Goal: Task Accomplishment & Management: Use online tool/utility

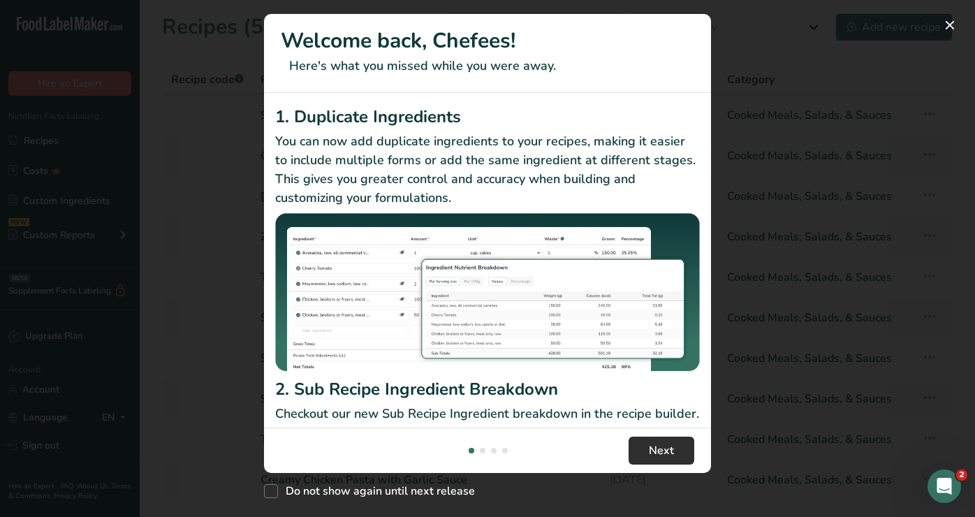
click at [652, 445] on span "Next" at bounding box center [661, 450] width 25 height 17
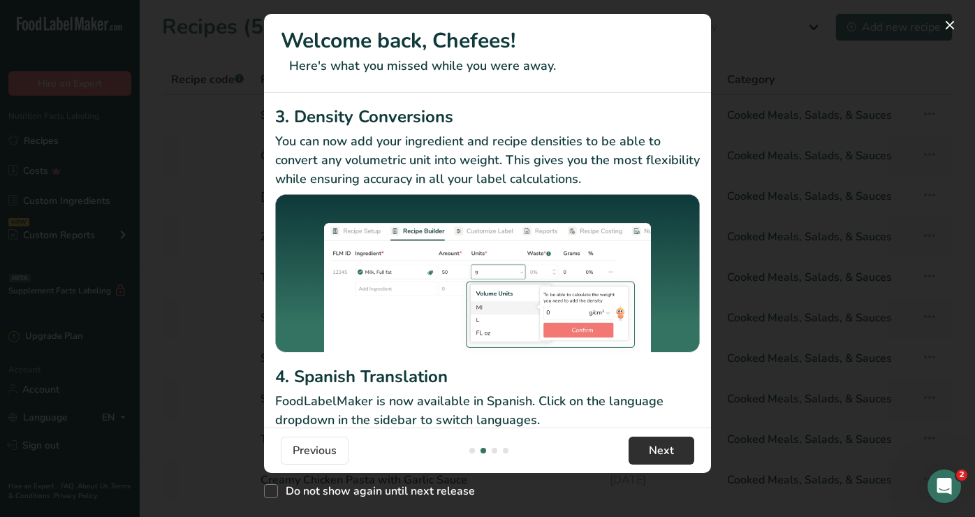
click at [652, 445] on span "Next" at bounding box center [661, 450] width 25 height 17
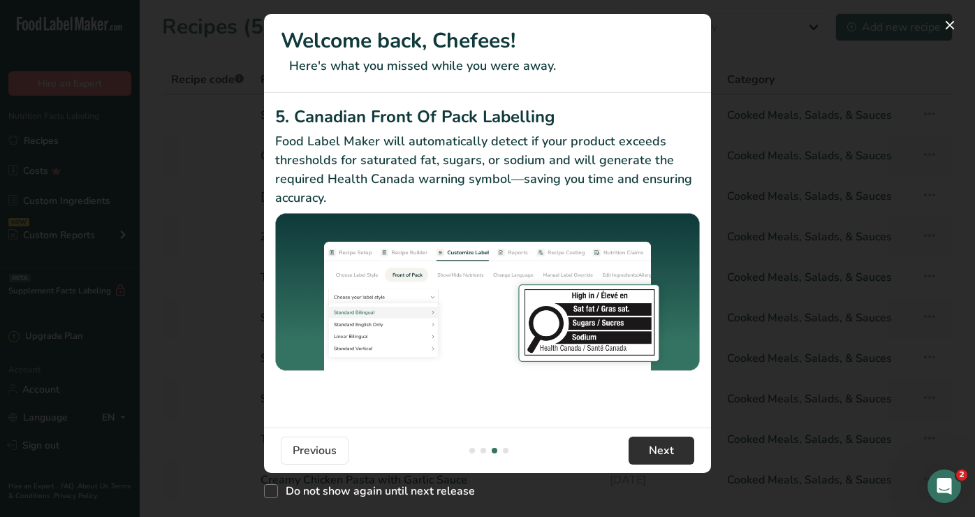
click at [652, 445] on span "Next" at bounding box center [661, 450] width 25 height 17
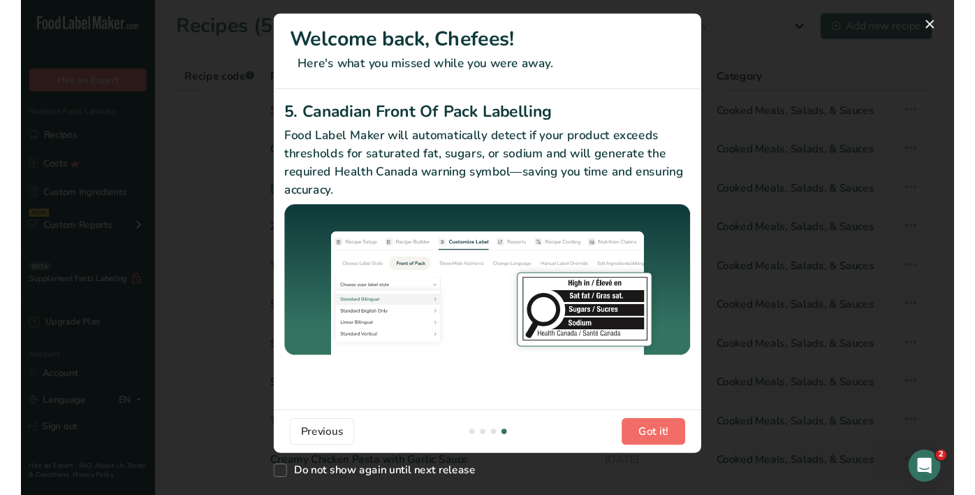
scroll to position [0, 1341]
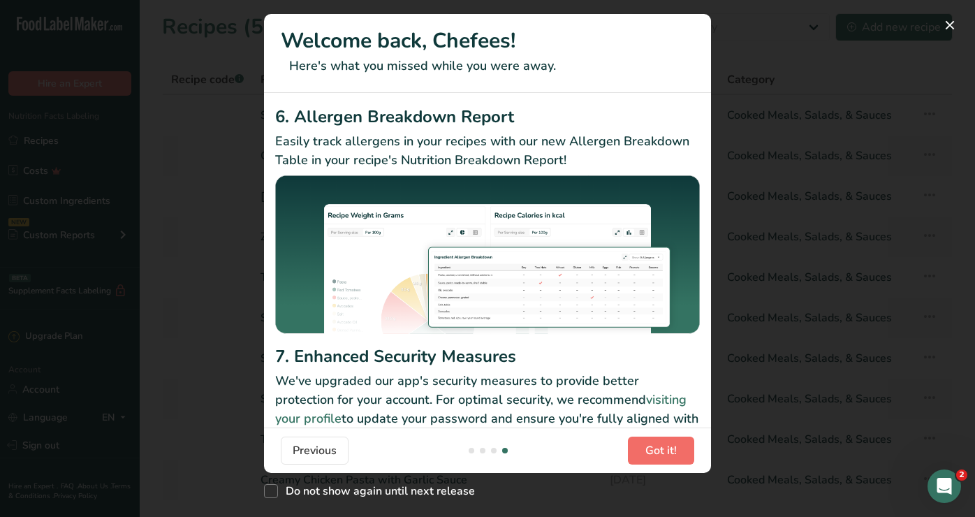
click at [652, 445] on span "Got it!" at bounding box center [660, 450] width 31 height 17
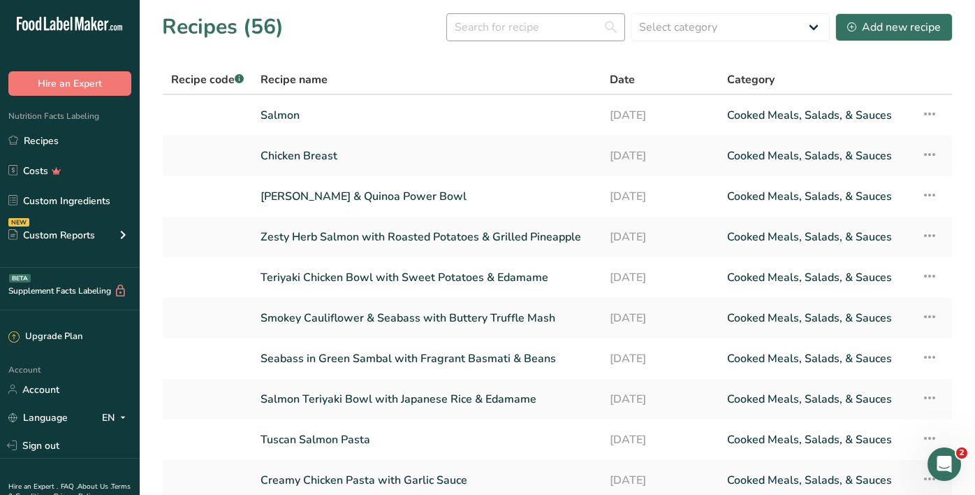
scroll to position [0, 0]
click at [511, 20] on input "text" at bounding box center [535, 27] width 179 height 28
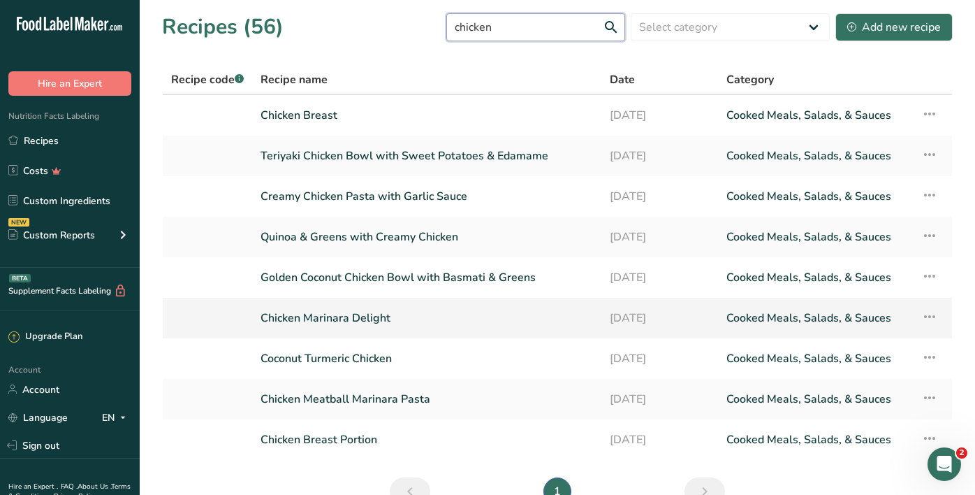
type input "chicken"
click at [344, 312] on link "Chicken Marinara Delight" at bounding box center [427, 317] width 332 height 29
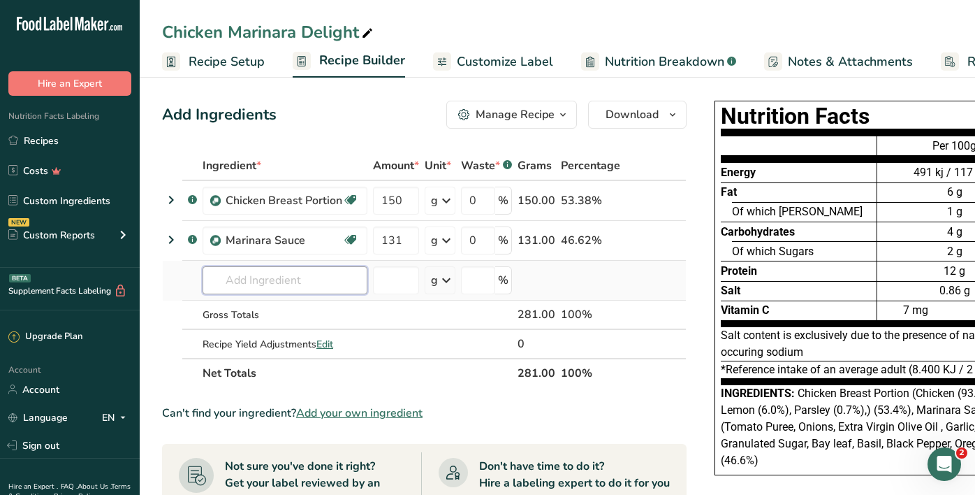
click at [307, 289] on input "text" at bounding box center [285, 280] width 165 height 28
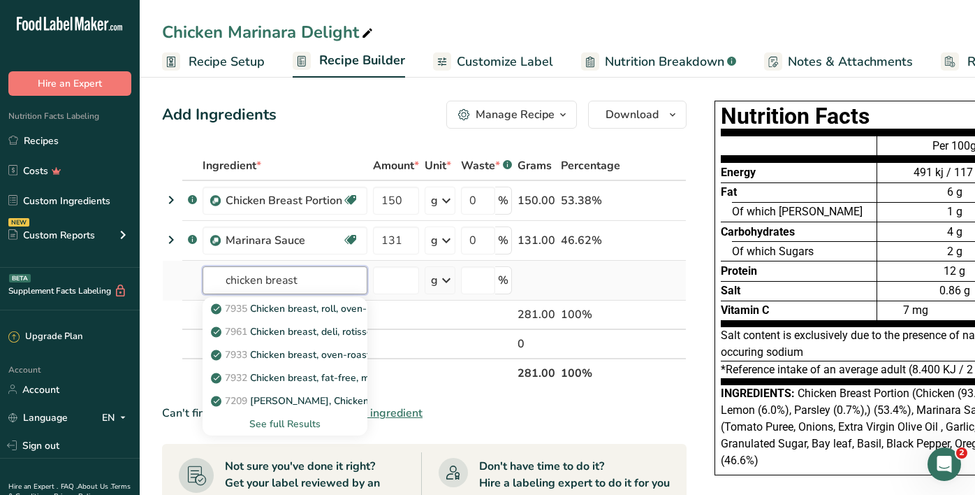
type input "chicken breast"
click at [301, 420] on div "See full Results" at bounding box center [285, 423] width 142 height 15
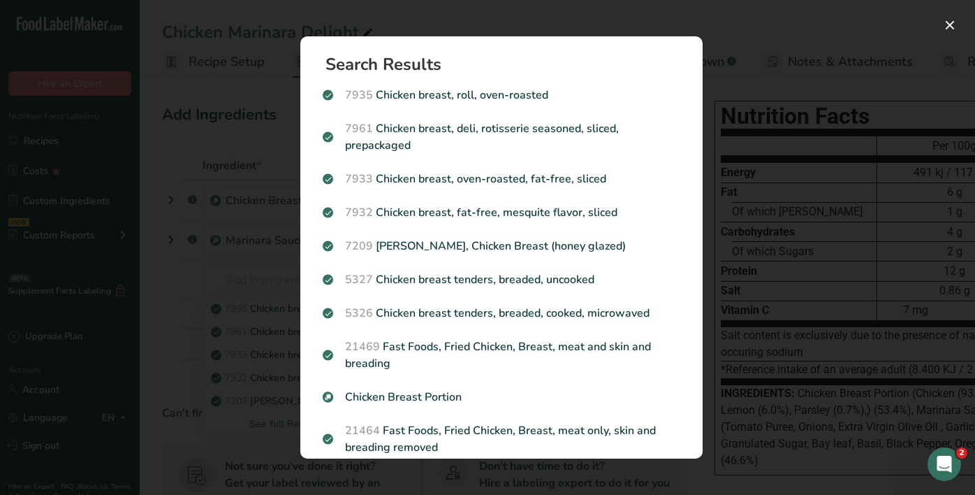
click at [177, 283] on div "Search results modal" at bounding box center [487, 247] width 975 height 495
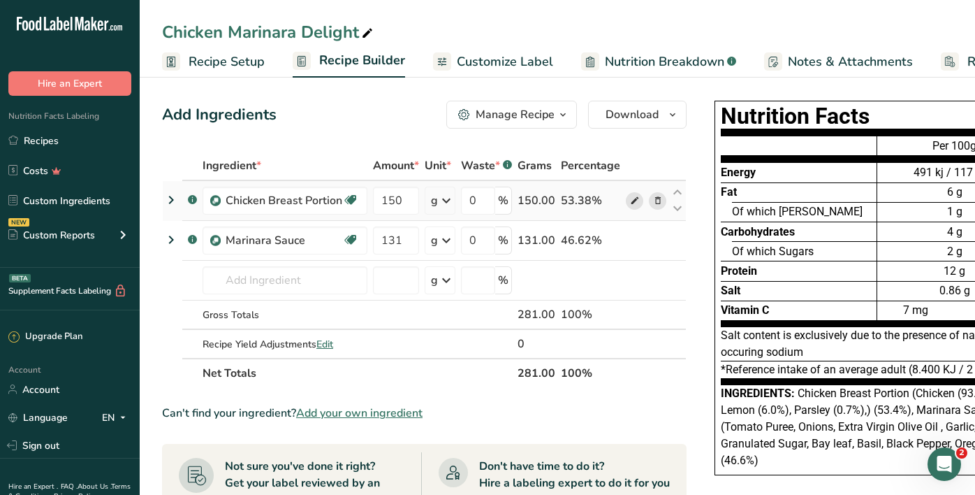
click at [630, 198] on icon at bounding box center [635, 200] width 10 height 15
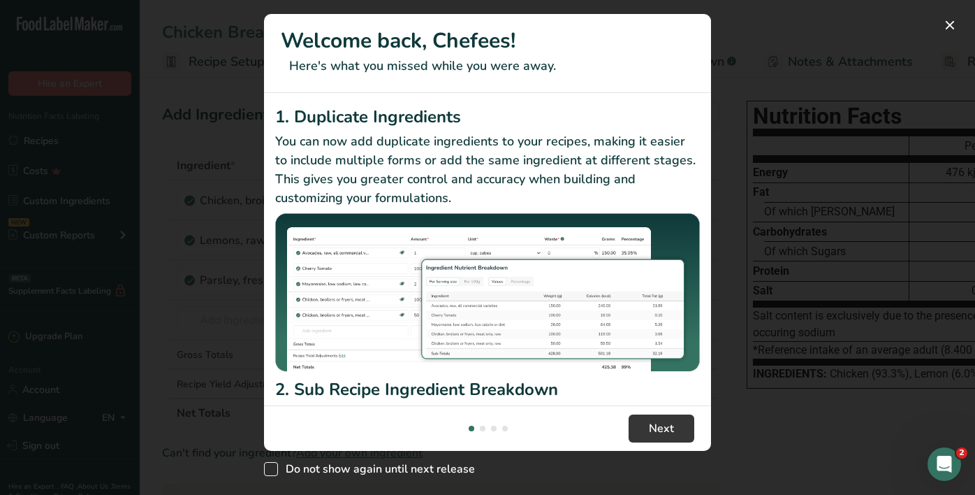
click at [333, 464] on span "Do not show again until next release" at bounding box center [376, 469] width 197 height 14
click at [273, 464] on input "Do not show again until next release" at bounding box center [268, 468] width 9 height 9
checkbox input "true"
click at [654, 430] on span "Next" at bounding box center [661, 428] width 25 height 17
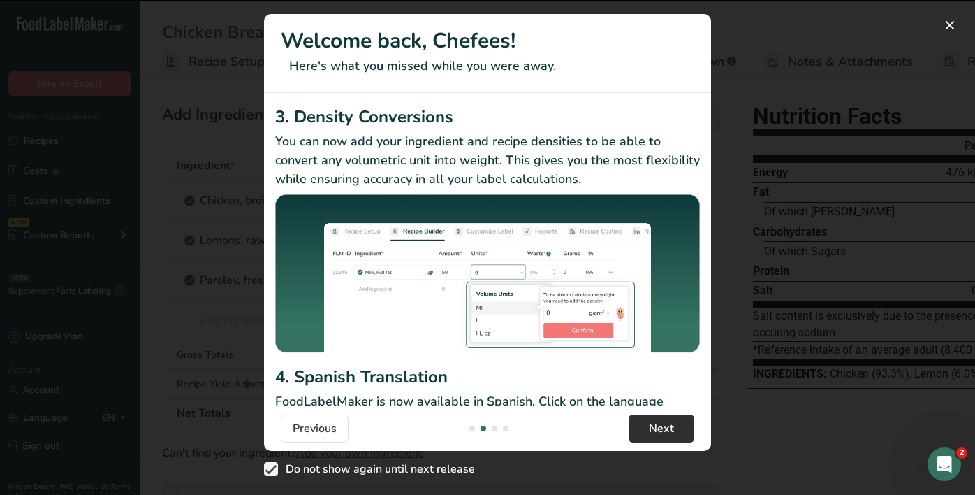
click at [654, 430] on span "Next" at bounding box center [661, 428] width 25 height 17
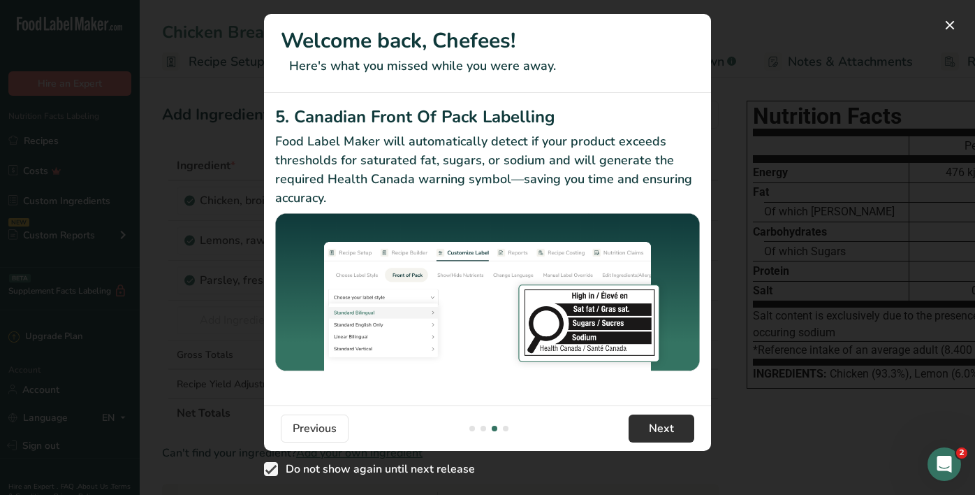
click at [654, 430] on span "Next" at bounding box center [661, 428] width 25 height 17
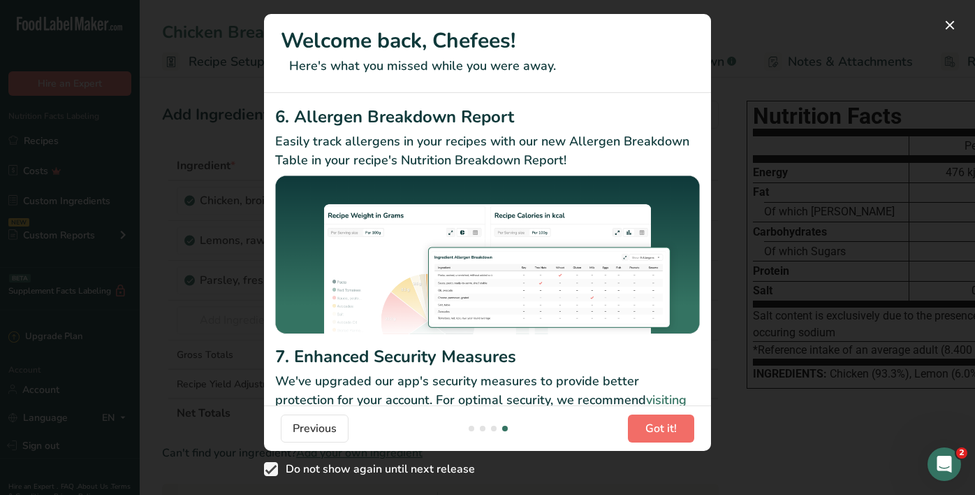
click at [654, 430] on span "Got it!" at bounding box center [660, 428] width 31 height 17
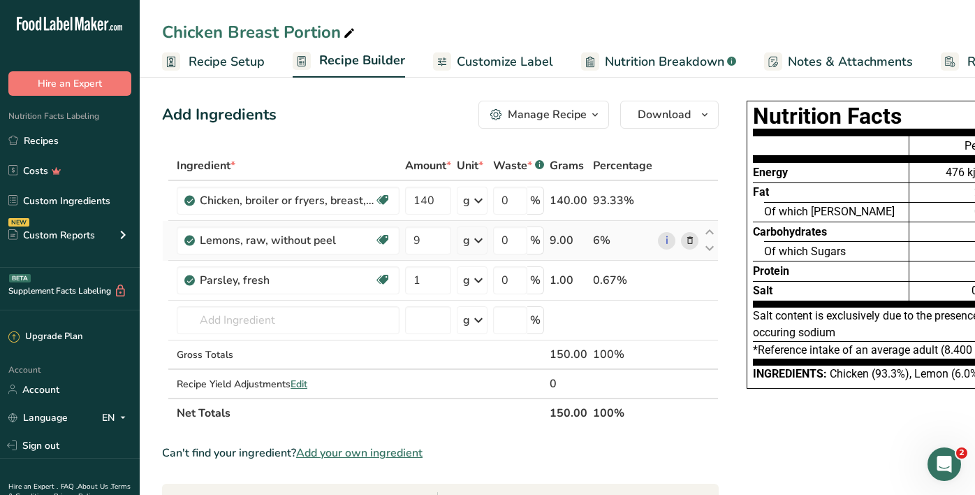
click at [689, 239] on icon at bounding box center [690, 240] width 10 height 15
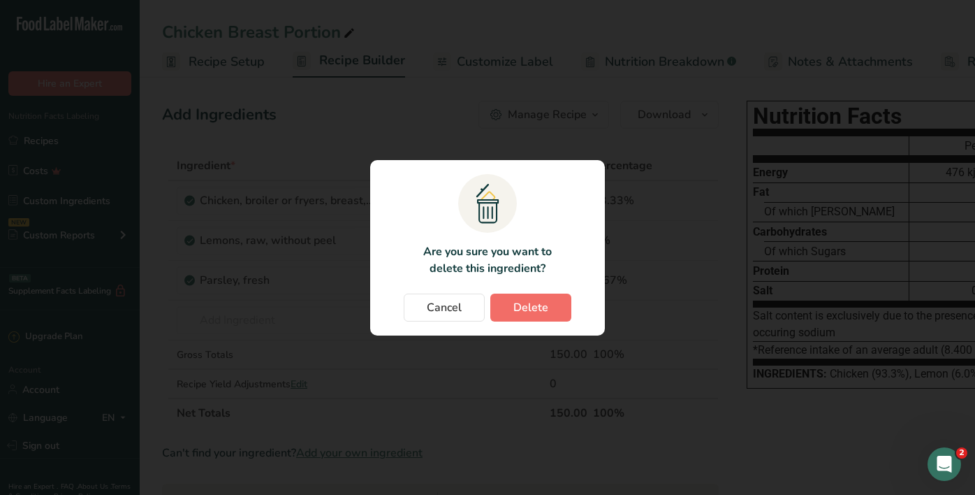
click at [550, 309] on button "Delete" at bounding box center [530, 307] width 81 height 28
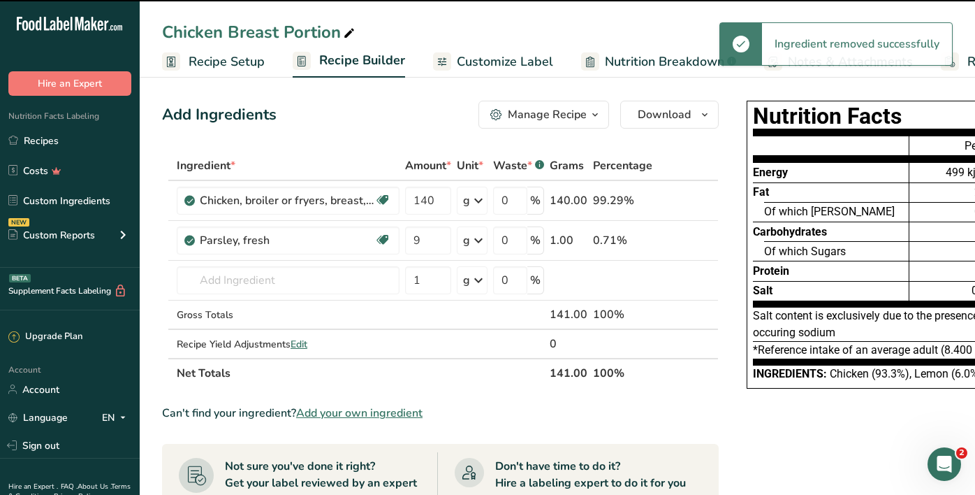
type input "1"
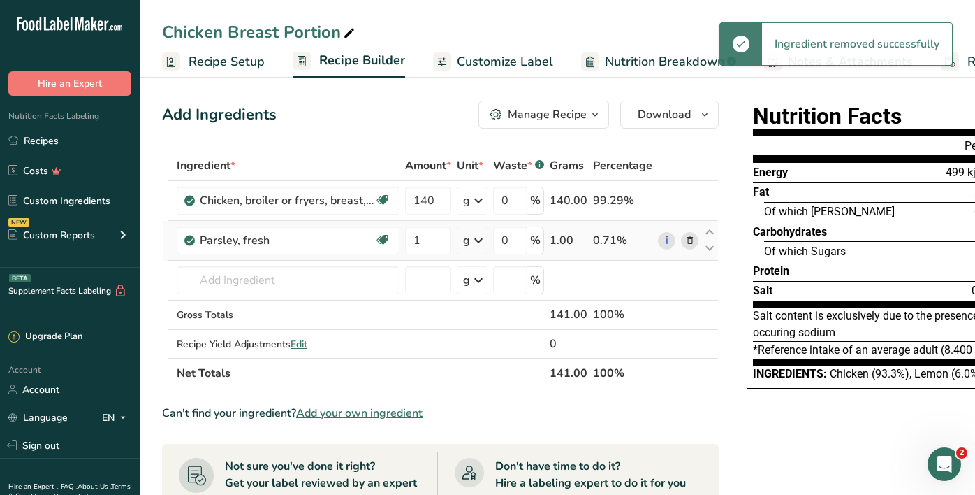
click at [691, 241] on icon at bounding box center [690, 240] width 10 height 15
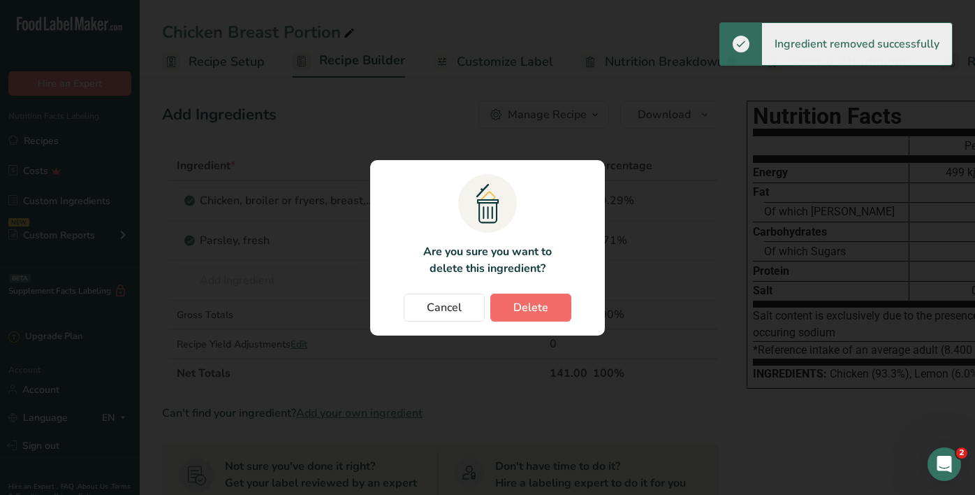
click at [542, 310] on span "Delete" at bounding box center [530, 307] width 35 height 17
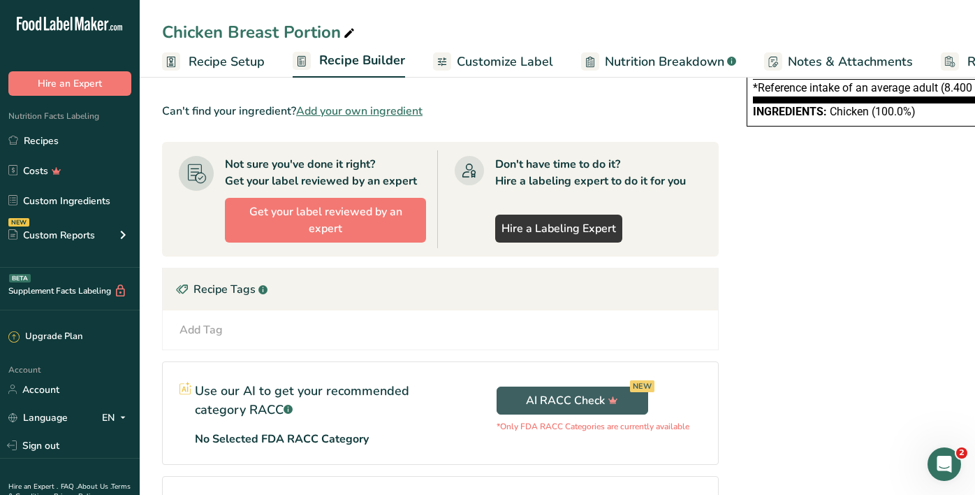
scroll to position [261, 0]
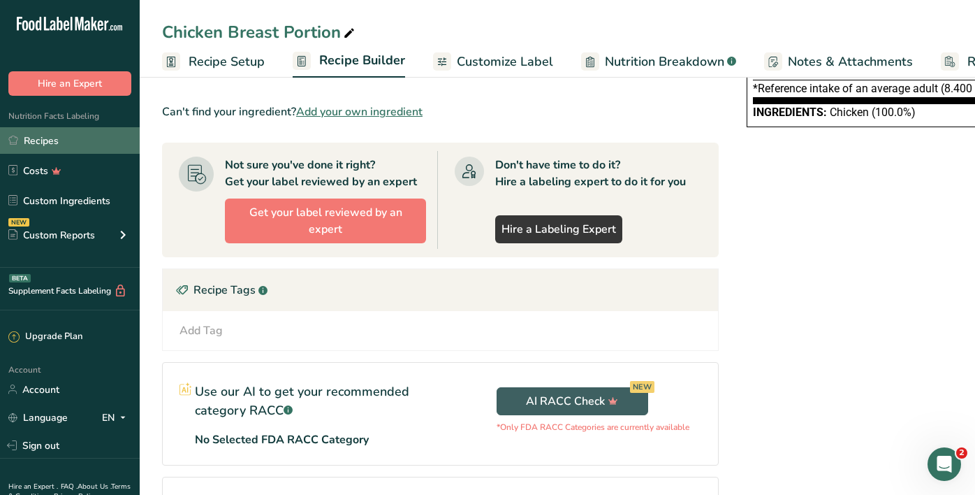
click at [57, 141] on link "Recipes" at bounding box center [70, 140] width 140 height 27
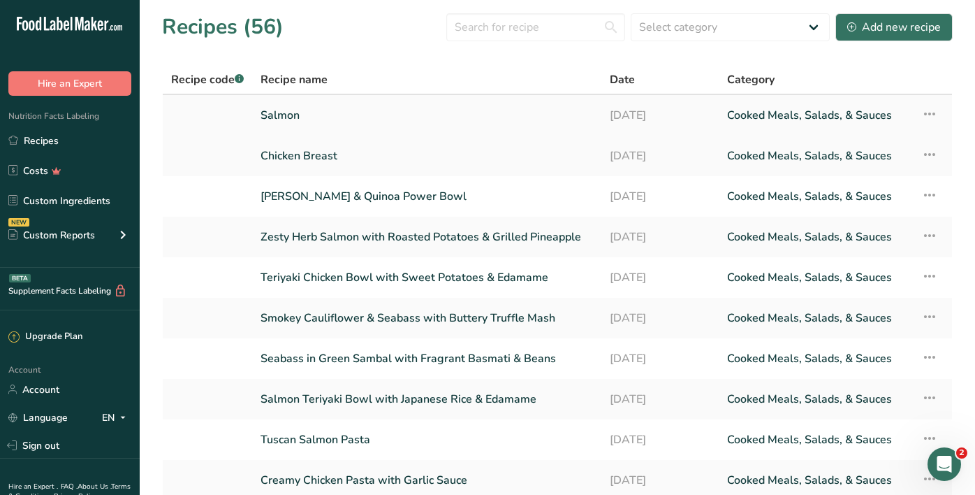
click at [280, 114] on link "Salmon" at bounding box center [427, 115] width 332 height 29
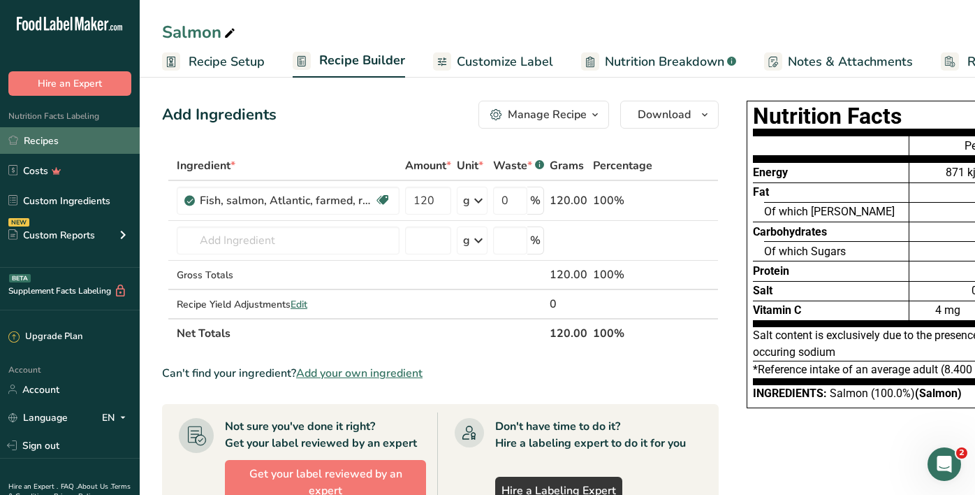
click at [64, 141] on link "Recipes" at bounding box center [70, 140] width 140 height 27
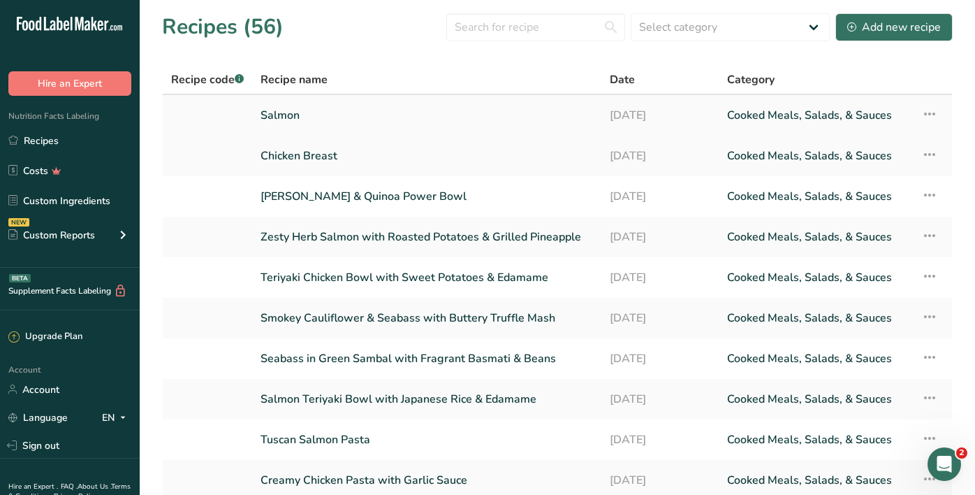
click at [926, 115] on icon at bounding box center [929, 113] width 17 height 25
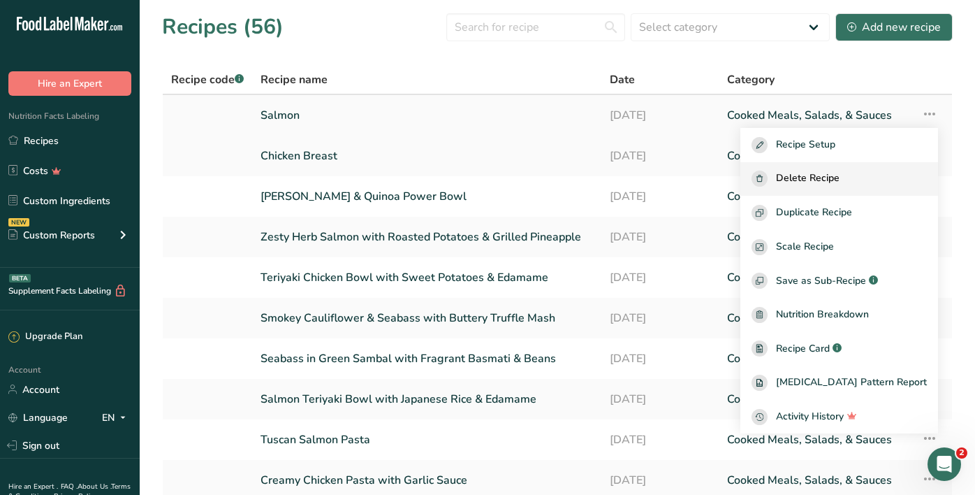
click at [840, 182] on span "Delete Recipe" at bounding box center [808, 178] width 64 height 16
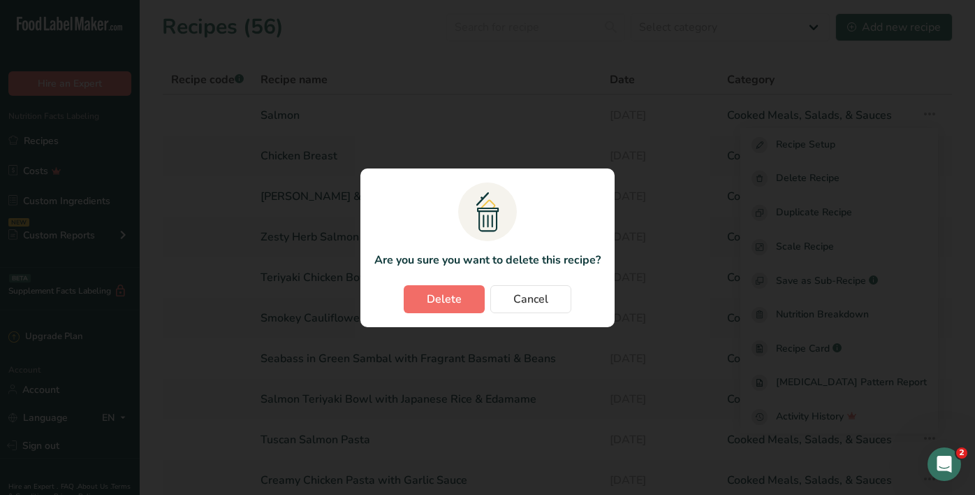
click at [471, 297] on button "Delete" at bounding box center [444, 299] width 81 height 28
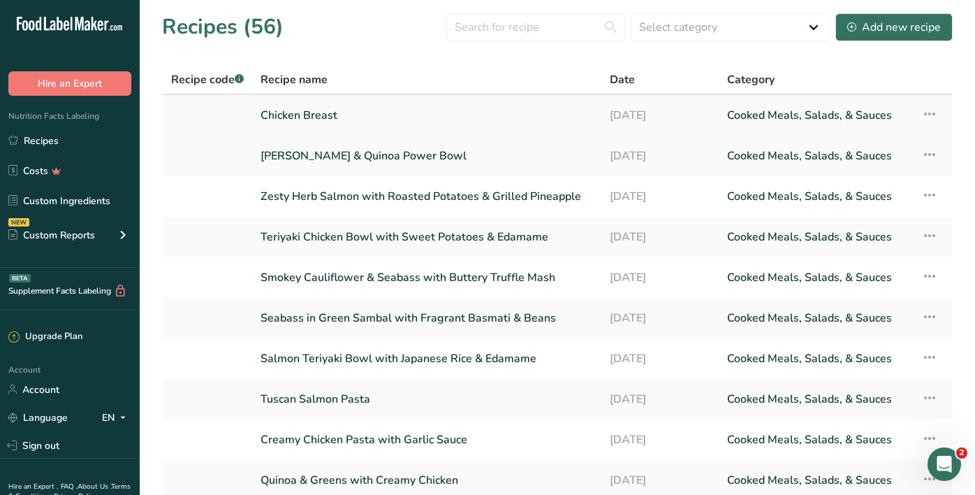
click at [923, 111] on icon at bounding box center [929, 113] width 17 height 25
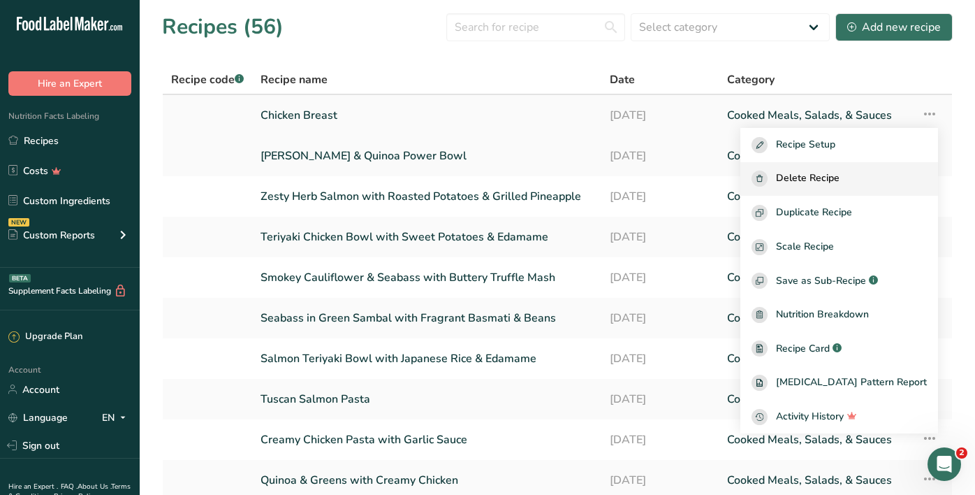
click at [840, 177] on span "Delete Recipe" at bounding box center [808, 178] width 64 height 16
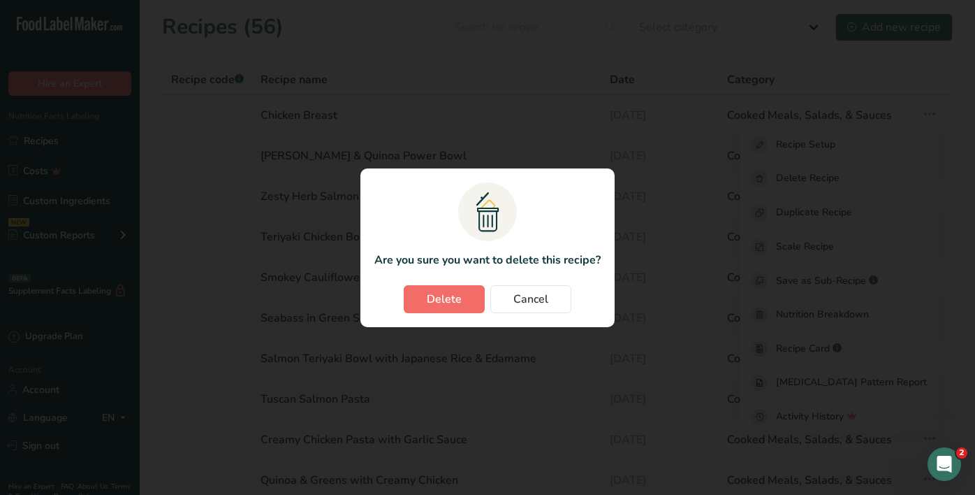
click at [460, 292] on span "Delete" at bounding box center [444, 299] width 35 height 17
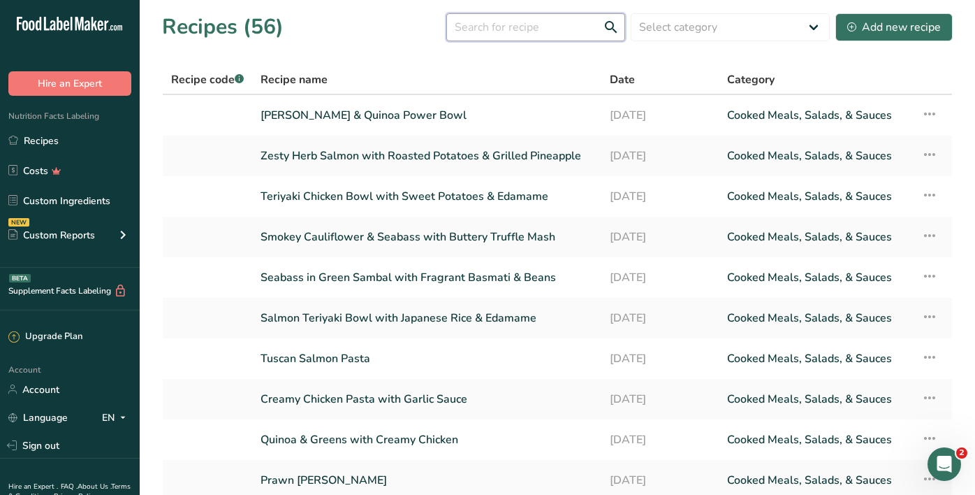
click at [494, 25] on input "text" at bounding box center [535, 27] width 179 height 28
type input "chicken"
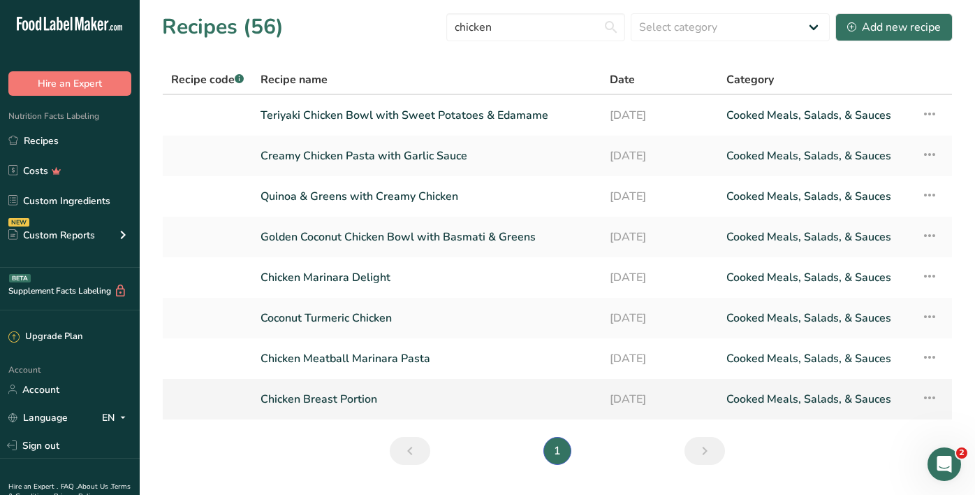
click at [293, 390] on link "Chicken Breast Portion" at bounding box center [427, 398] width 332 height 29
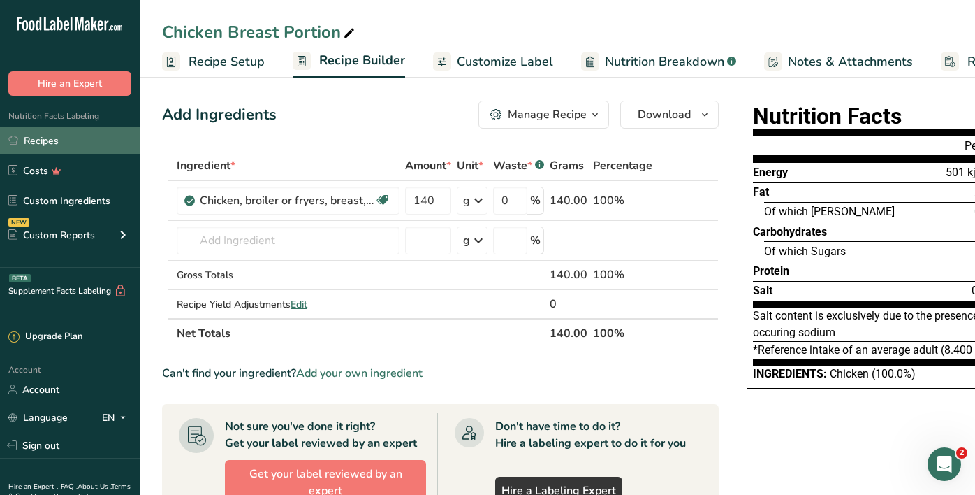
click at [80, 132] on link "Recipes" at bounding box center [70, 140] width 140 height 27
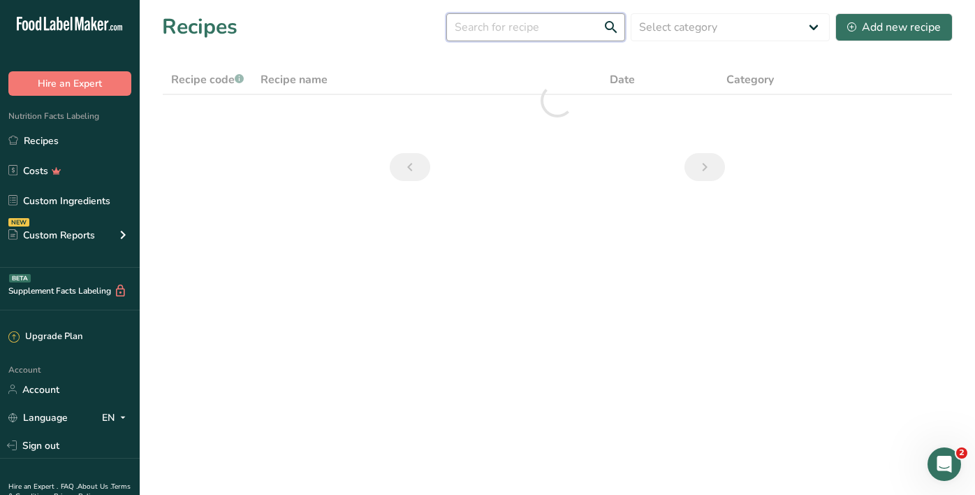
click at [569, 31] on input "text" at bounding box center [535, 27] width 179 height 28
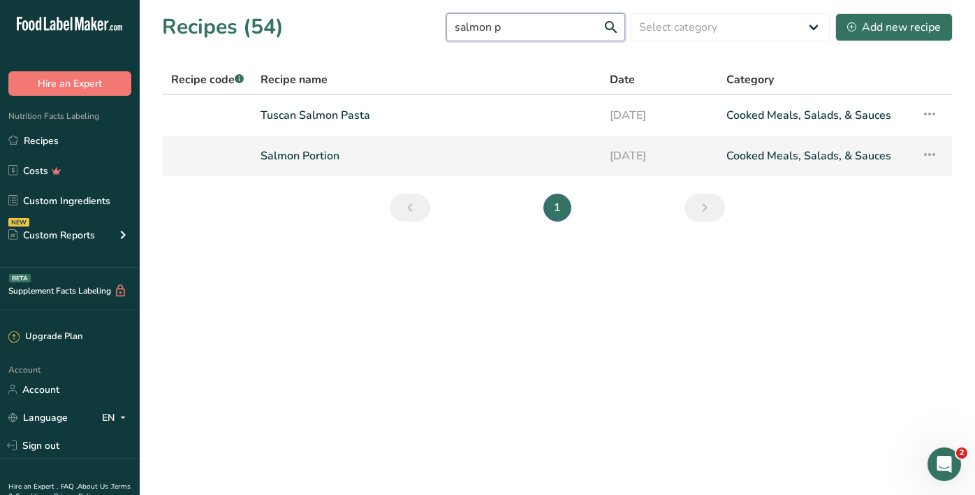
type input "salmon p"
click at [304, 162] on link "Salmon Portion" at bounding box center [427, 155] width 332 height 29
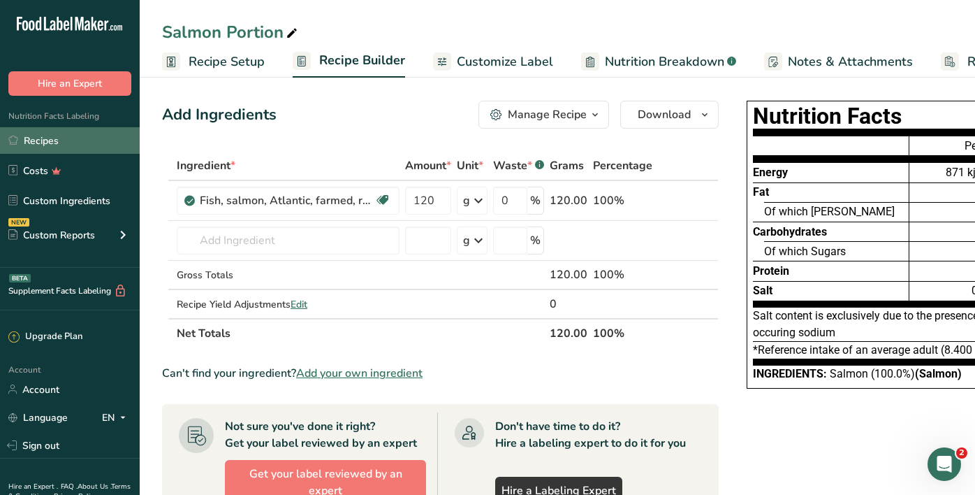
click at [78, 142] on link "Recipes" at bounding box center [70, 140] width 140 height 27
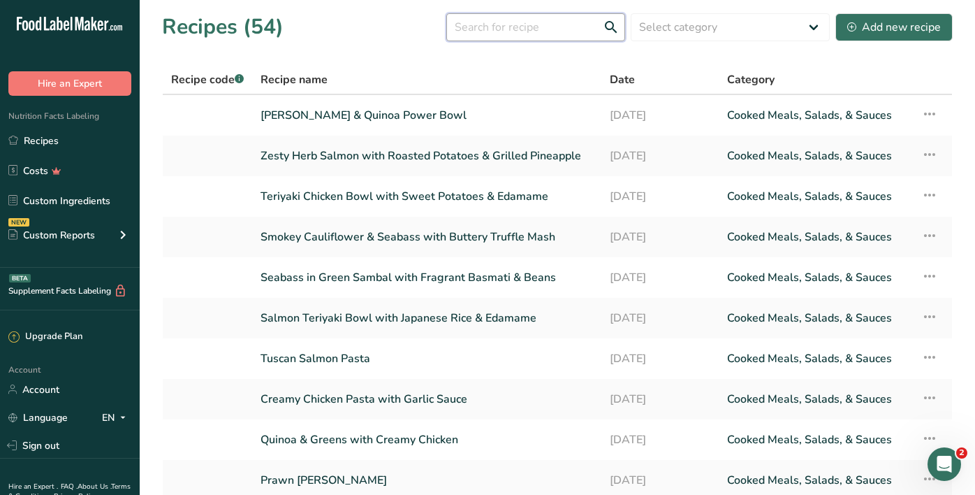
click at [503, 31] on input "text" at bounding box center [535, 27] width 179 height 28
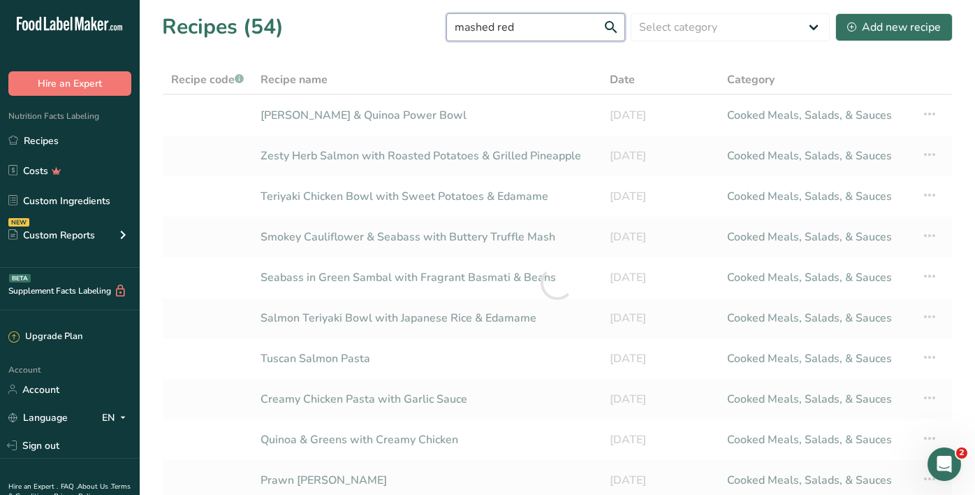
type input "mashed red"
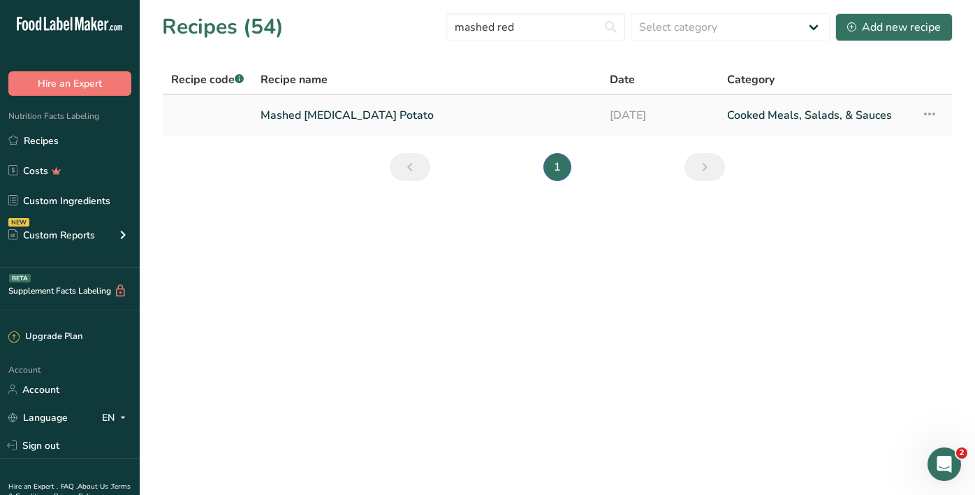
click at [372, 110] on link "Mashed [MEDICAL_DATA] Potato" at bounding box center [427, 115] width 332 height 29
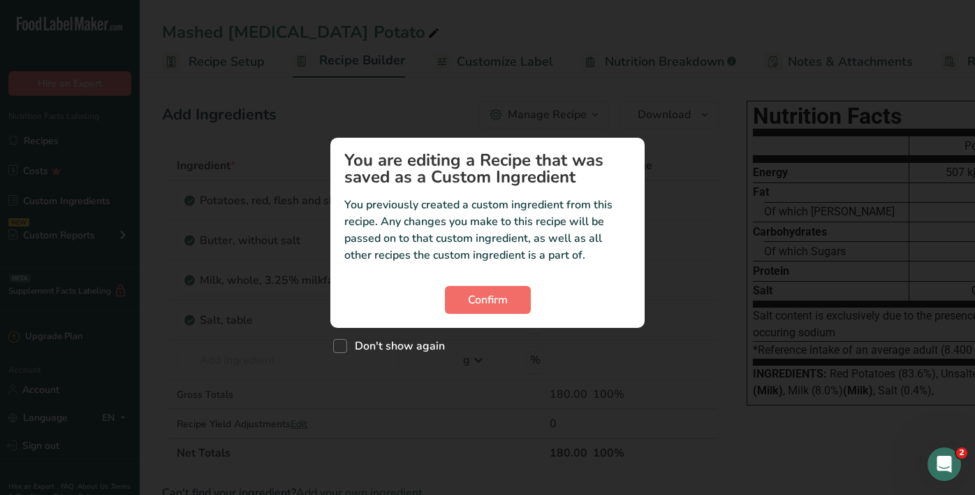
click at [497, 299] on span "Confirm" at bounding box center [488, 299] width 40 height 17
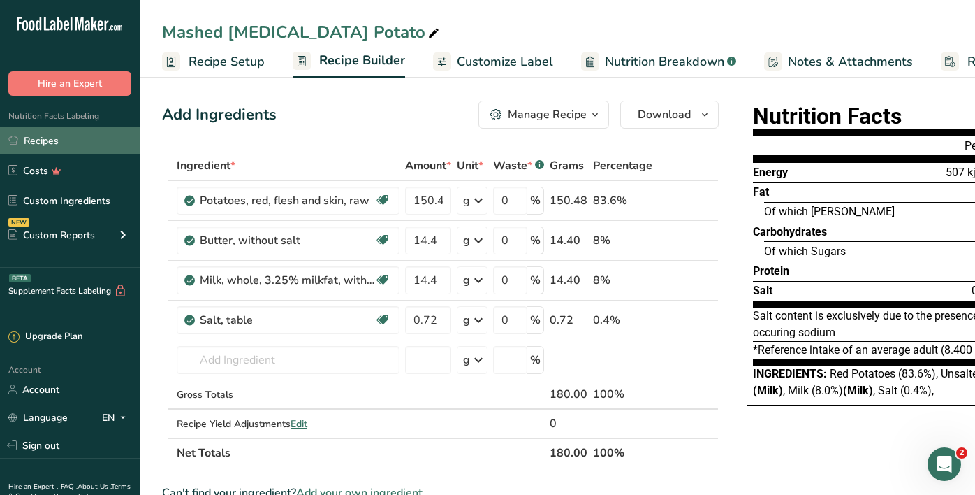
click at [105, 136] on link "Recipes" at bounding box center [70, 140] width 140 height 27
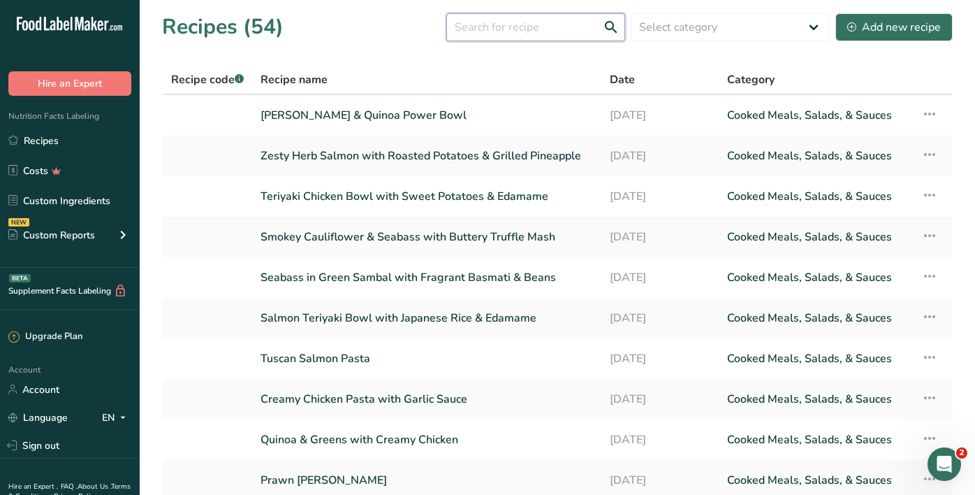
click at [498, 27] on input "text" at bounding box center [535, 27] width 179 height 28
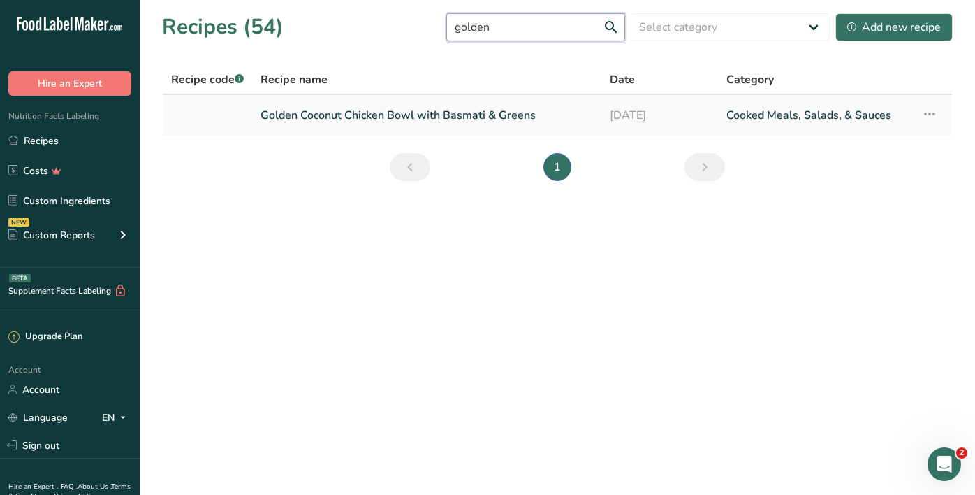
type input "golden"
click at [423, 125] on link "Golden Coconut Chicken Bowl with Basmati & Greens" at bounding box center [427, 115] width 332 height 29
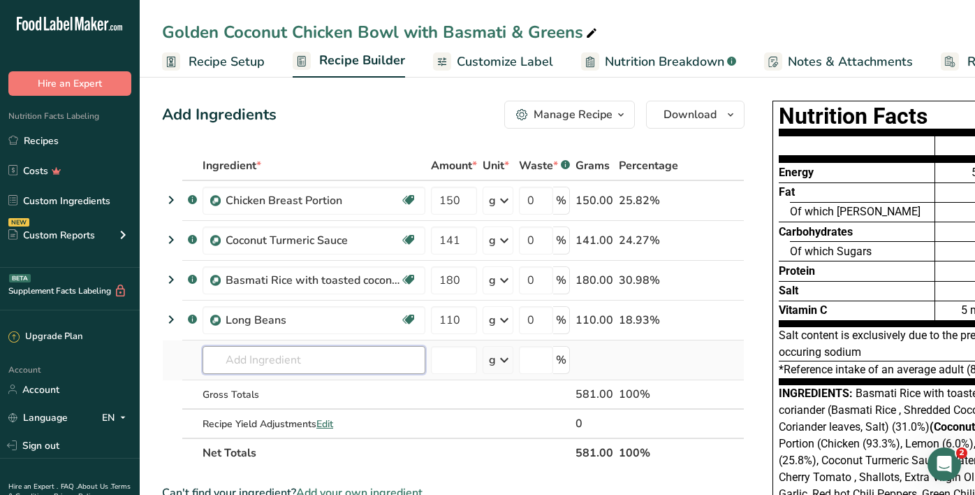
click at [276, 356] on input "text" at bounding box center [314, 360] width 223 height 28
type input "chicken breast por"
click at [319, 312] on p "Chicken Breast Portion" at bounding box center [271, 311] width 114 height 15
type input "Chicken Breast Portion"
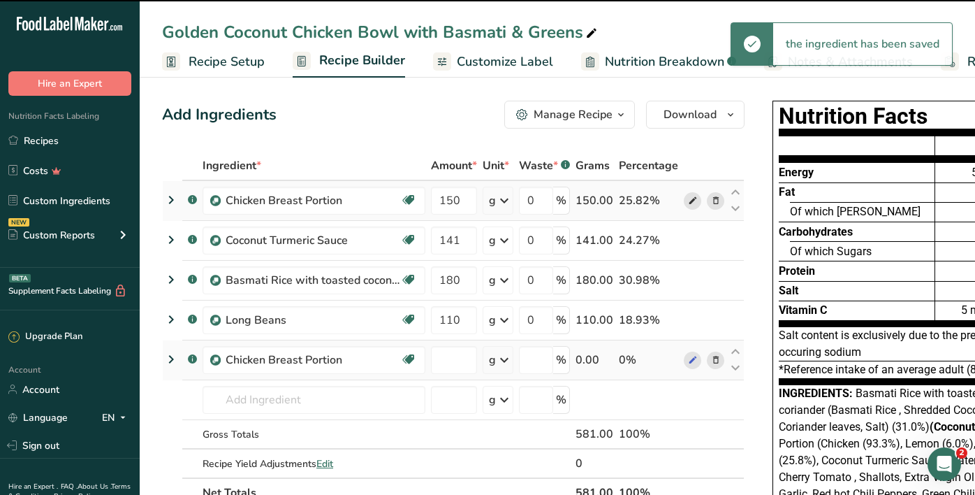
type input "0"
click at [711, 203] on icon at bounding box center [716, 200] width 10 height 15
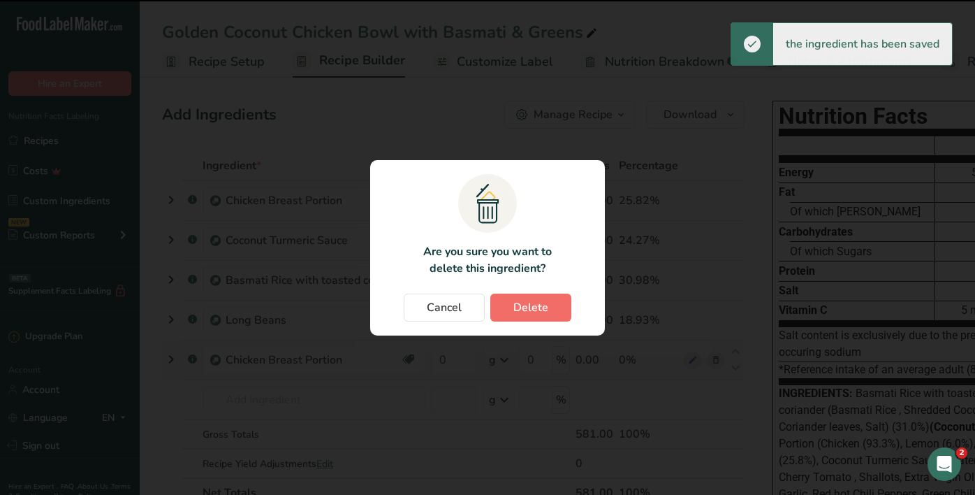
click at [552, 298] on button "Delete" at bounding box center [530, 307] width 81 height 28
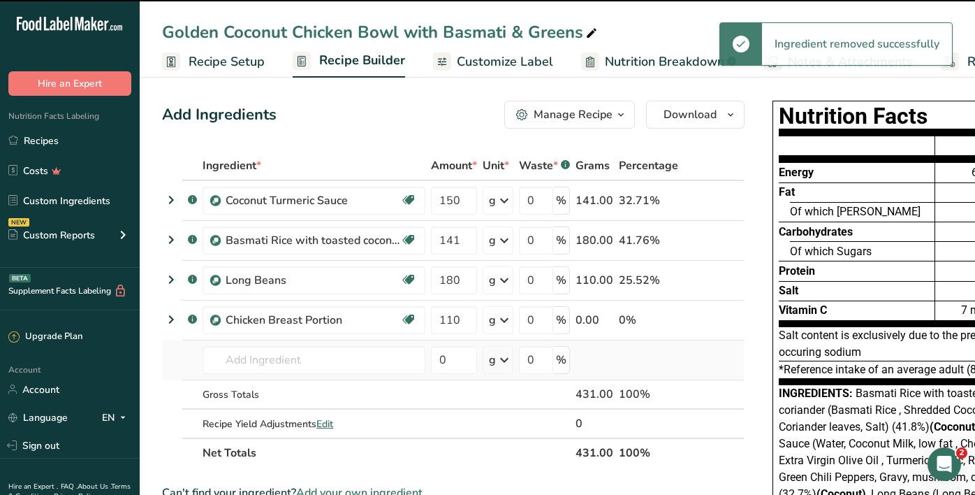
type input "141"
type input "180"
type input "110"
type input "0"
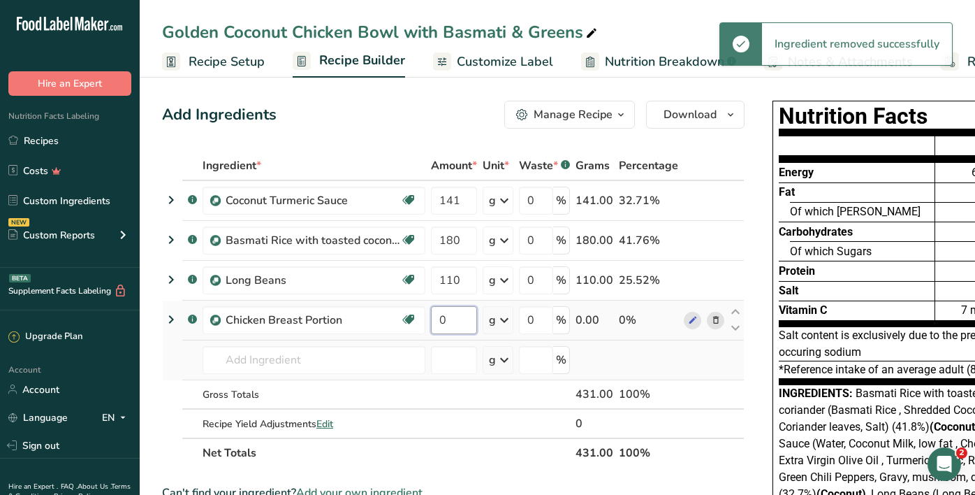
click at [436, 318] on input "0" at bounding box center [454, 320] width 46 height 28
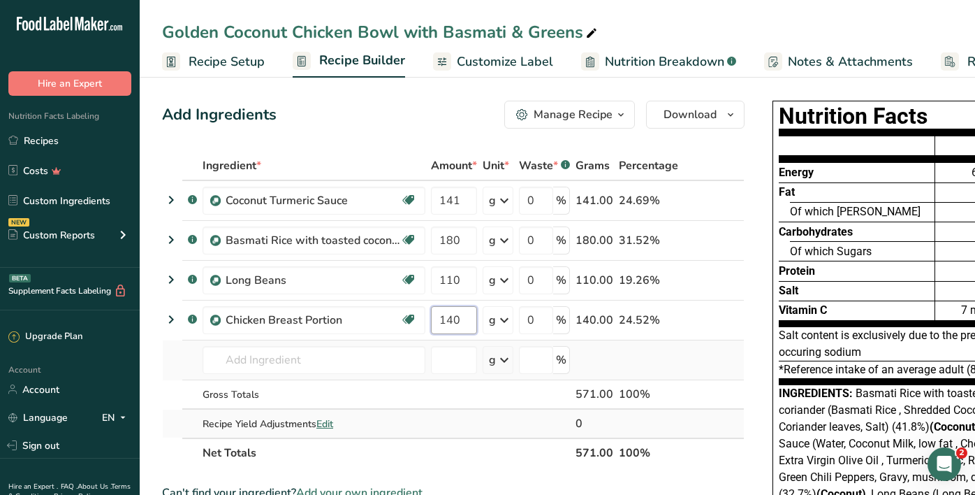
type input "140"
click at [717, 422] on div "Ingredient * Amount * Unit * Waste * .a-a{fill:#347362;}.b-a{fill:#fff;} Grams …" at bounding box center [453, 309] width 583 height 316
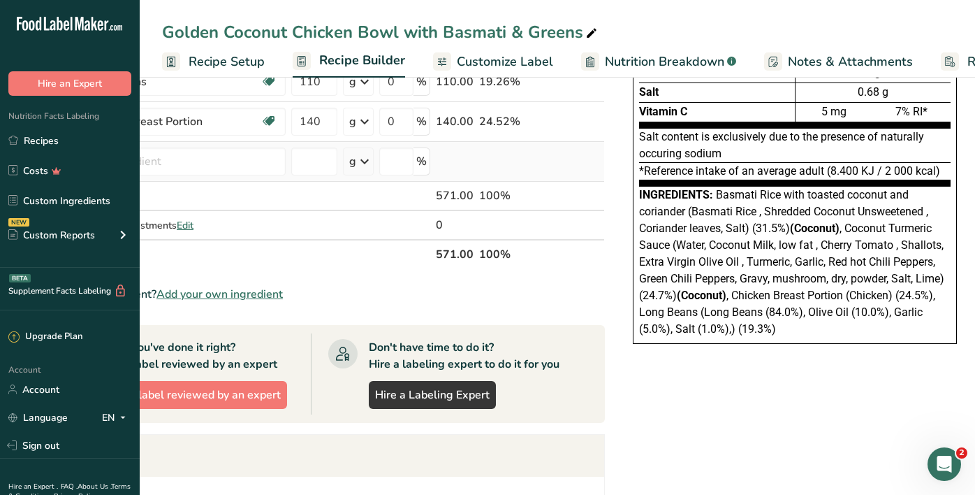
scroll to position [0, 139]
drag, startPoint x: 715, startPoint y: 194, endPoint x: 791, endPoint y: 323, distance: 149.6
click at [791, 323] on div "Ingredients: Basmati Rice with toasted coconut and coriander (Basmati Rice , Sh…" at bounding box center [796, 261] width 312 height 151
copy div "Basmati Rice with toasted coconut and coriander (Basmati Rice , Shredded Coconu…"
click at [855, 255] on span "Basmati Rice with toasted coconut and coriander (Basmati Rice , Shredded Coconu…" at bounding box center [792, 261] width 305 height 147
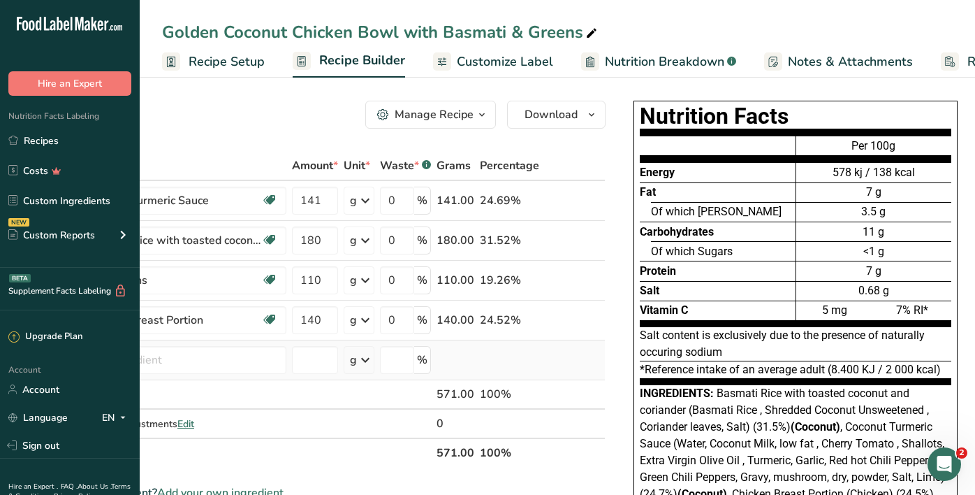
scroll to position [0, 0]
click at [530, 65] on span "Customize Label" at bounding box center [505, 61] width 96 height 19
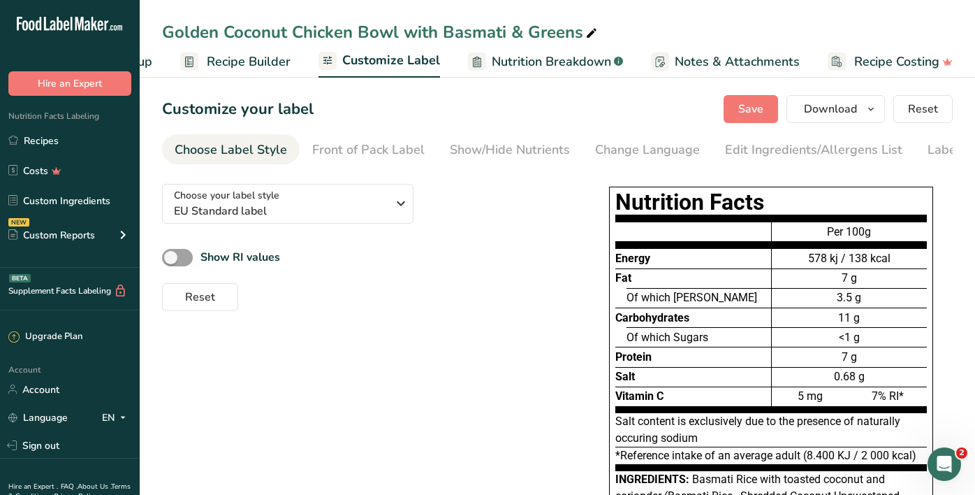
click at [269, 63] on span "Recipe Builder" at bounding box center [249, 61] width 84 height 19
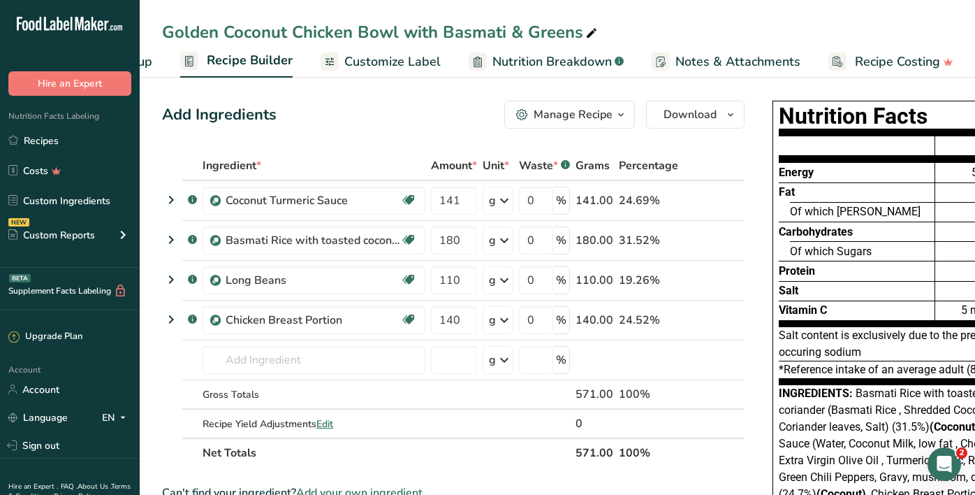
click at [398, 65] on span "Customize Label" at bounding box center [392, 61] width 96 height 19
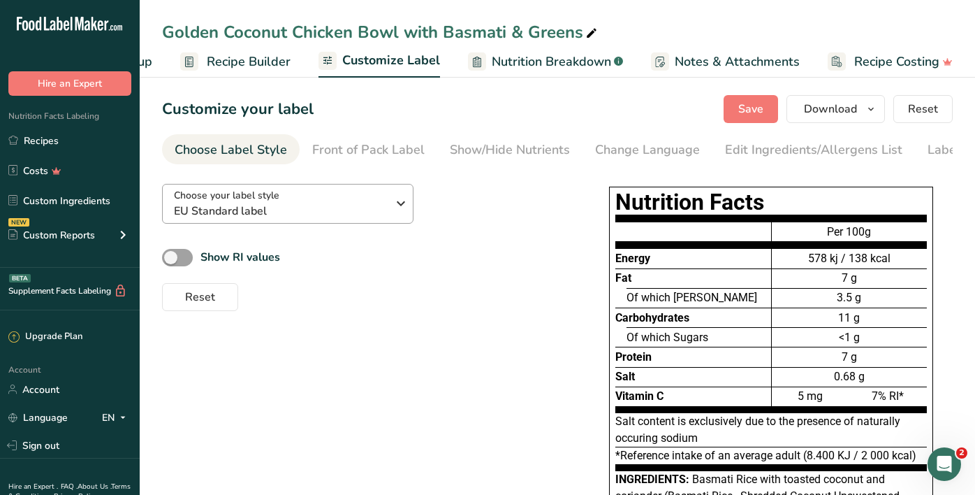
click at [363, 196] on div "Choose your label style EU Standard label" at bounding box center [280, 203] width 213 height 31
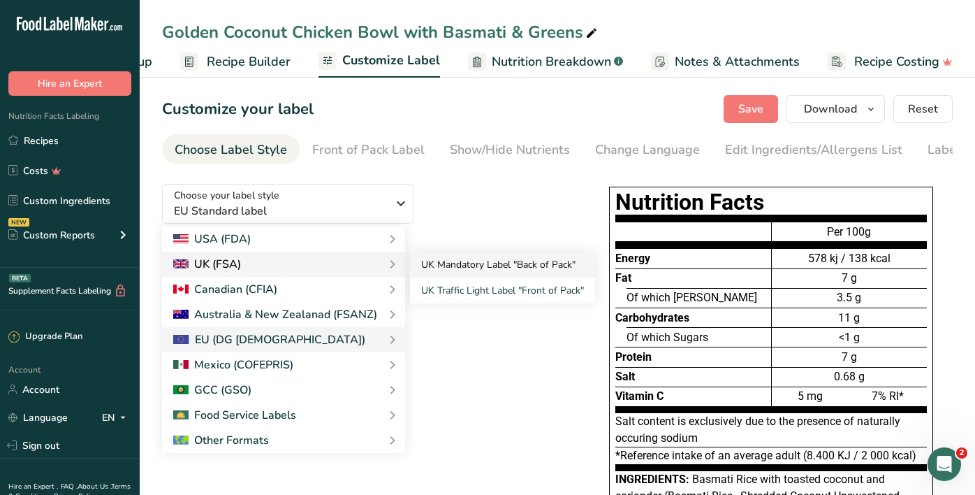
click at [472, 265] on link "UK Mandatory Label "Back of Pack"" at bounding box center [502, 264] width 185 height 26
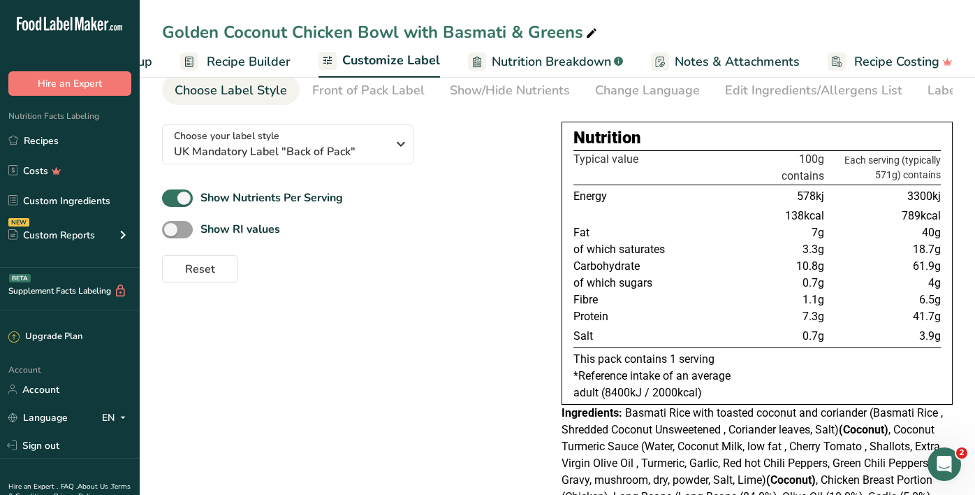
scroll to position [59, 0]
drag, startPoint x: 936, startPoint y: 287, endPoint x: 619, endPoint y: 283, distance: 317.1
click at [619, 283] on tr "of which sugars 0.7g 4g" at bounding box center [756, 283] width 367 height 17
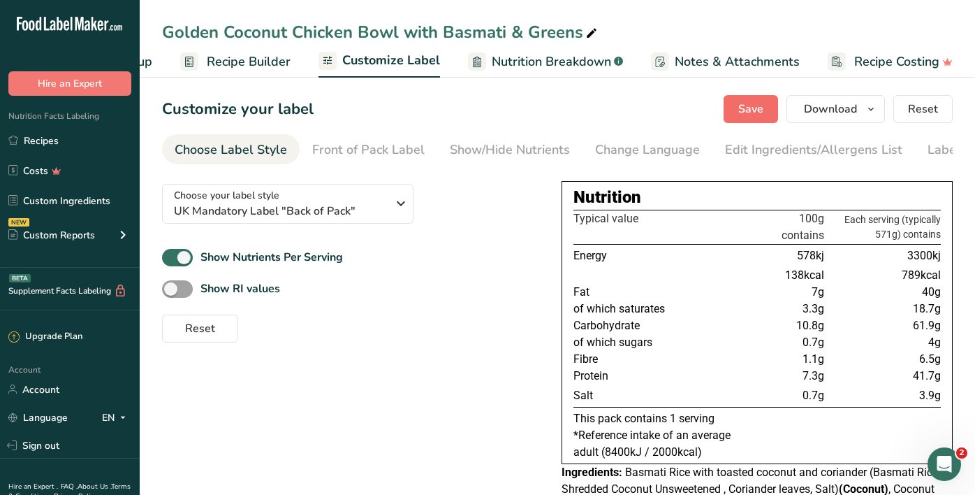
scroll to position [0, 0]
click at [735, 123] on section "Customize your label Save Download Choose what to show on your downloaded label…" at bounding box center [557, 342] width 835 height 539
click at [745, 110] on span "Save" at bounding box center [750, 109] width 25 height 17
click at [88, 143] on link "Recipes" at bounding box center [70, 140] width 140 height 27
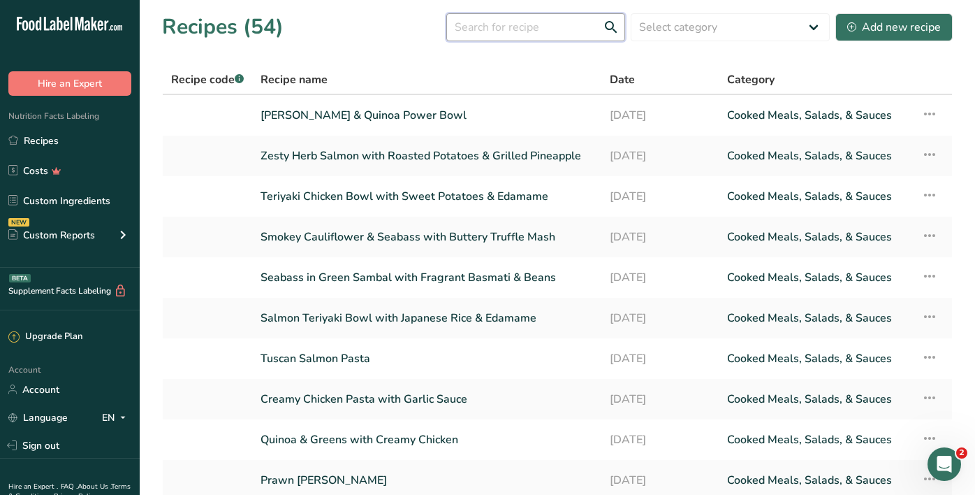
click at [488, 26] on input "text" at bounding box center [535, 27] width 179 height 28
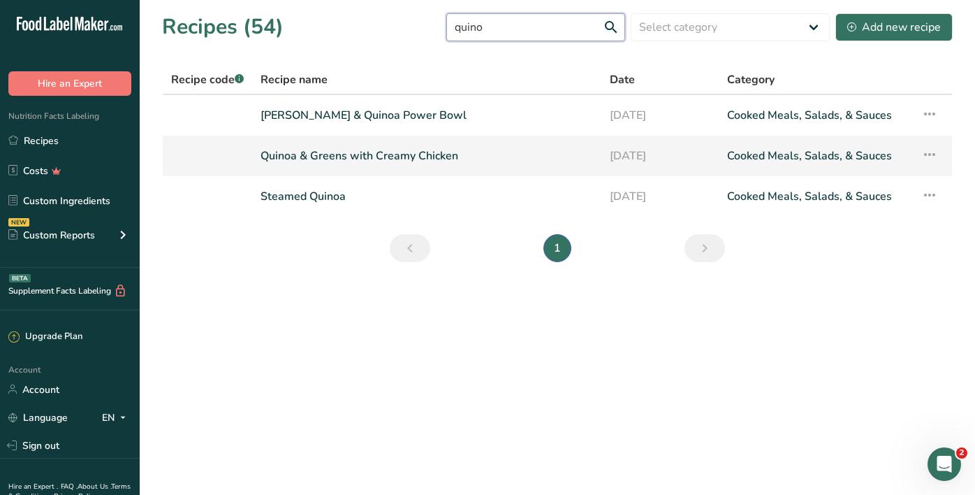
type input "quino"
click at [440, 160] on link "Quinoa & Greens with Creamy Chicken" at bounding box center [427, 155] width 332 height 29
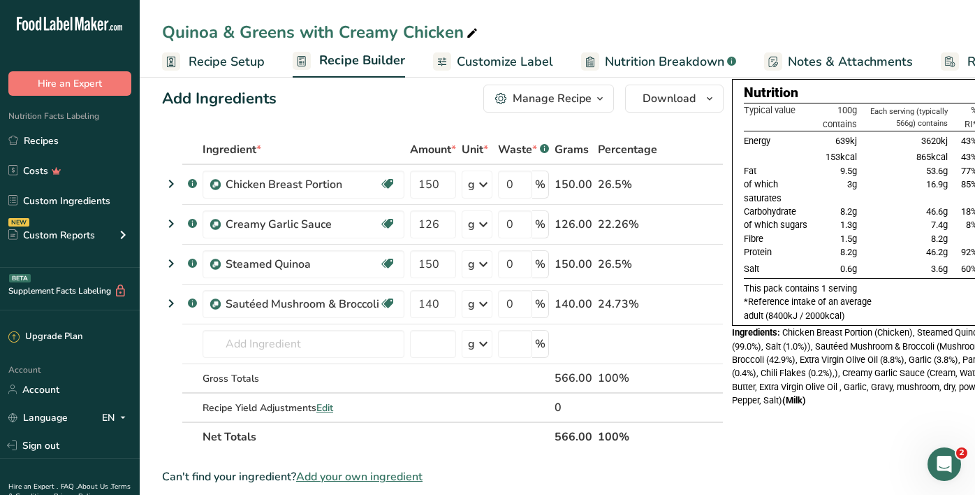
scroll to position [20, 0]
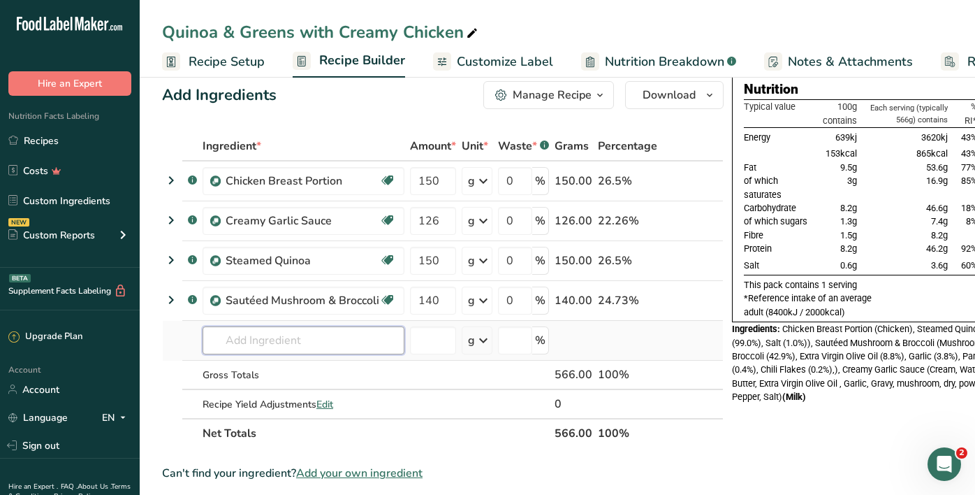
click at [330, 336] on input "text" at bounding box center [304, 340] width 202 height 28
type input "chicken breast por"
click at [309, 295] on p "Chicken Breast Portion" at bounding box center [271, 291] width 114 height 15
type input "Chicken Breast Portion"
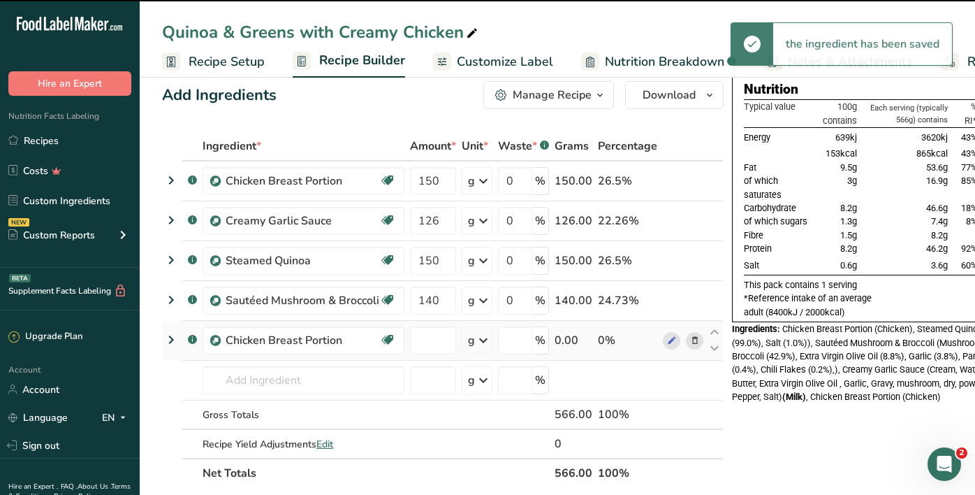
type input "0"
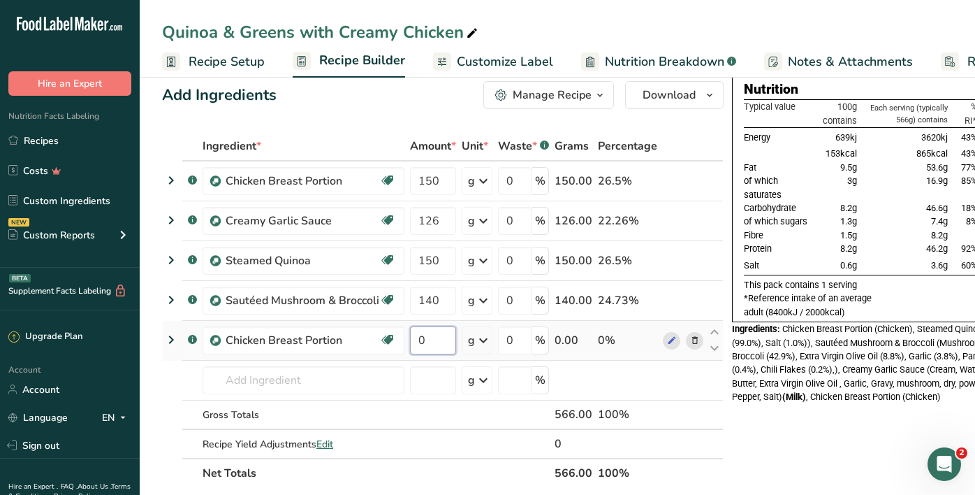
click at [420, 339] on input "0" at bounding box center [433, 340] width 46 height 28
type input "140"
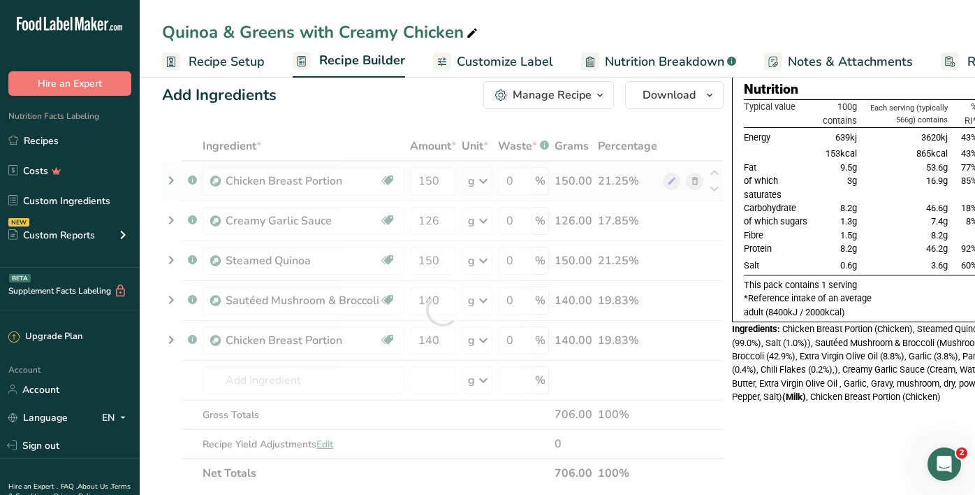
click at [700, 181] on div "Ingredient * Amount * Unit * Waste * .a-a{fill:#347362;}.b-a{fill:#fff;} Grams …" at bounding box center [443, 309] width 562 height 356
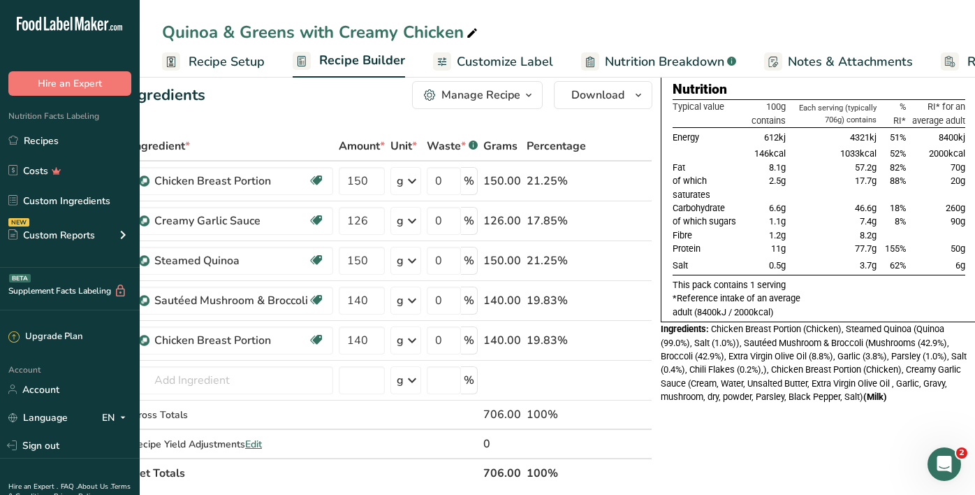
scroll to position [0, 71]
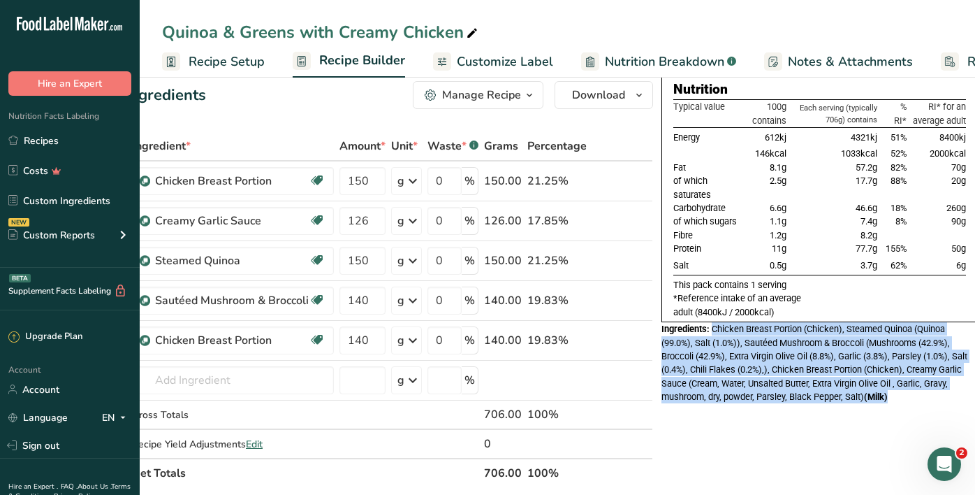
drag, startPoint x: 711, startPoint y: 338, endPoint x: 898, endPoint y: 402, distance: 197.3
click at [898, 402] on div "Ingredients: Chicken Breast Portion (Chicken), Steamed Quinoa (Quinoa (99.0%), …" at bounding box center [819, 362] width 316 height 81
copy div "Chicken Breast Portion (Chicken), Steamed Quinoa (Quinoa (99.0%), Salt (1.0%)),…"
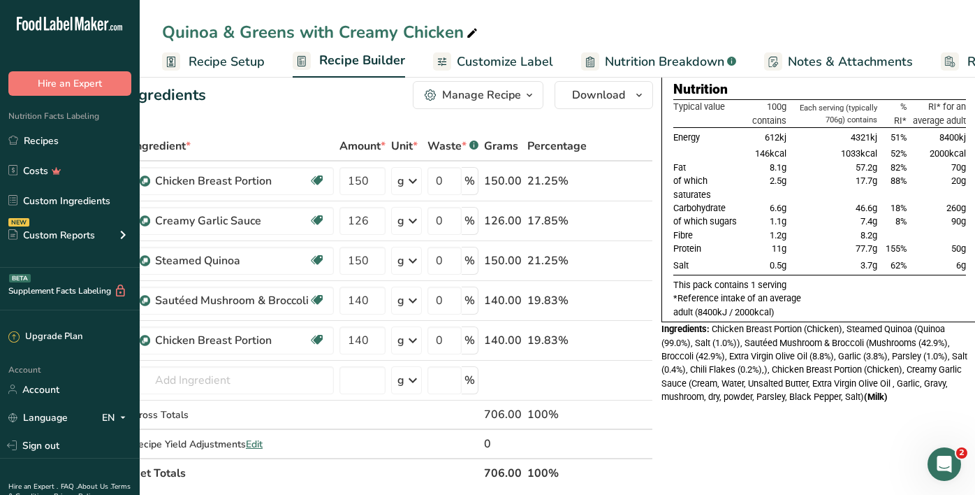
click at [817, 242] on td "8.2g" at bounding box center [834, 234] width 91 height 13
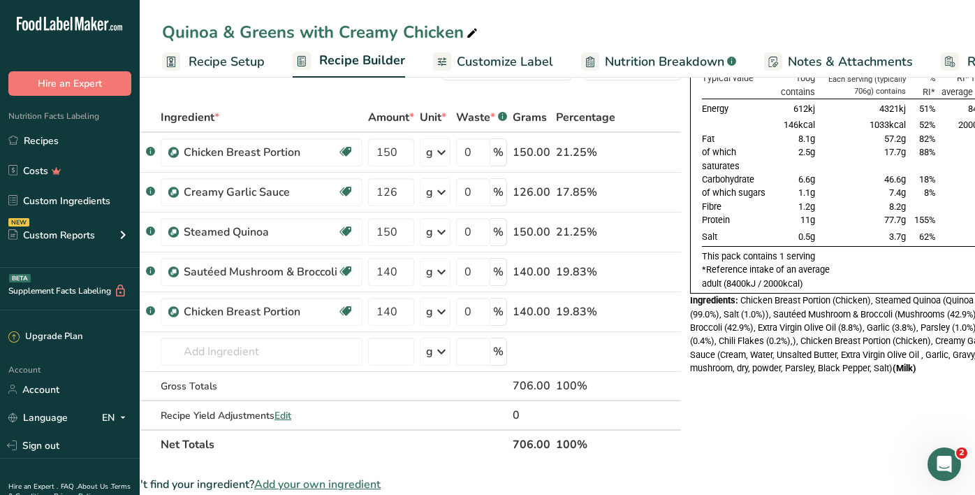
scroll to position [0, 31]
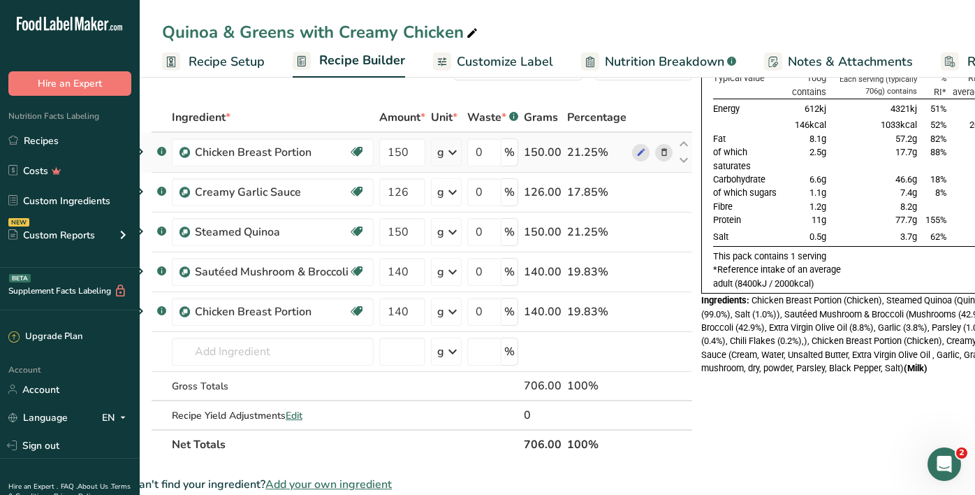
click at [662, 153] on icon at bounding box center [664, 152] width 10 height 15
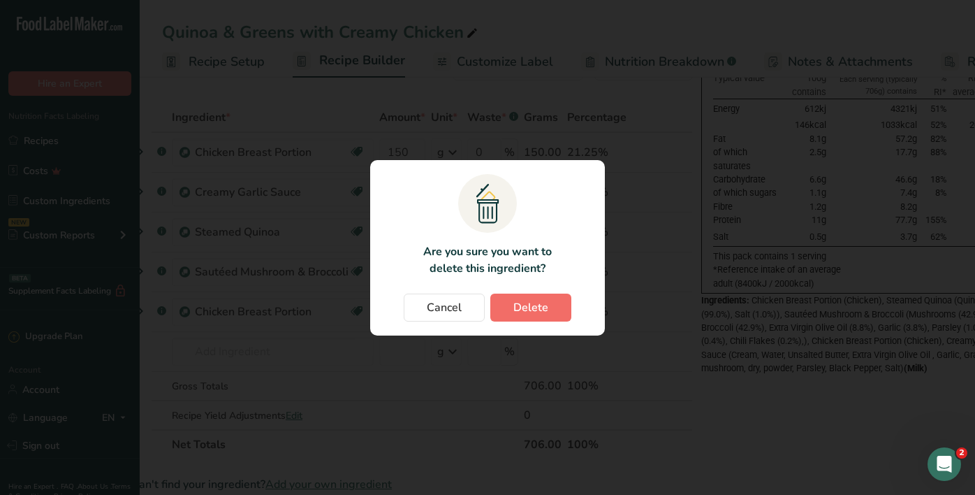
drag, startPoint x: 548, startPoint y: 328, endPoint x: 547, endPoint y: 315, distance: 12.6
click at [548, 328] on section ".a{fill:#f5f3ed;}.b,.e{fill:#0f393a;}.c{fill:none;}.d{fill:#f2c549;}.e{stroke:r…" at bounding box center [487, 247] width 235 height 175
click at [547, 315] on span "Delete" at bounding box center [530, 307] width 35 height 17
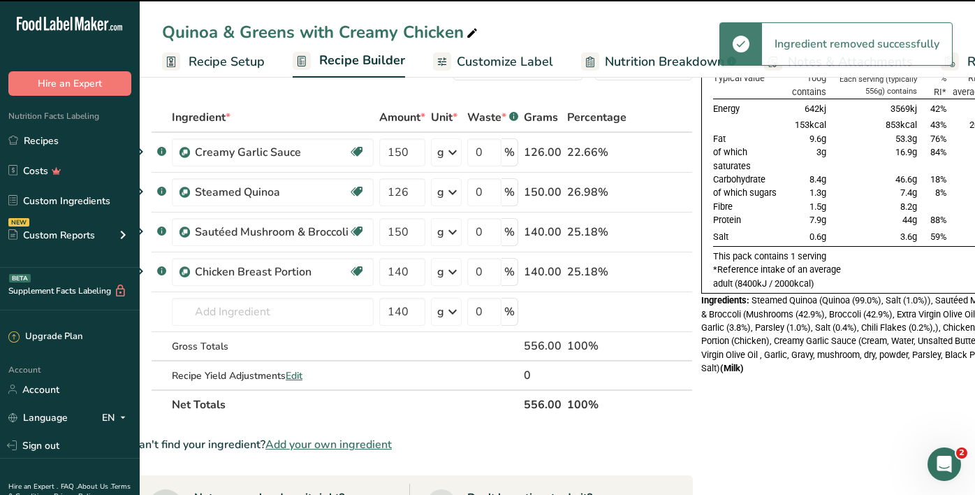
type input "126"
type input "150"
type input "140"
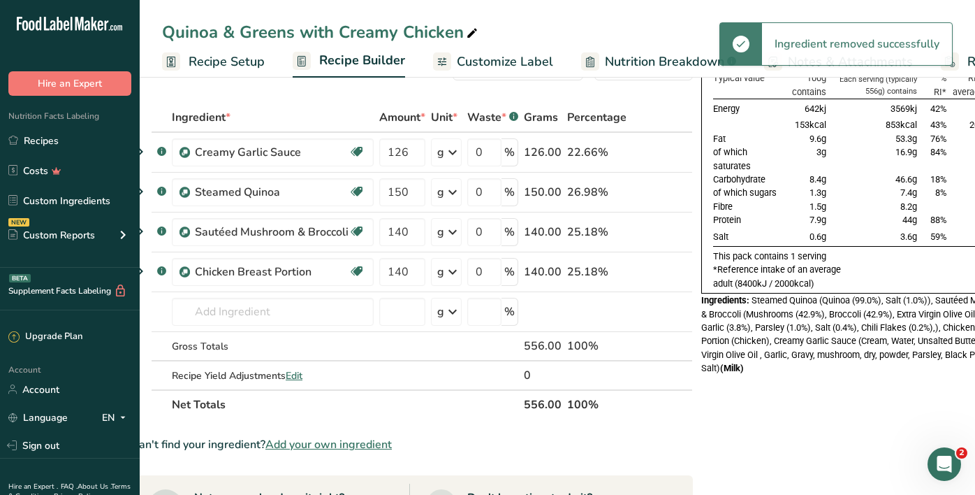
scroll to position [0, 47]
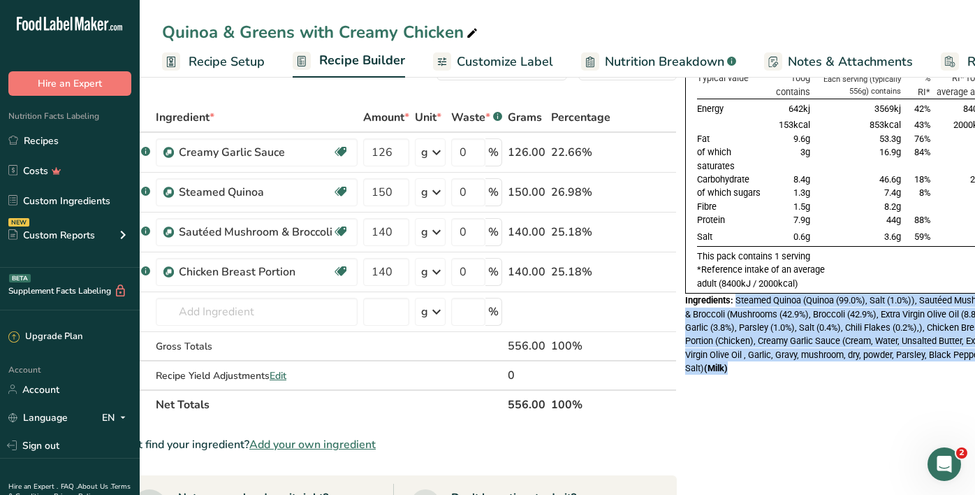
drag, startPoint x: 734, startPoint y: 309, endPoint x: 823, endPoint y: 376, distance: 111.8
click at [823, 374] on div "Ingredients: Steamed Quinoa (Quinoa (99.0%), Salt (1.0%)), Sautéed Mushroom & B…" at bounding box center [843, 333] width 316 height 81
copy div "Steamed Quinoa (Quinoa (99.0%), Salt (1.0%)), Sautéed Mushroom & Broccoli (Mush…"
click at [795, 212] on span "1.5g" at bounding box center [801, 206] width 17 height 10
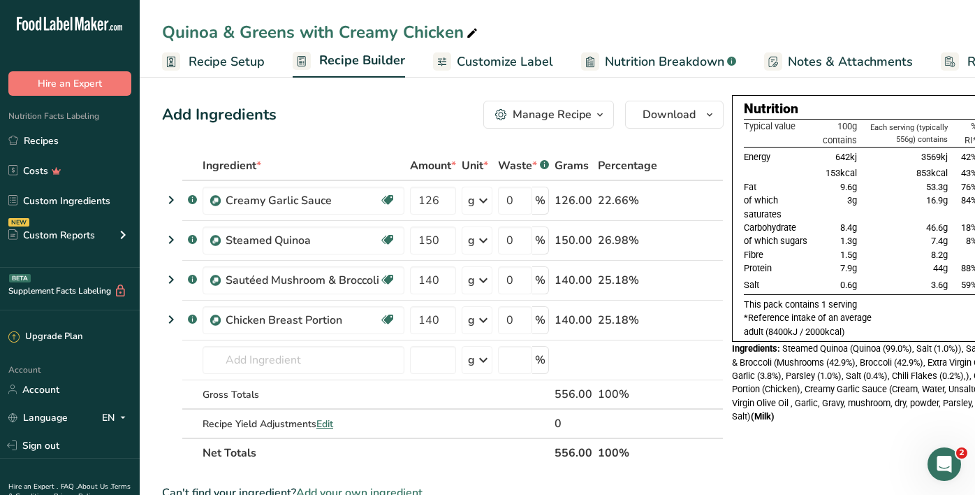
scroll to position [0, 0]
click at [497, 55] on span "Customize Label" at bounding box center [505, 61] width 96 height 19
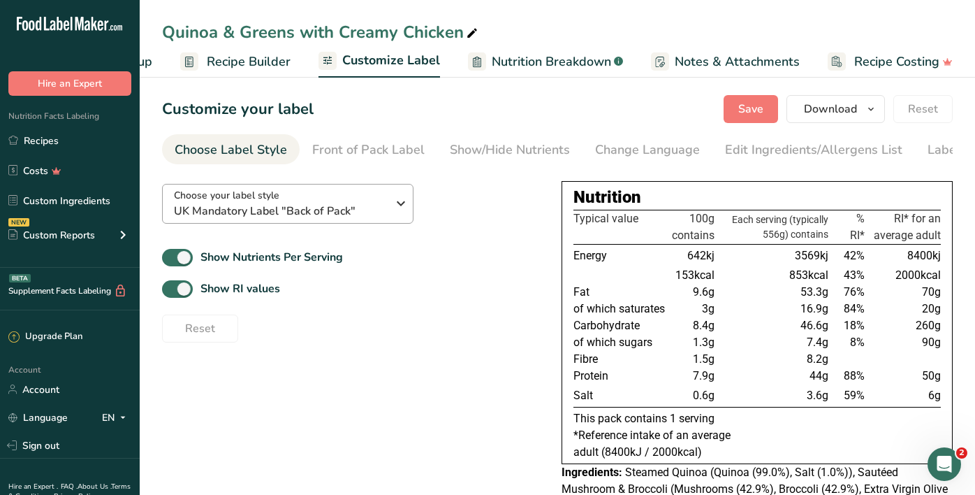
click at [304, 206] on span "UK Mandatory Label "Back of Pack"" at bounding box center [280, 211] width 213 height 17
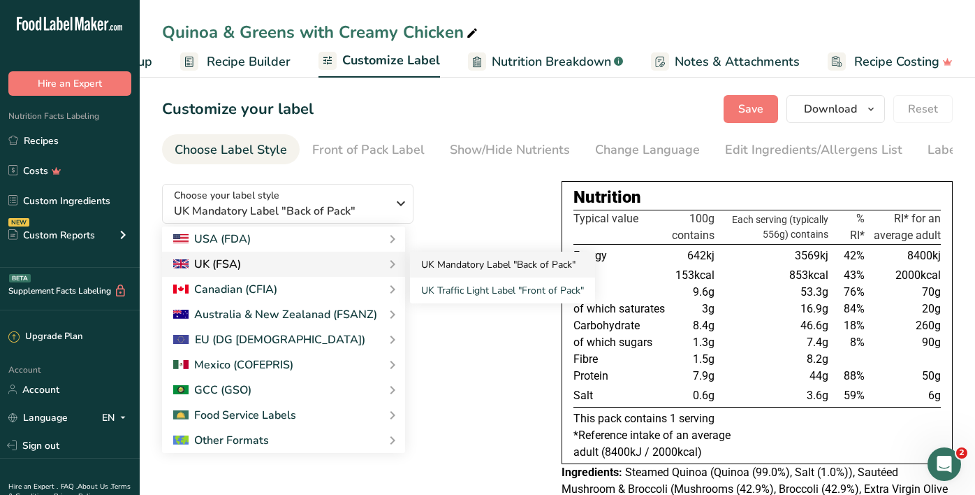
click at [457, 271] on link "UK Mandatory Label "Back of Pack"" at bounding box center [502, 264] width 185 height 26
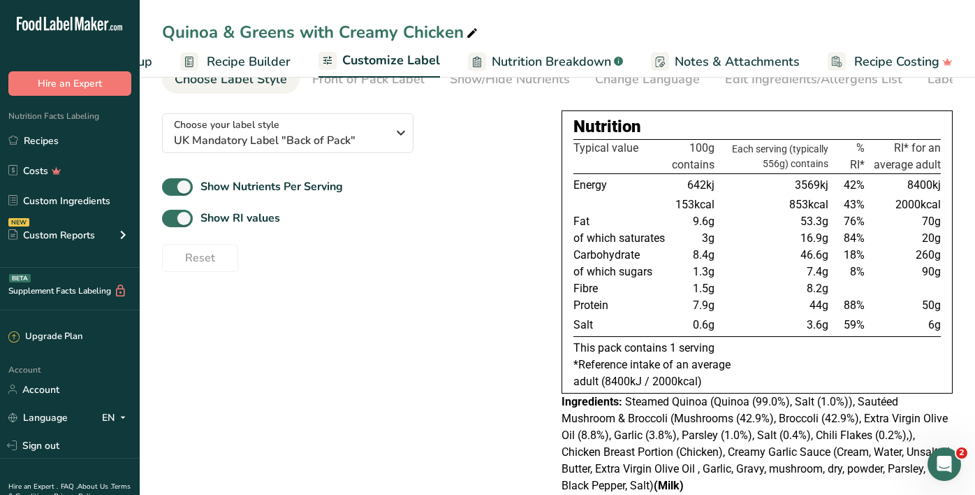
scroll to position [68, 0]
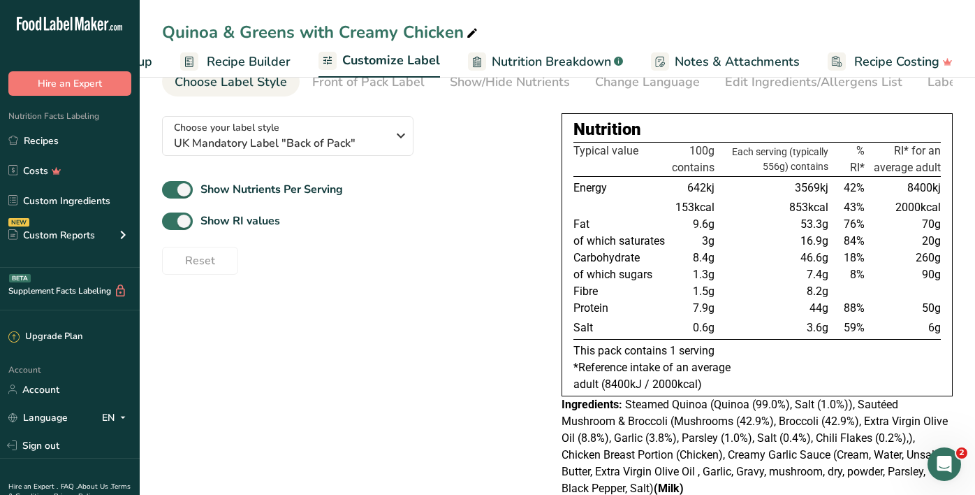
drag, startPoint x: 797, startPoint y: 190, endPoint x: 819, endPoint y: 191, distance: 21.7
click at [819, 191] on span "3569kj" at bounding box center [812, 187] width 34 height 13
copy span "3569"
drag, startPoint x: 791, startPoint y: 211, endPoint x: 807, endPoint y: 212, distance: 15.4
click at [807, 212] on span "853kcal" at bounding box center [808, 206] width 39 height 13
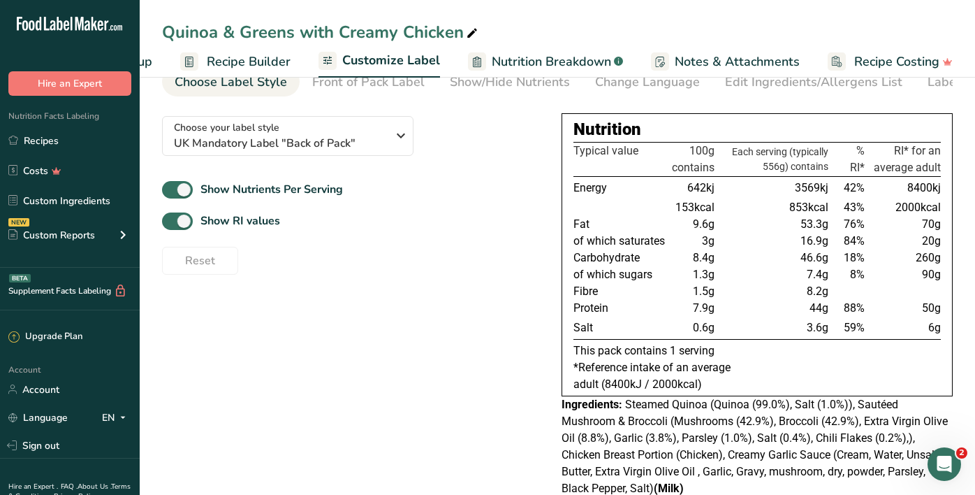
copy span "853"
drag, startPoint x: 828, startPoint y: 277, endPoint x: 788, endPoint y: 277, distance: 40.5
click at [788, 277] on td "7.4g" at bounding box center [774, 274] width 114 height 17
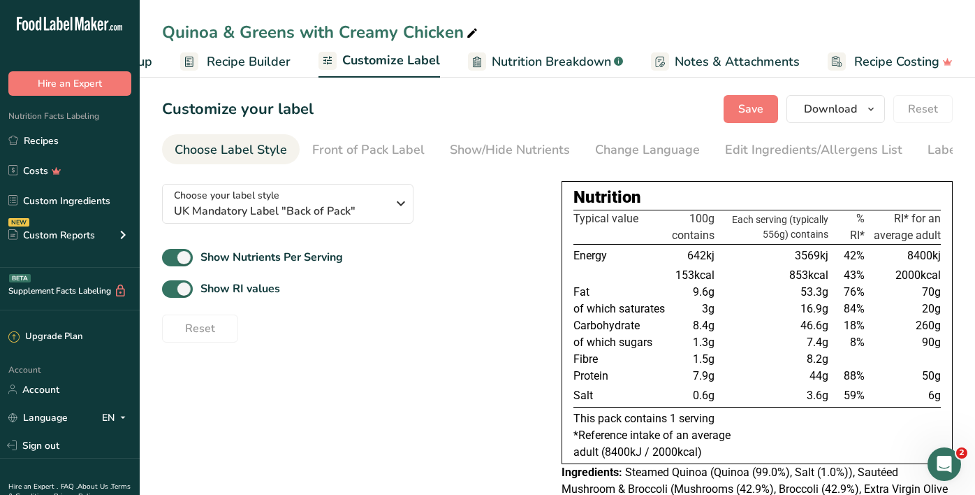
scroll to position [0, 0]
click at [749, 103] on span "Save" at bounding box center [750, 109] width 25 height 17
click at [54, 139] on link "Recipes" at bounding box center [70, 140] width 140 height 27
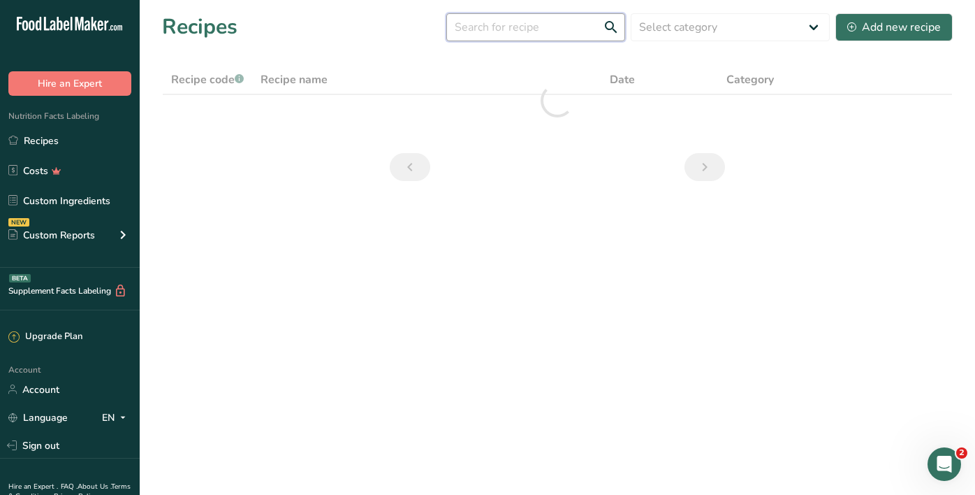
click at [493, 27] on input "text" at bounding box center [535, 27] width 179 height 28
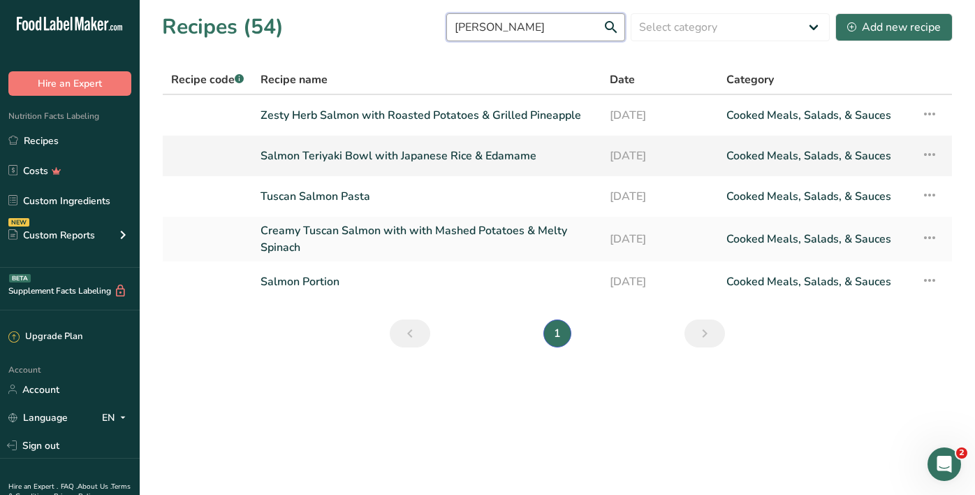
type input "salm"
click at [433, 162] on link "Salmon Teriyaki Bowl with Japanese Rice & Edamame" at bounding box center [427, 155] width 332 height 29
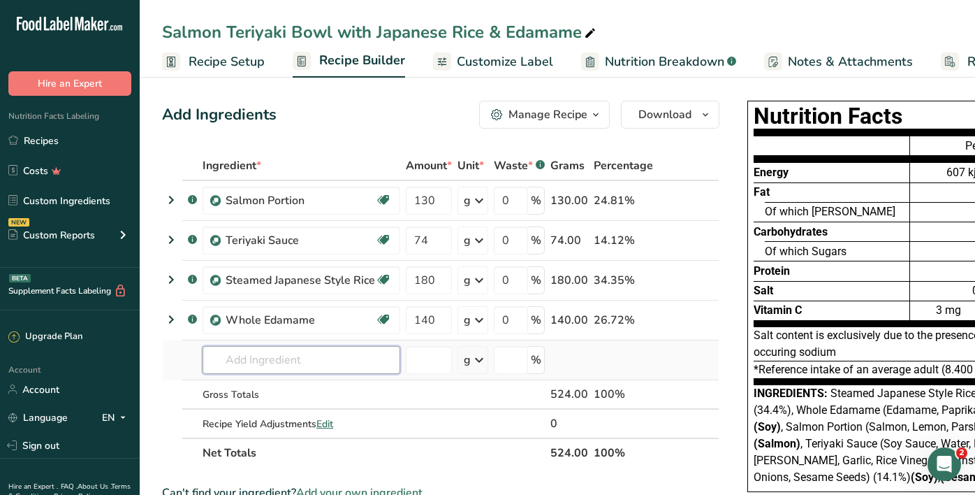
click at [332, 362] on input "text" at bounding box center [302, 360] width 198 height 28
type input "salmon po"
click at [284, 309] on p "Salmon Portion" at bounding box center [254, 311] width 80 height 15
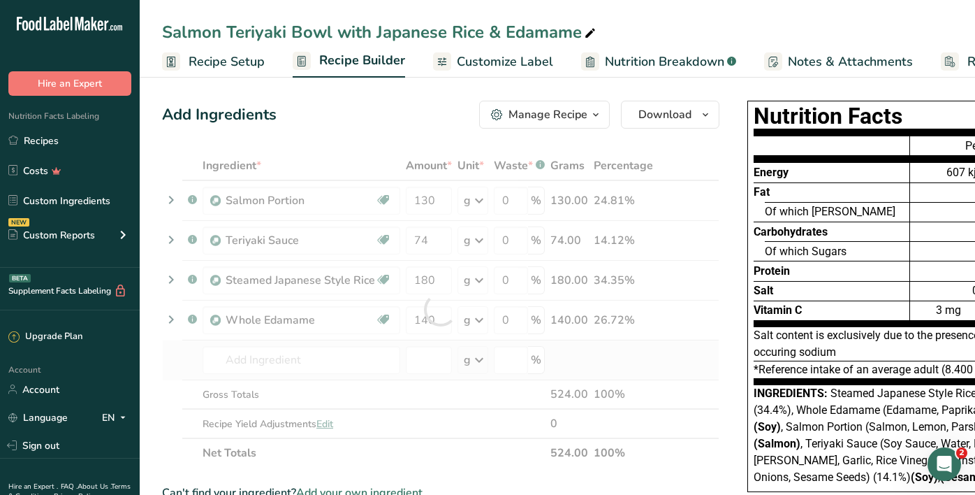
type input "Salmon Portion"
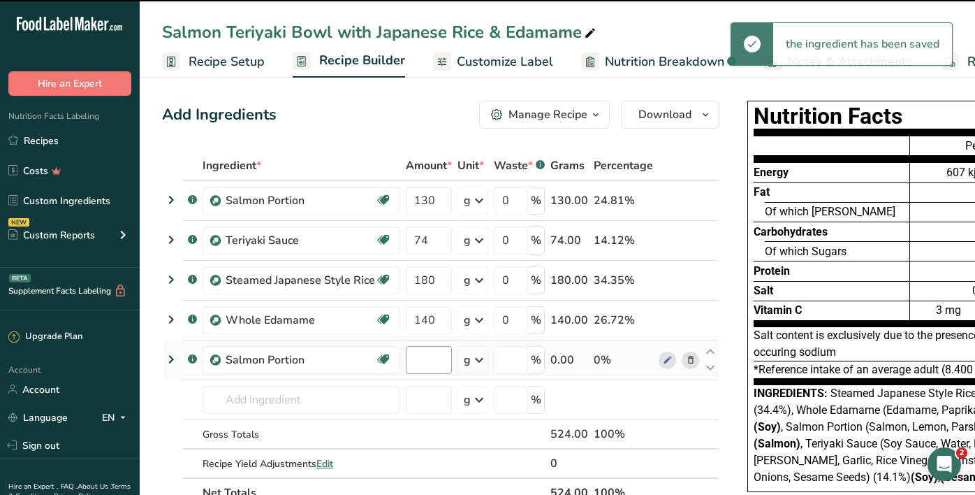
type input "0"
click at [412, 359] on input "0" at bounding box center [429, 360] width 46 height 28
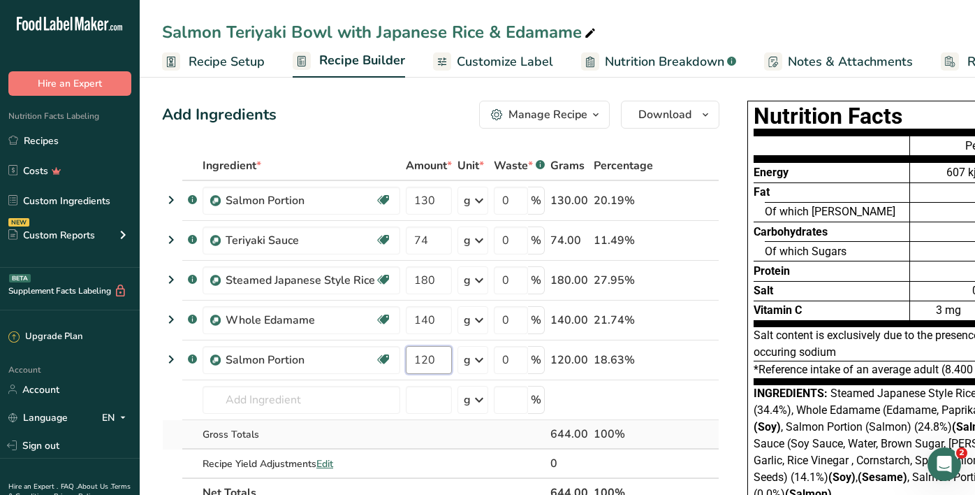
type input "120"
click at [450, 438] on div "Ingredient * Amount * Unit * Waste * .a-a{fill:#347362;}.b-a{fill:#fff;} Grams …" at bounding box center [440, 329] width 557 height 356
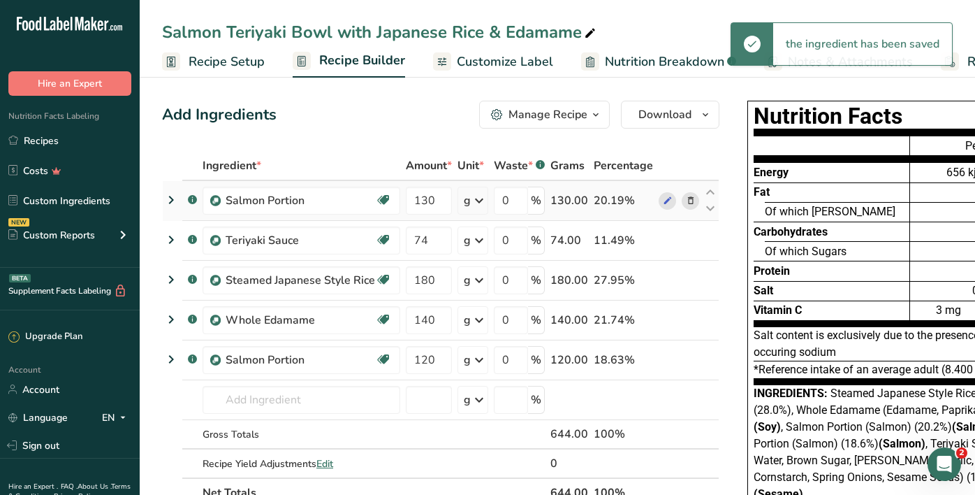
click at [686, 198] on icon at bounding box center [691, 200] width 10 height 15
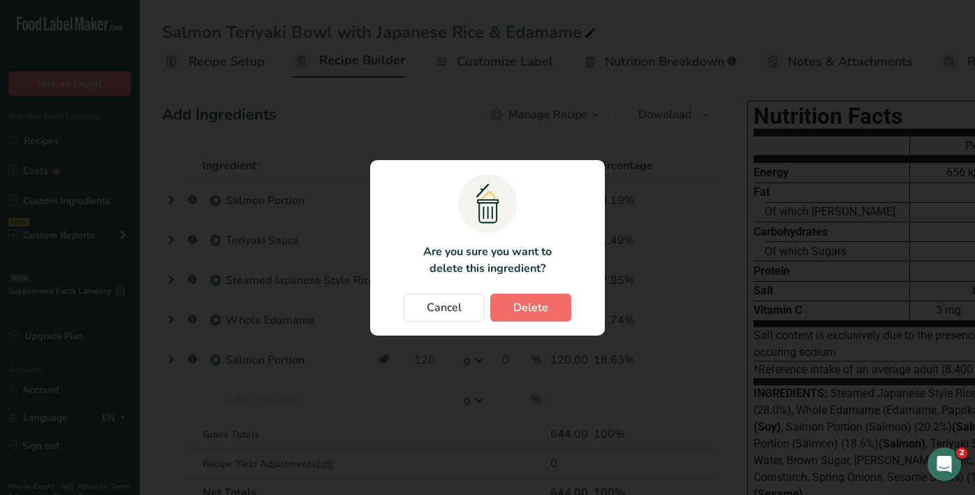
click at [533, 302] on span "Delete" at bounding box center [530, 307] width 35 height 17
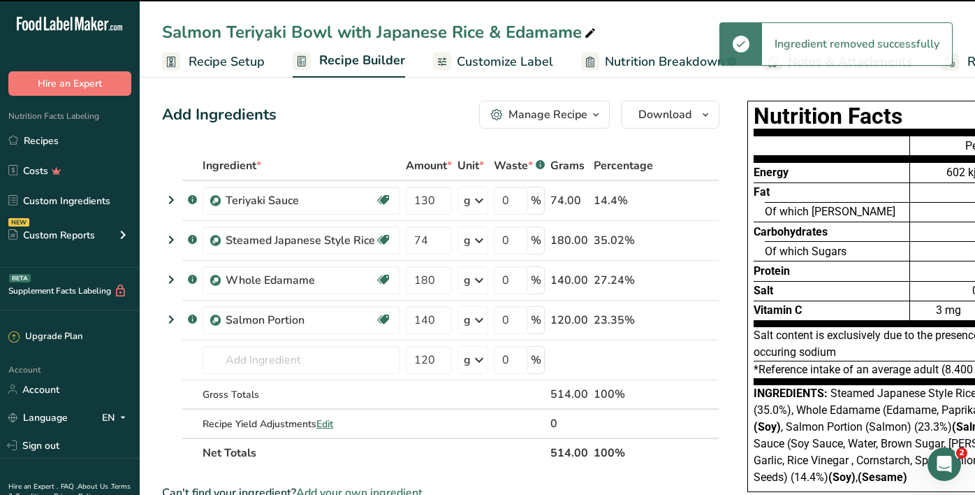
type input "74"
type input "180"
type input "140"
type input "120"
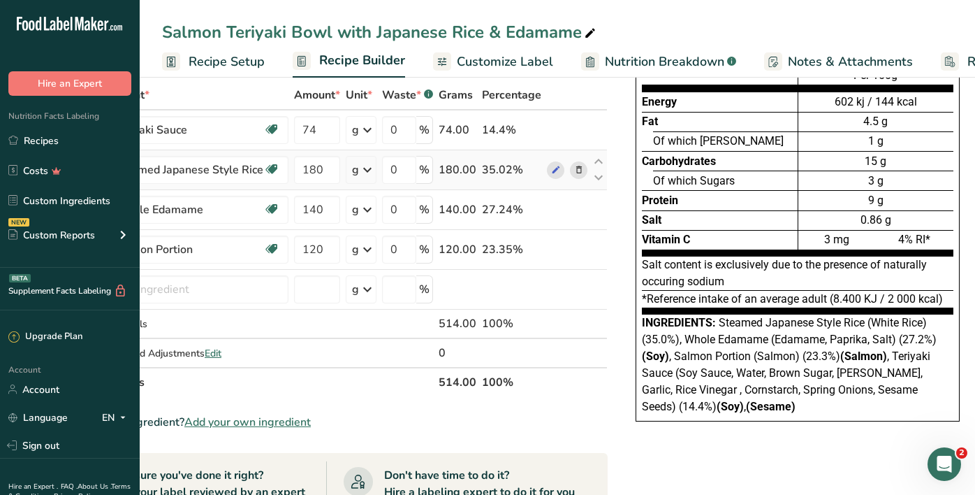
scroll to position [108, 0]
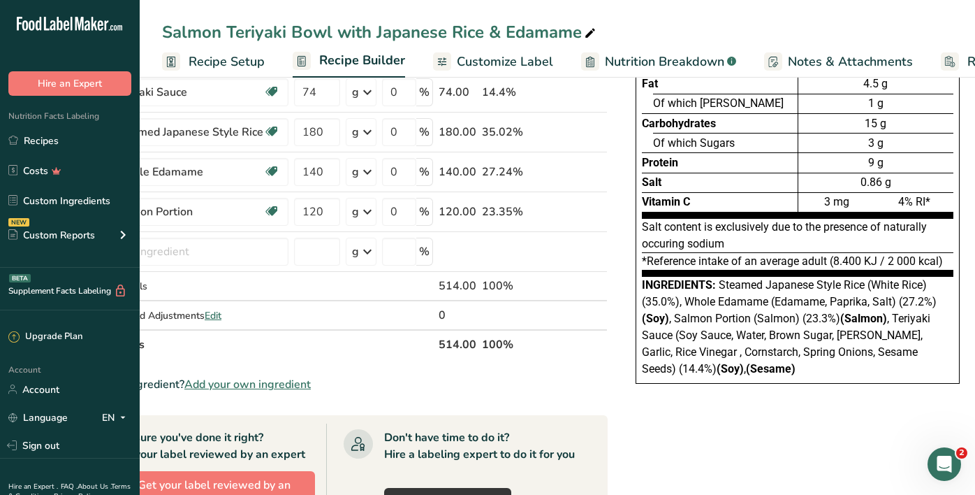
drag, startPoint x: 714, startPoint y: 284, endPoint x: 747, endPoint y: 368, distance: 90.7
click at [747, 368] on div "Ingredients: Steamed Japanese Style Rice (White Rice) (35.0%), Whole Edamame (E…" at bounding box center [798, 327] width 312 height 101
copy div "Steamed Japanese Style Rice (White Rice) (35.0%), Whole Edamame (Edamame, Papri…"
click at [792, 407] on div "Nutrition Facts Energy Fat Of which Saturates Carbohydrates Of which Sugars Pro…" at bounding box center [797, 199] width 363 height 425
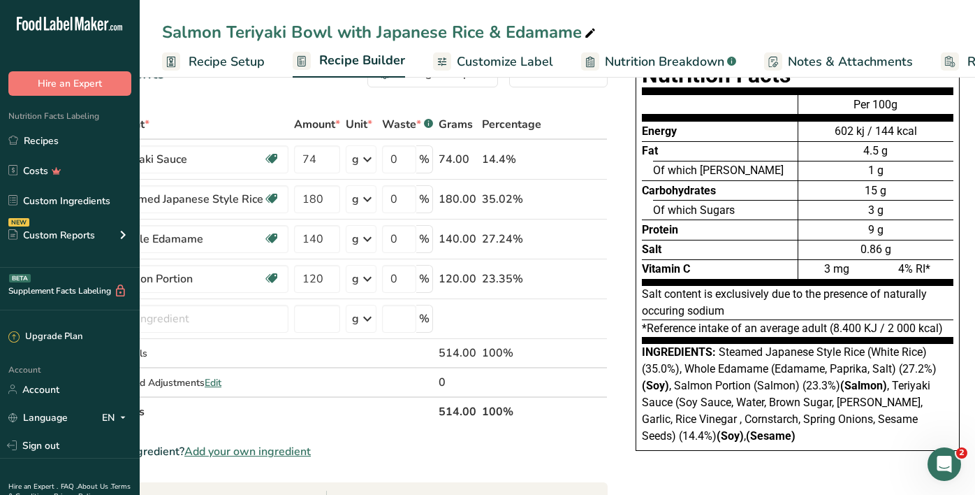
scroll to position [0, 111]
click at [540, 59] on span "Customize Label" at bounding box center [505, 61] width 96 height 19
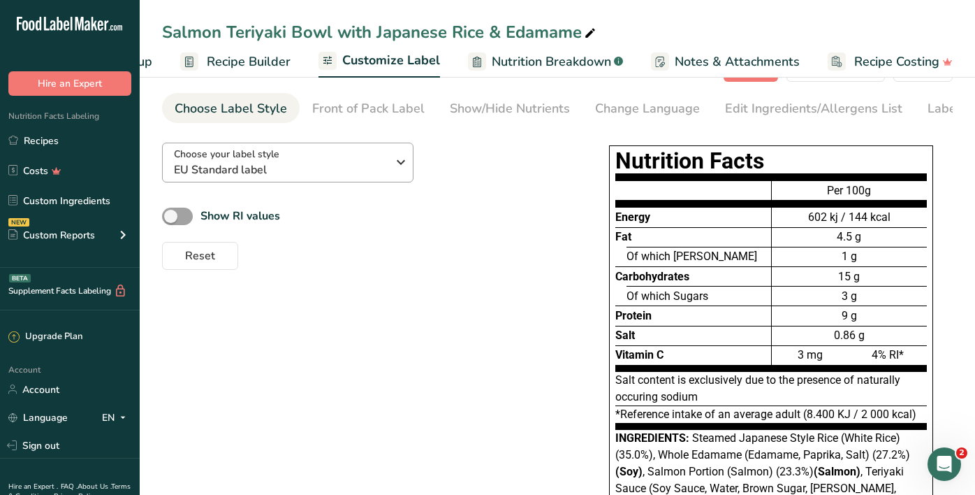
click at [353, 161] on div "Choose your label style EU Standard label" at bounding box center [280, 162] width 213 height 31
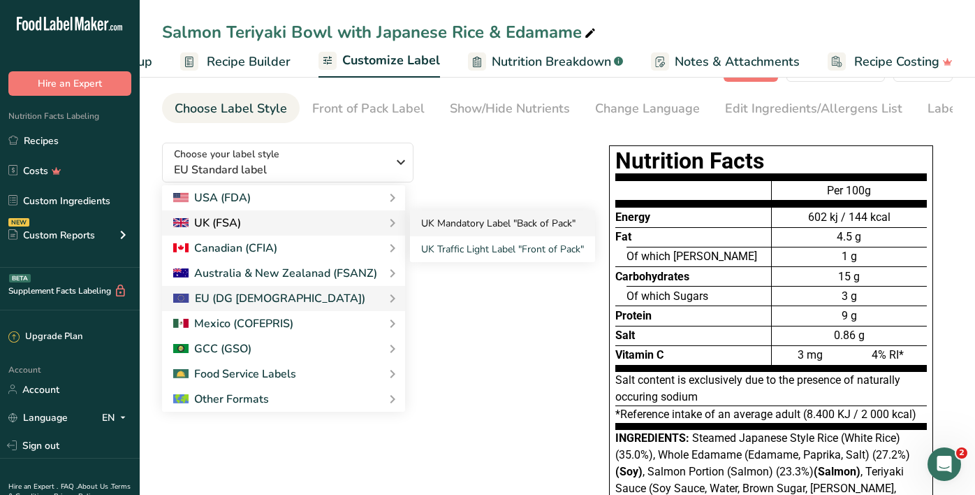
click at [493, 223] on link "UK Mandatory Label "Back of Pack"" at bounding box center [502, 223] width 185 height 26
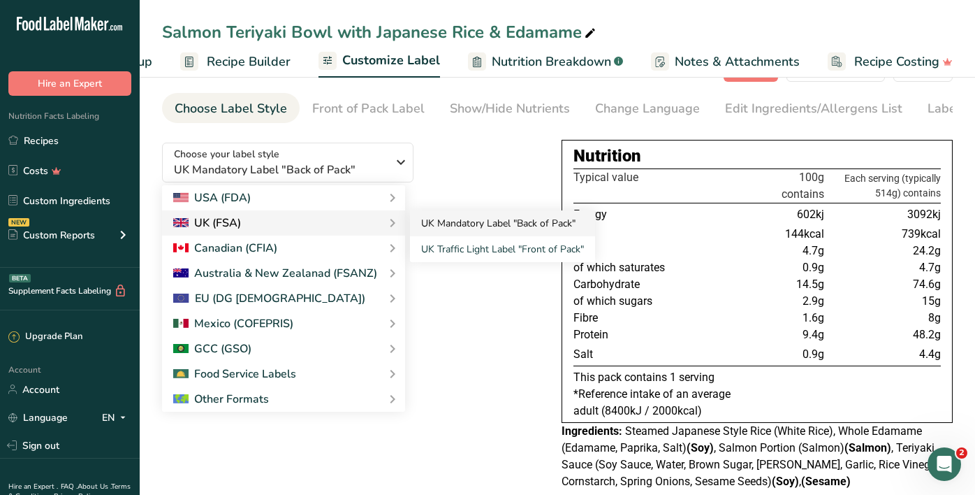
click at [500, 225] on link "UK Mandatory Label "Back of Pack"" at bounding box center [502, 223] width 185 height 26
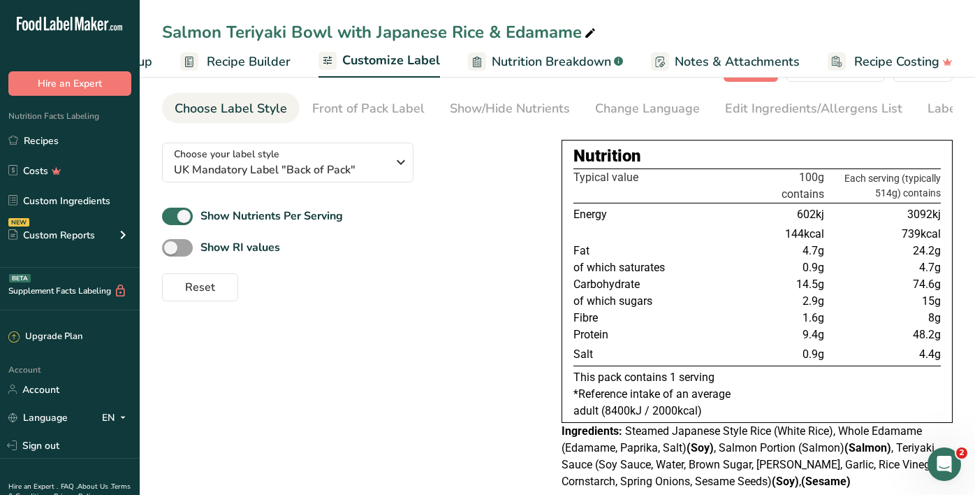
click at [510, 353] on div "Choose your label style UK Mandatory Label "Back of Pack" USA (FDA) Standard FD…" at bounding box center [557, 314] width 791 height 367
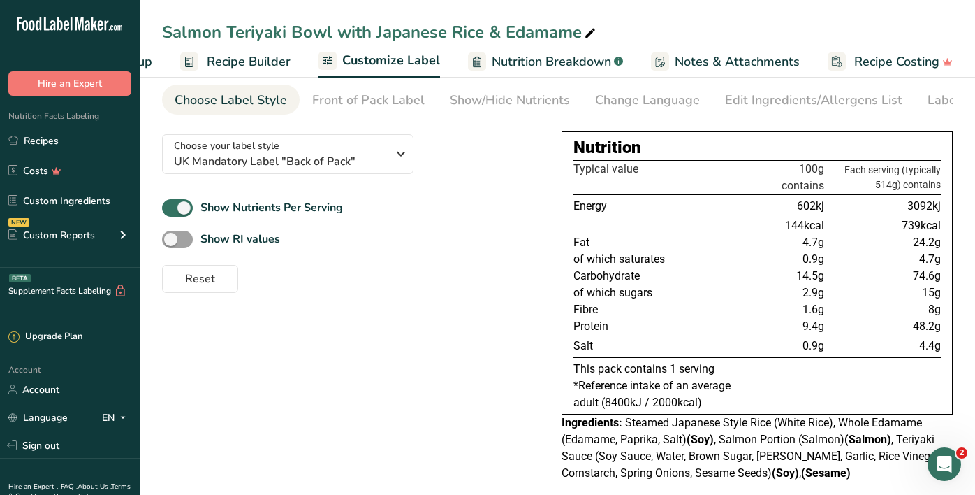
scroll to position [53, 0]
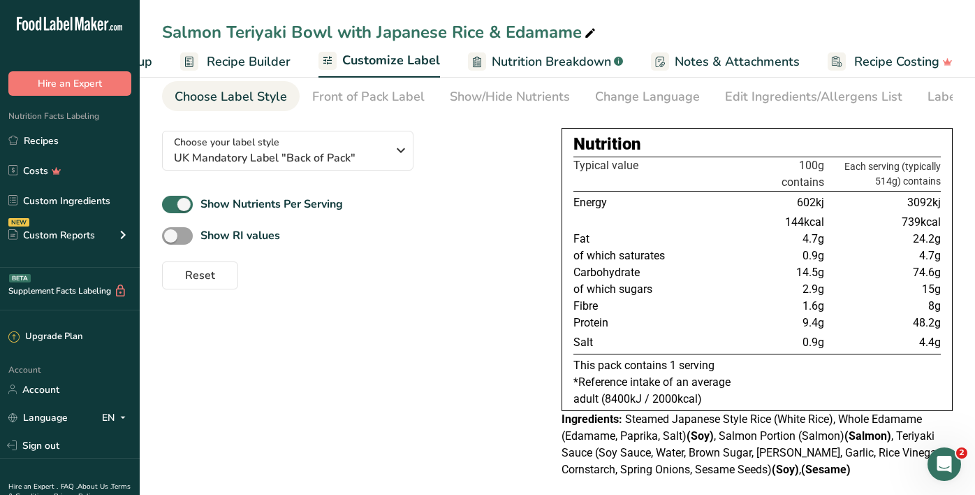
drag, startPoint x: 910, startPoint y: 205, endPoint x: 930, endPoint y: 206, distance: 20.3
click at [930, 206] on span "3092kj" at bounding box center [924, 202] width 34 height 13
copy span "3092"
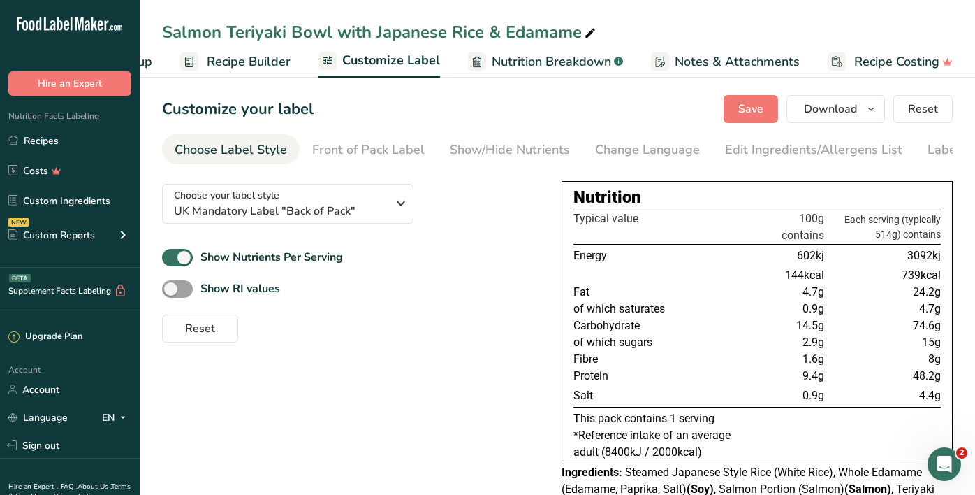
scroll to position [0, 0]
click at [759, 311] on td "0.9g" at bounding box center [748, 308] width 158 height 17
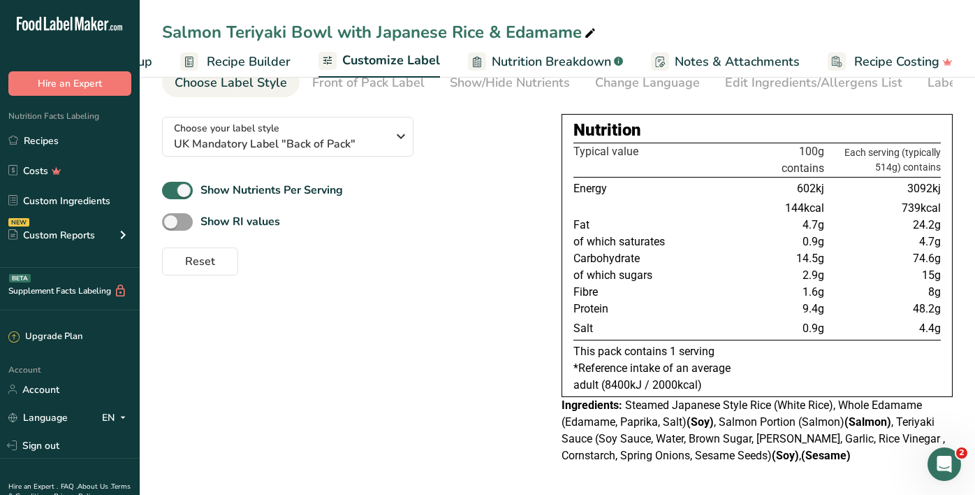
scroll to position [71, 0]
click at [306, 136] on span "UK Mandatory Label "Back of Pack"" at bounding box center [280, 144] width 213 height 17
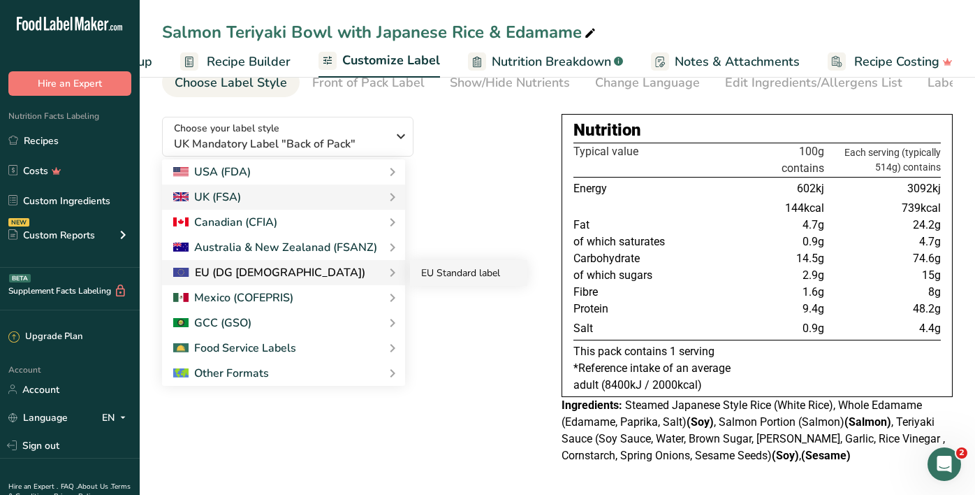
click at [464, 276] on link "EU Standard label" at bounding box center [468, 273] width 117 height 26
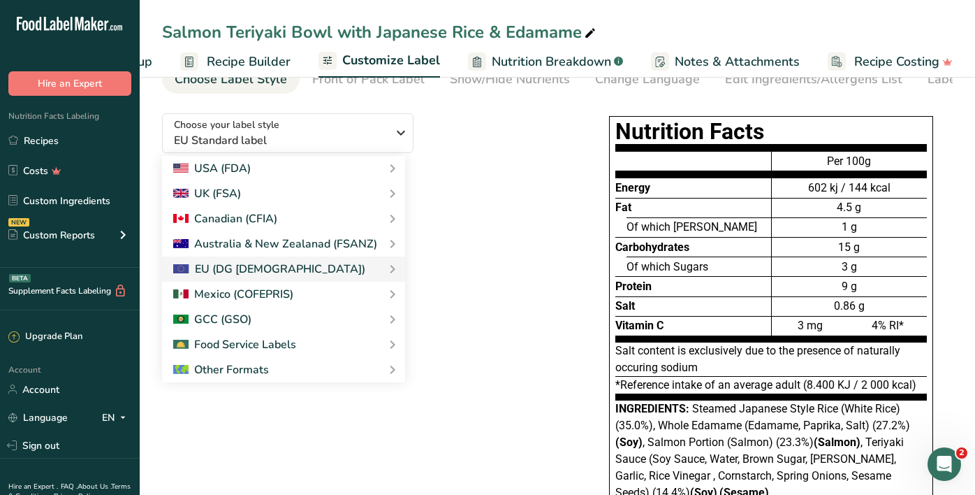
click at [0, 0] on link "EU Standard label" at bounding box center [0, 0] width 0 height 0
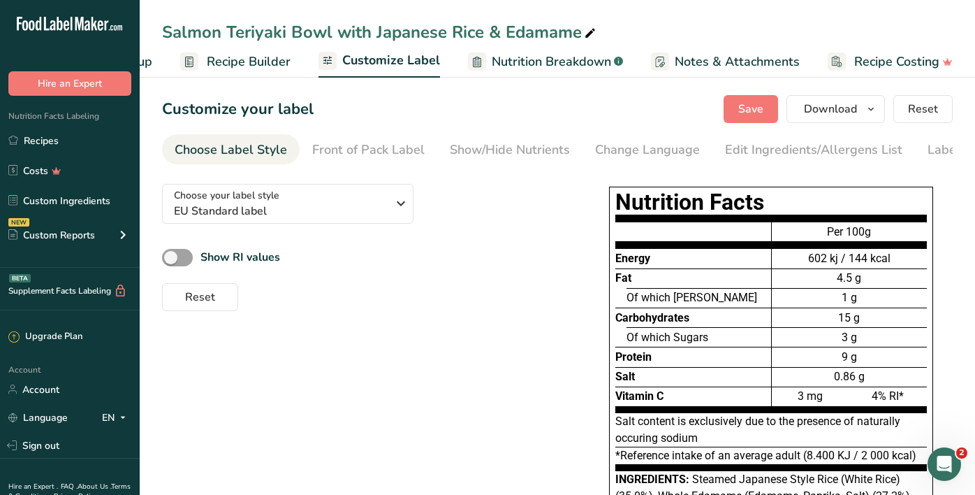
scroll to position [0, 0]
click at [230, 76] on link "Recipe Builder" at bounding box center [235, 61] width 110 height 31
click at [237, 65] on span "Recipe Builder" at bounding box center [250, 60] width 86 height 19
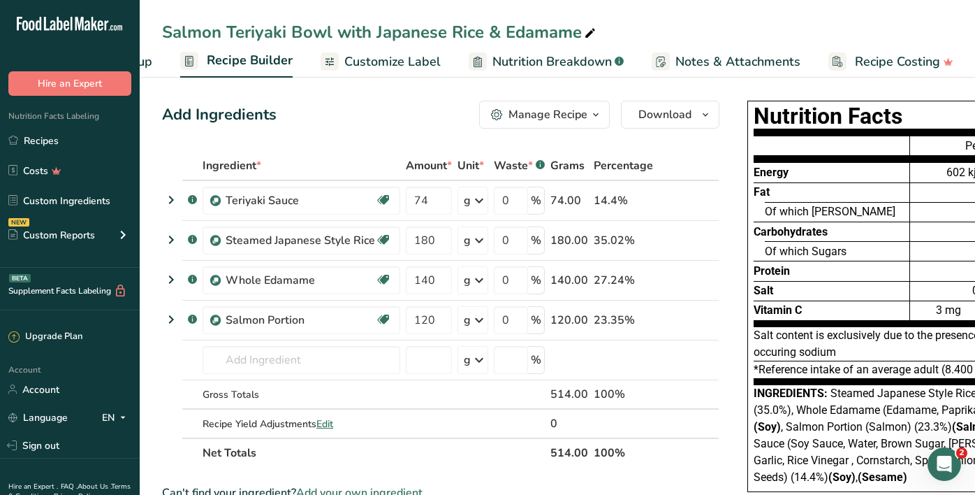
click at [570, 61] on span "Nutrition Breakdown" at bounding box center [551, 61] width 119 height 19
select select "Calories"
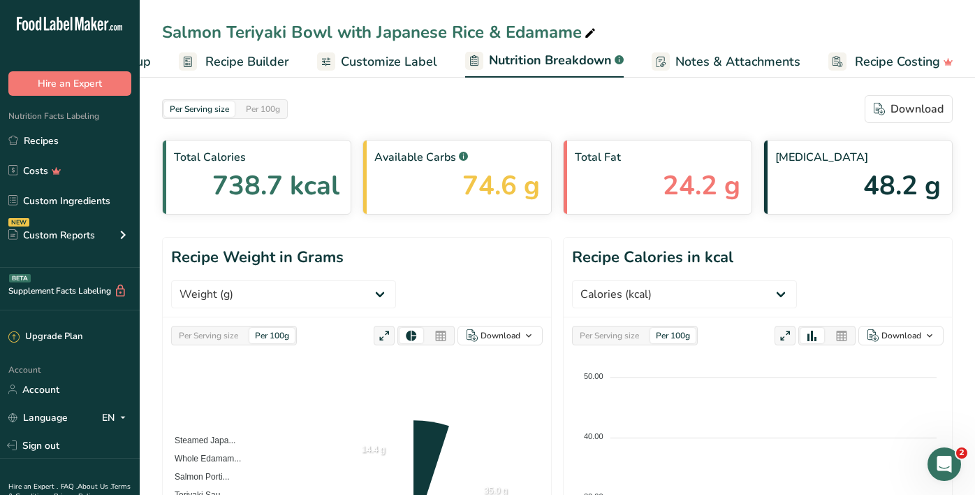
click at [413, 58] on span "Customize Label" at bounding box center [389, 61] width 96 height 19
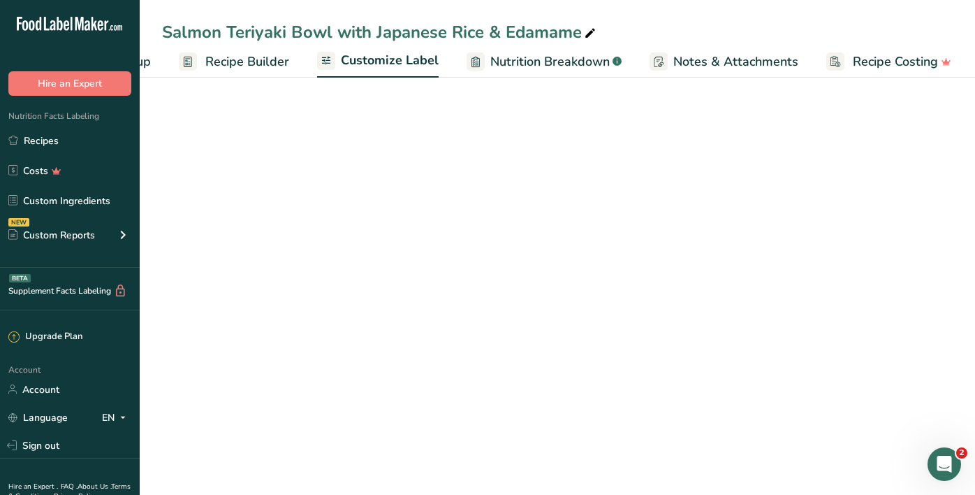
scroll to position [0, 112]
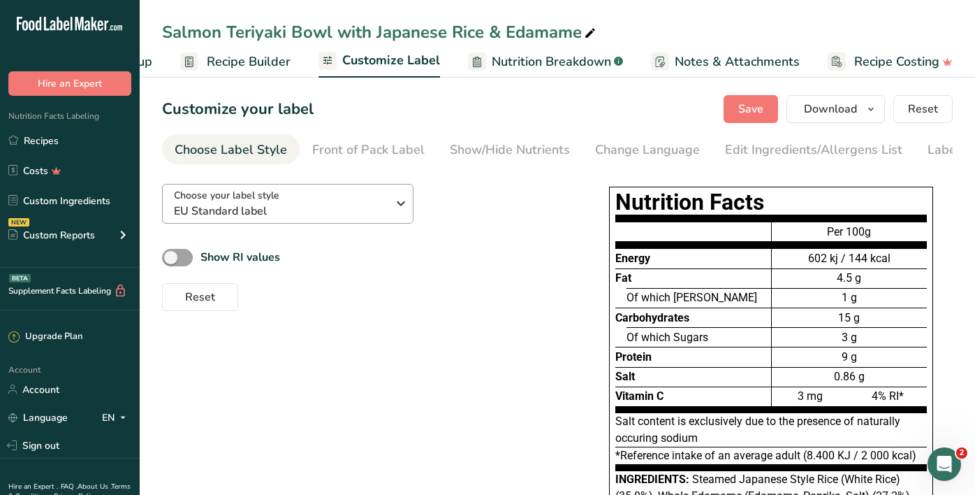
click at [363, 208] on span "EU Standard label" at bounding box center [280, 211] width 213 height 17
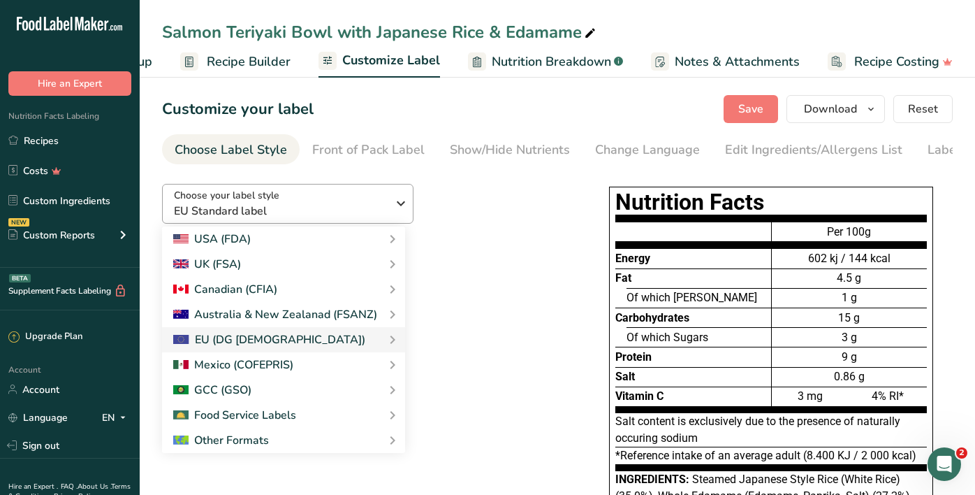
click at [363, 208] on span "EU Standard label" at bounding box center [280, 211] width 213 height 17
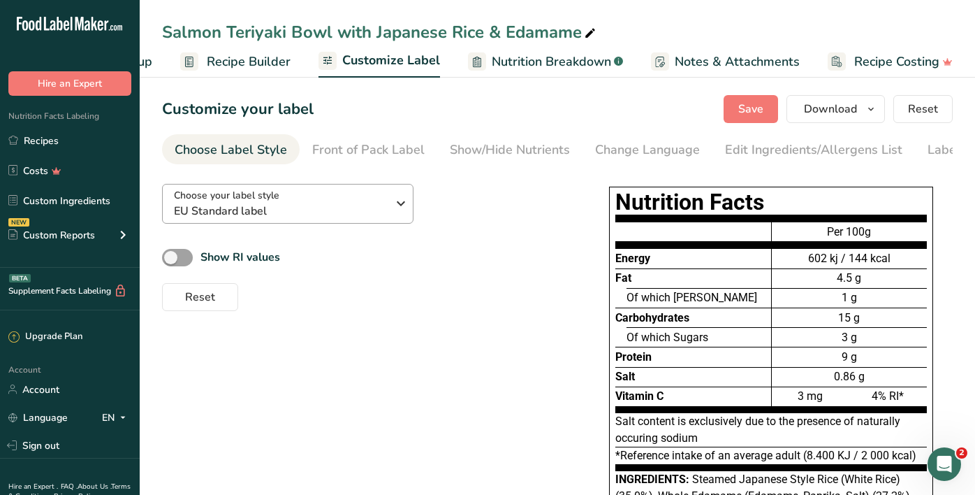
click at [363, 208] on span "EU Standard label" at bounding box center [280, 211] width 213 height 17
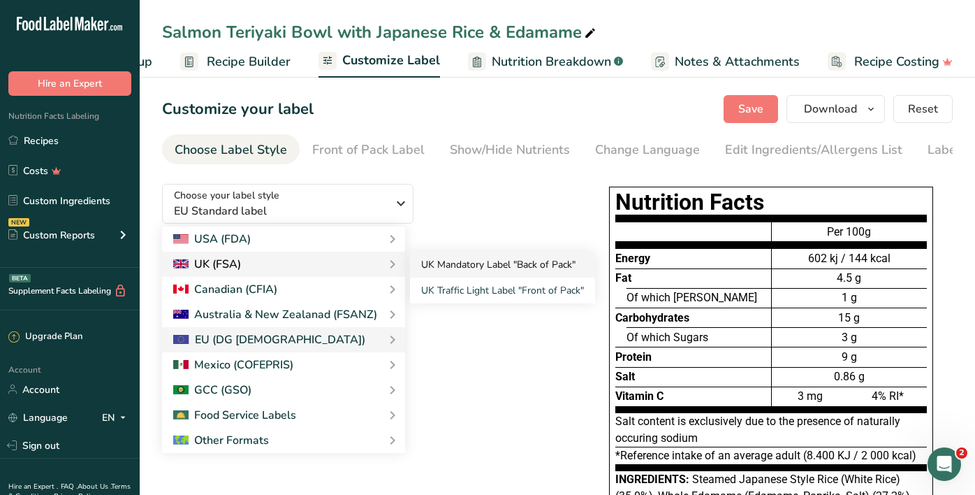
click at [444, 261] on link "UK Mandatory Label "Back of Pack"" at bounding box center [502, 264] width 185 height 26
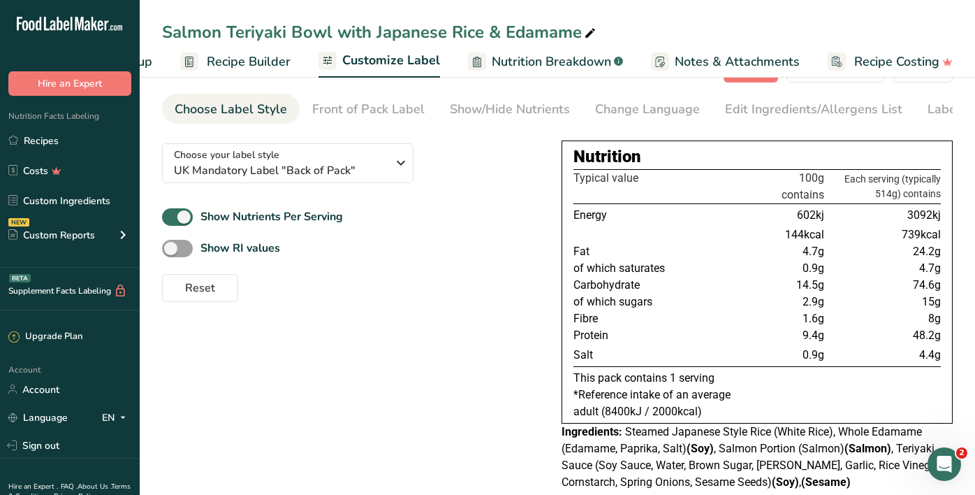
scroll to position [41, 0]
drag, startPoint x: 909, startPoint y: 216, endPoint x: 931, endPoint y: 218, distance: 22.4
click at [931, 218] on span "3092kj" at bounding box center [924, 214] width 34 height 13
copy span "3092"
drag, startPoint x: 940, startPoint y: 307, endPoint x: 918, endPoint y: 307, distance: 21.7
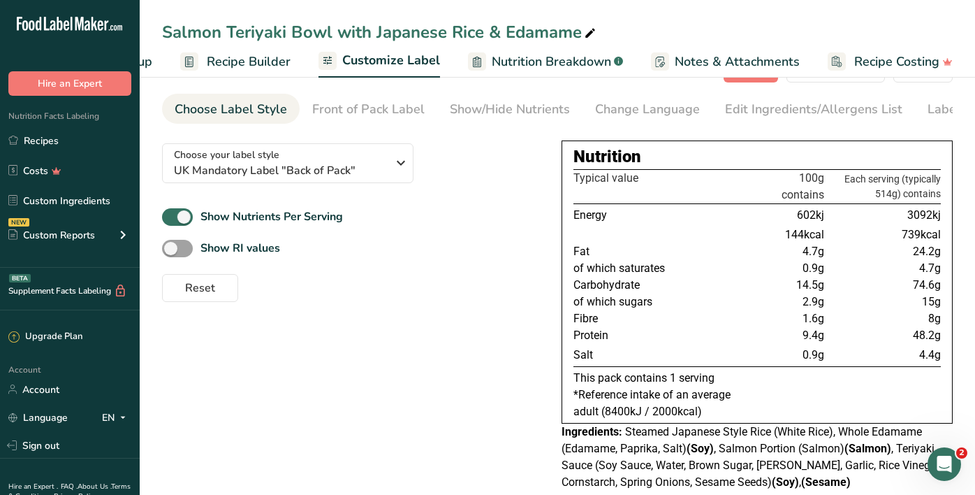
click at [918, 307] on td "15g" at bounding box center [884, 301] width 114 height 17
drag, startPoint x: 898, startPoint y: 304, endPoint x: 786, endPoint y: 300, distance: 111.1
click at [673, 301] on div "Nutrition Typical value 100g contains Each serving (typically 514g) contains En…" at bounding box center [757, 281] width 391 height 283
click at [817, 286] on span "14.5g" at bounding box center [810, 284] width 28 height 13
drag, startPoint x: 907, startPoint y: 256, endPoint x: 874, endPoint y: 256, distance: 32.1
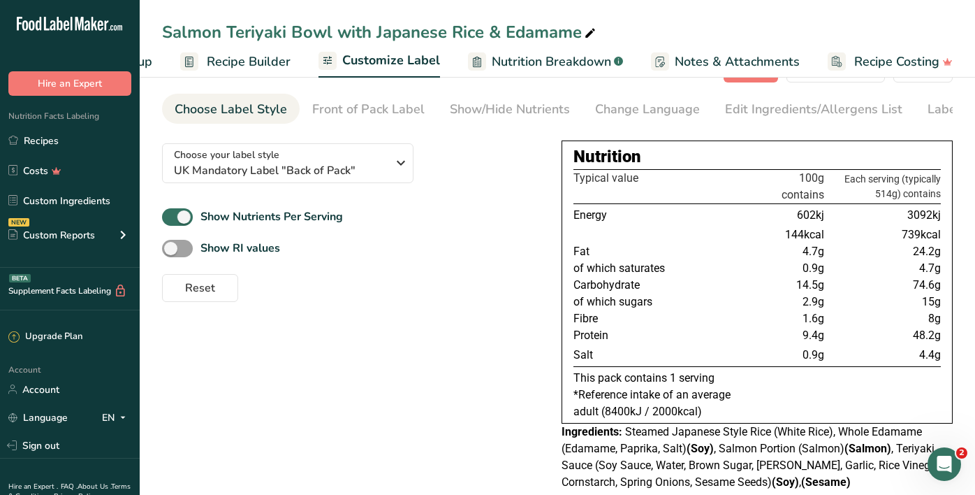
click at [874, 256] on div "Nutrition Typical value 100g contains Each serving (typically 514g) contains En…" at bounding box center [757, 281] width 391 height 283
click at [905, 267] on td "4.7g" at bounding box center [884, 268] width 114 height 17
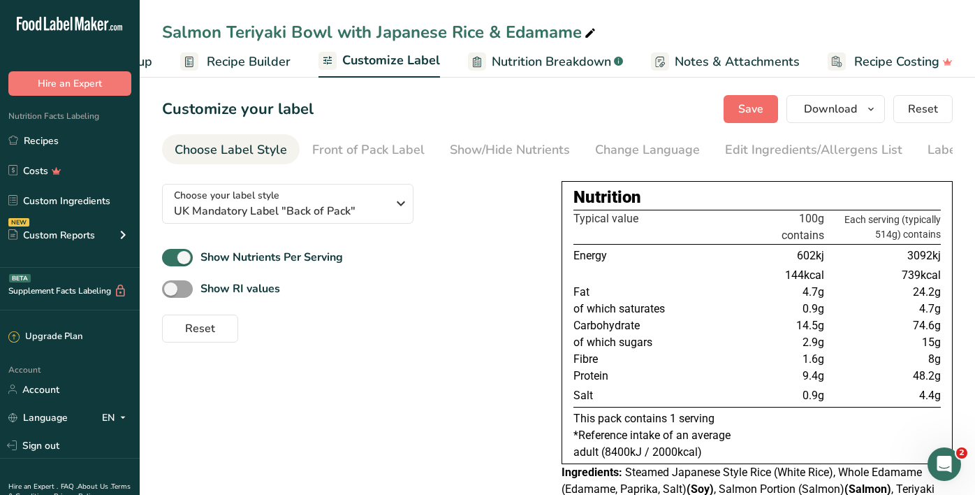
scroll to position [0, 0]
click at [754, 105] on span "Save" at bounding box center [750, 109] width 25 height 17
click at [76, 148] on link "Recipes" at bounding box center [70, 140] width 140 height 27
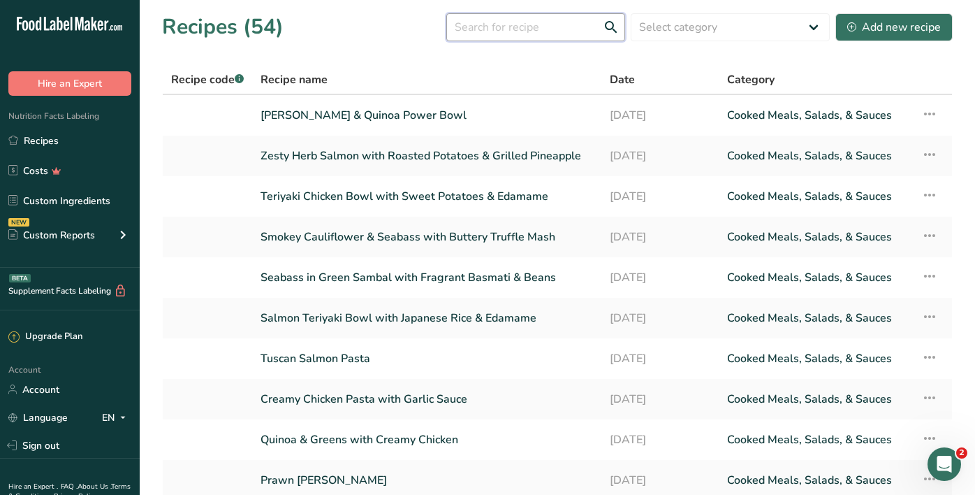
click at [462, 36] on input "text" at bounding box center [535, 27] width 179 height 28
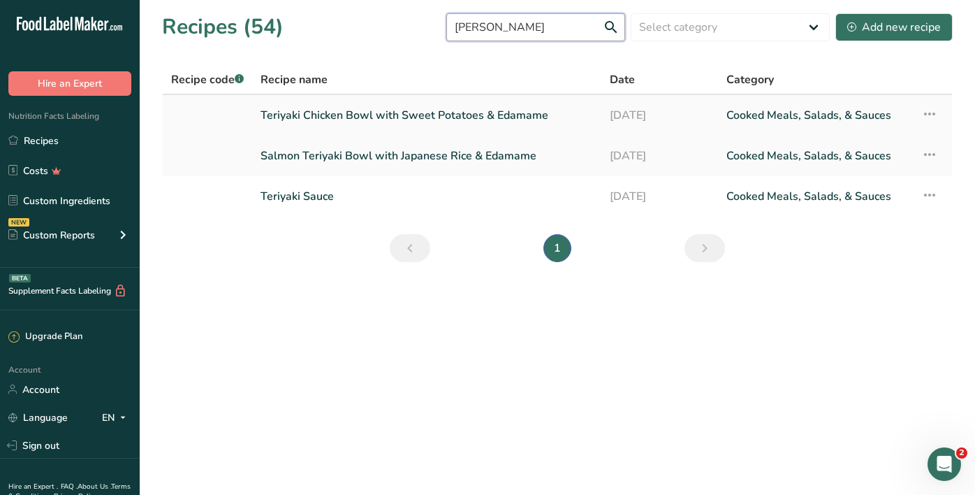
type input "teri"
click at [383, 115] on link "Teriyaki Chicken Bowl with Sweet Potatoes & Edamame" at bounding box center [427, 115] width 332 height 29
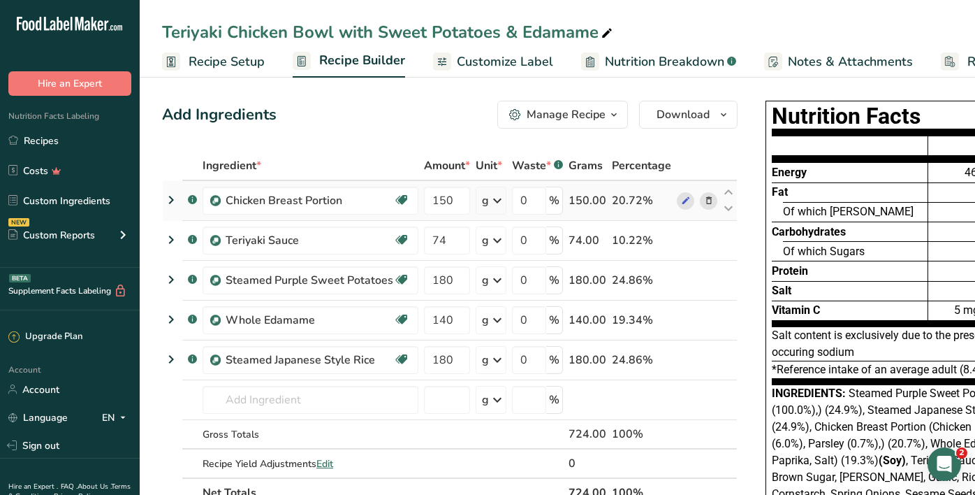
click at [706, 200] on icon at bounding box center [709, 200] width 10 height 15
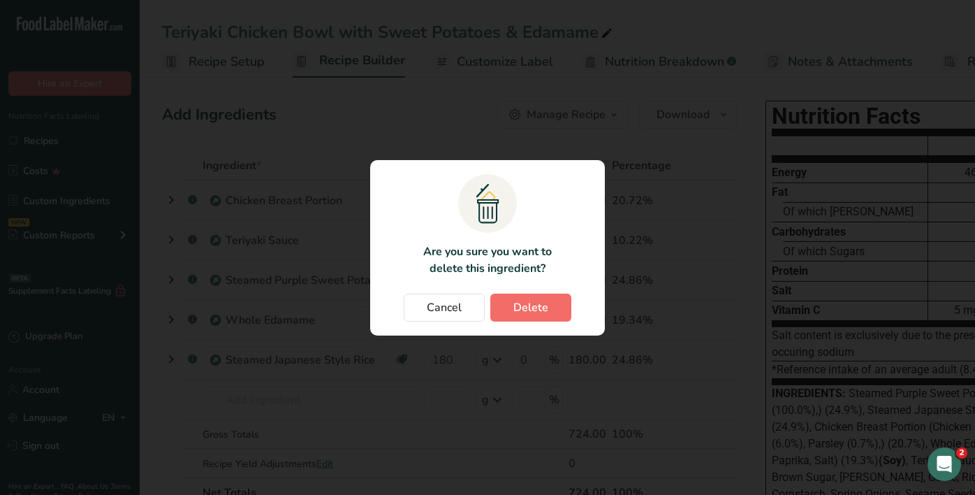
click at [515, 303] on span "Delete" at bounding box center [530, 307] width 35 height 17
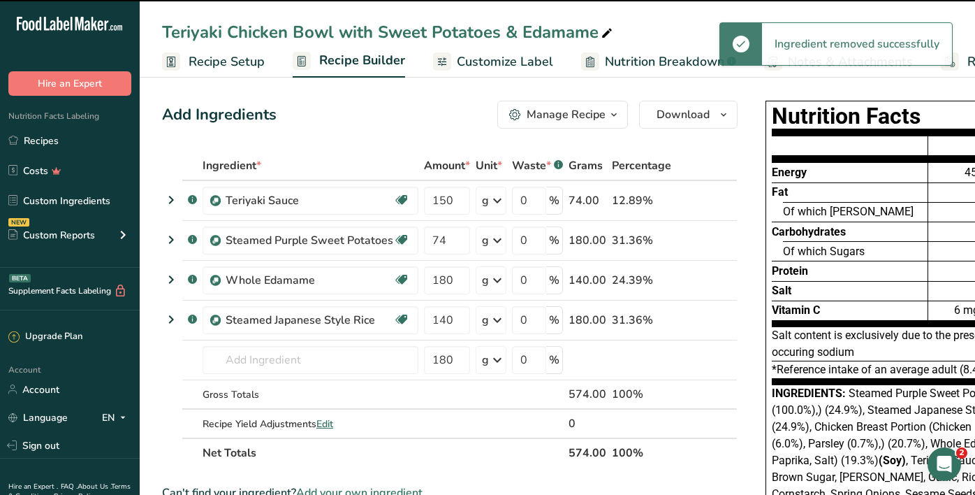
type input "74"
type input "180"
type input "140"
type input "180"
click at [265, 362] on input "text" at bounding box center [311, 360] width 216 height 28
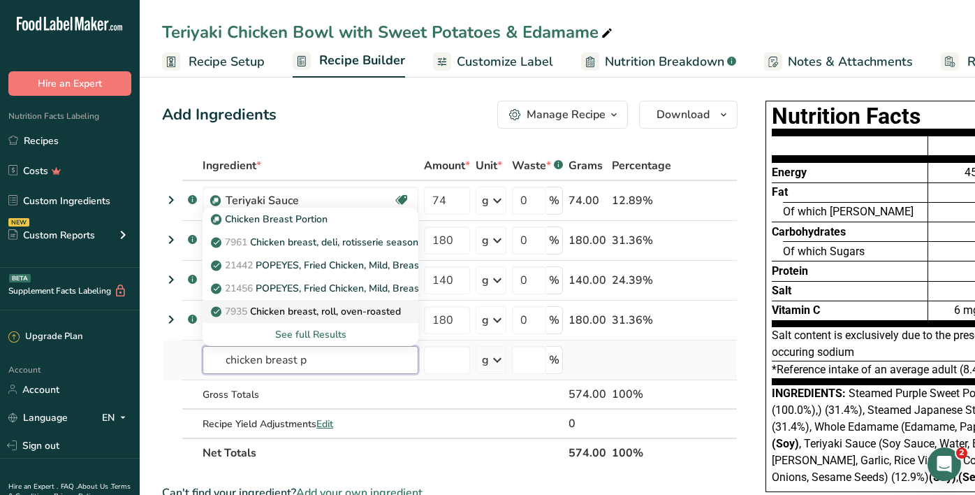
scroll to position [1, 0]
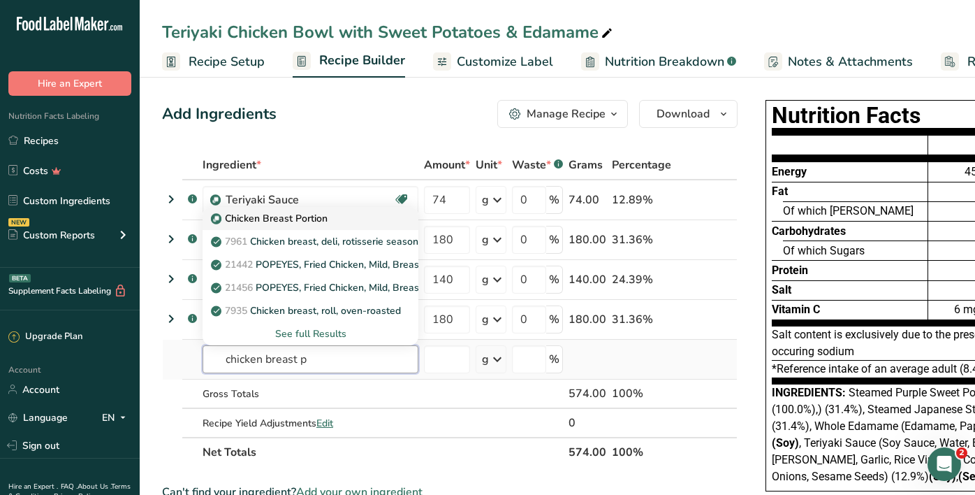
type input "chicken breast p"
click at [310, 219] on p "Chicken Breast Portion" at bounding box center [271, 218] width 114 height 15
type input "Chicken Breast Portion"
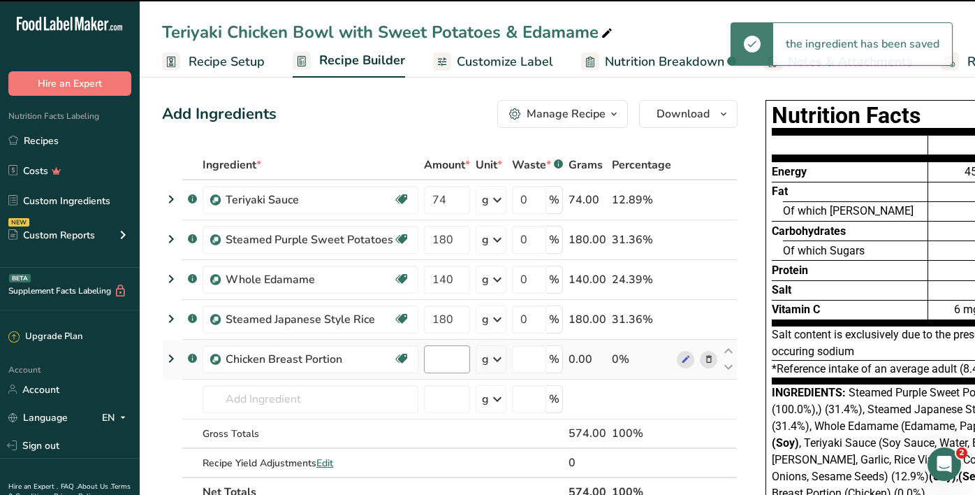
type input "0"
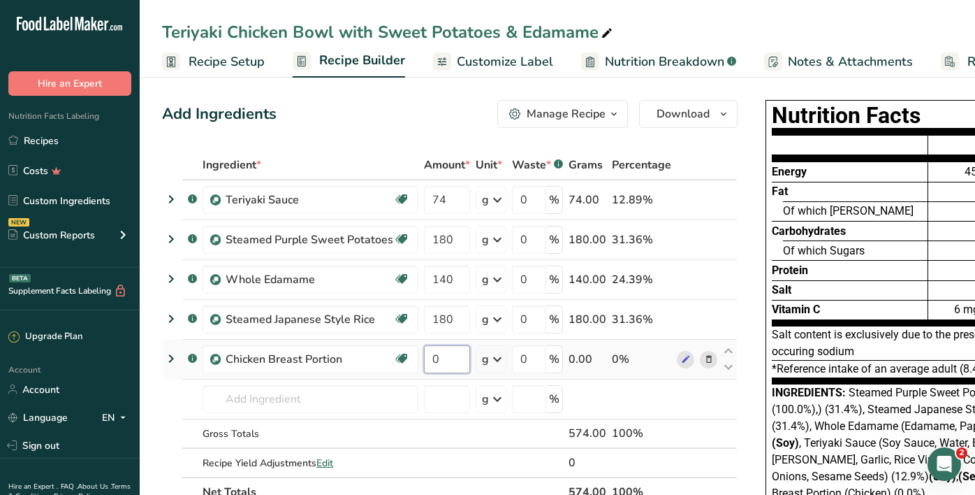
click at [438, 359] on input "0" at bounding box center [447, 359] width 46 height 28
click at [428, 358] on input "0" at bounding box center [447, 359] width 46 height 28
type input "140"
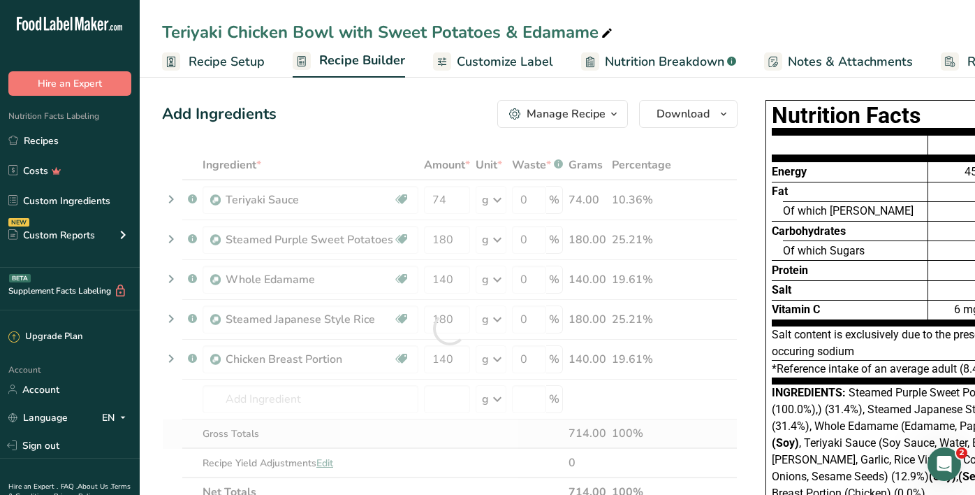
click at [447, 438] on div "Ingredient * Amount * Unit * Waste * .a-a{fill:#347362;}.b-a{fill:#fff;} Grams …" at bounding box center [450, 328] width 576 height 356
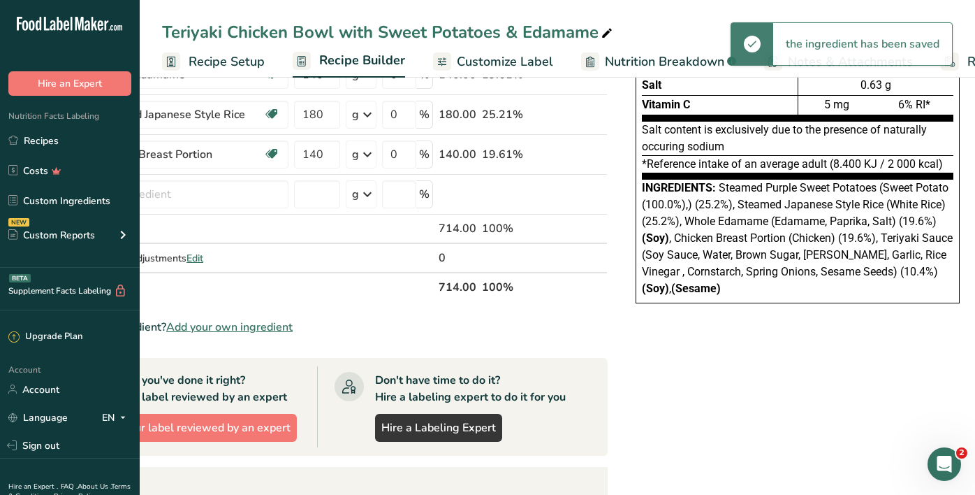
scroll to position [0, 129]
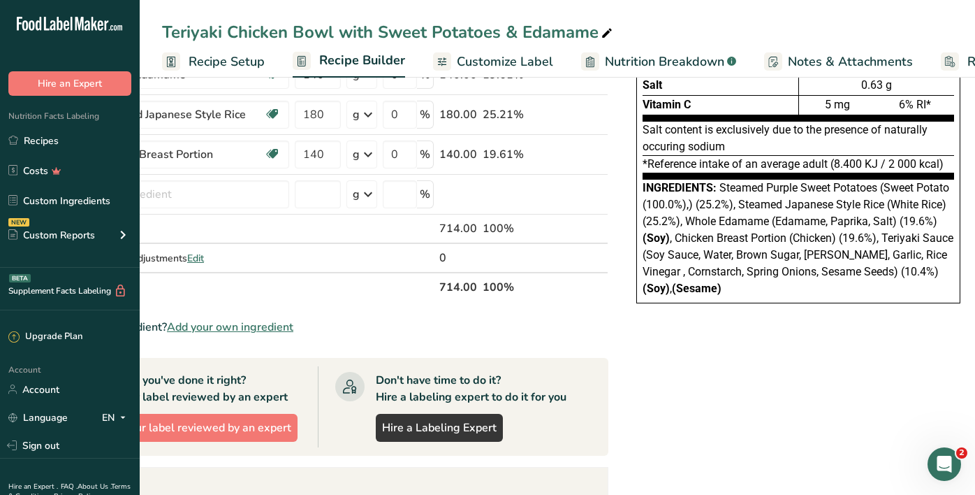
drag, startPoint x: 716, startPoint y: 185, endPoint x: 743, endPoint y: 286, distance: 104.2
click at [743, 286] on div "Ingredients: Steamed Purple Sweet Potatoes (Sweet Potato (100.0%),) (25.2%), St…" at bounding box center [799, 238] width 312 height 117
copy div "Steamed Purple Sweet Potatoes (Sweet Potato (100.0%),) (25.2%), Steamed Japanes…"
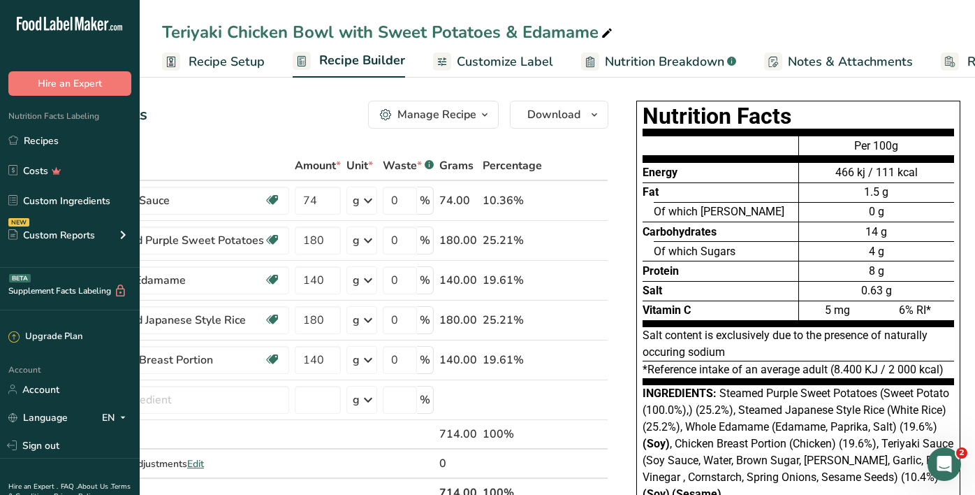
scroll to position [0, 0]
click at [481, 64] on span "Customize Label" at bounding box center [505, 61] width 96 height 19
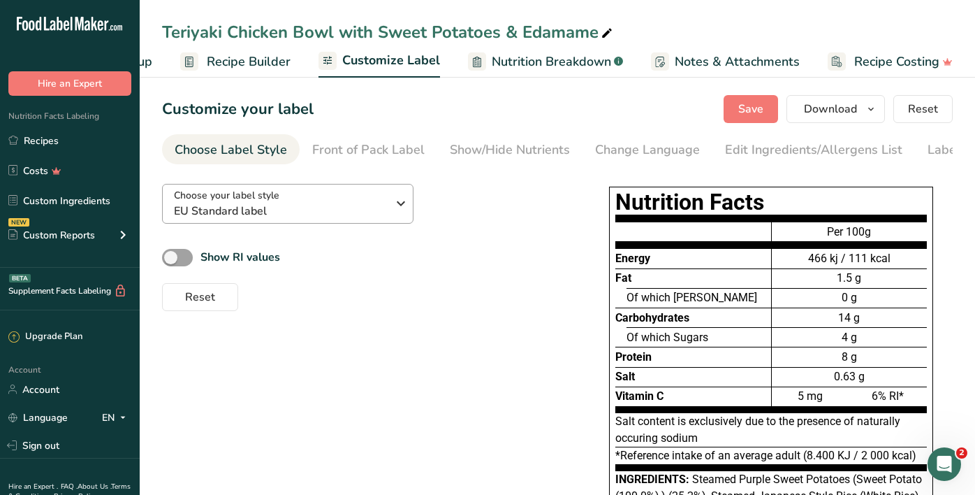
click at [309, 200] on div "Choose your label style EU Standard label" at bounding box center [280, 203] width 213 height 31
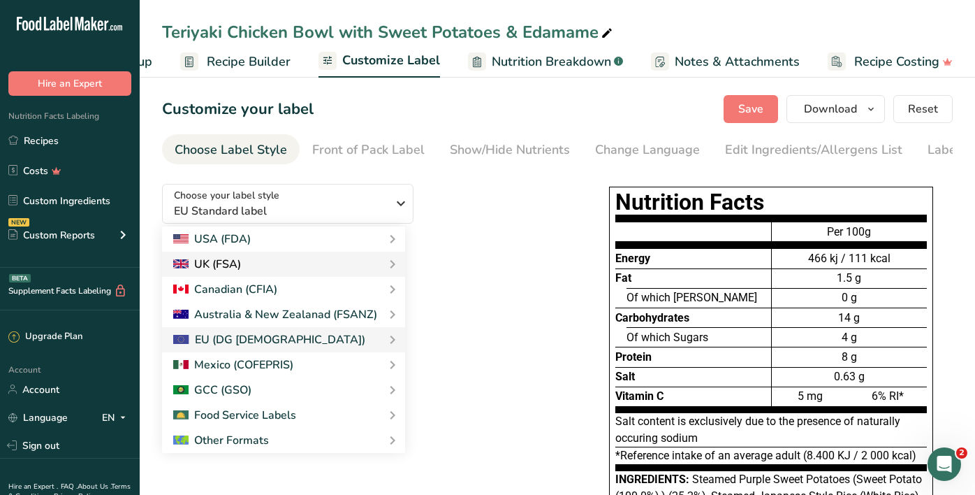
click at [305, 265] on div "UK (FSA)" at bounding box center [283, 264] width 221 height 17
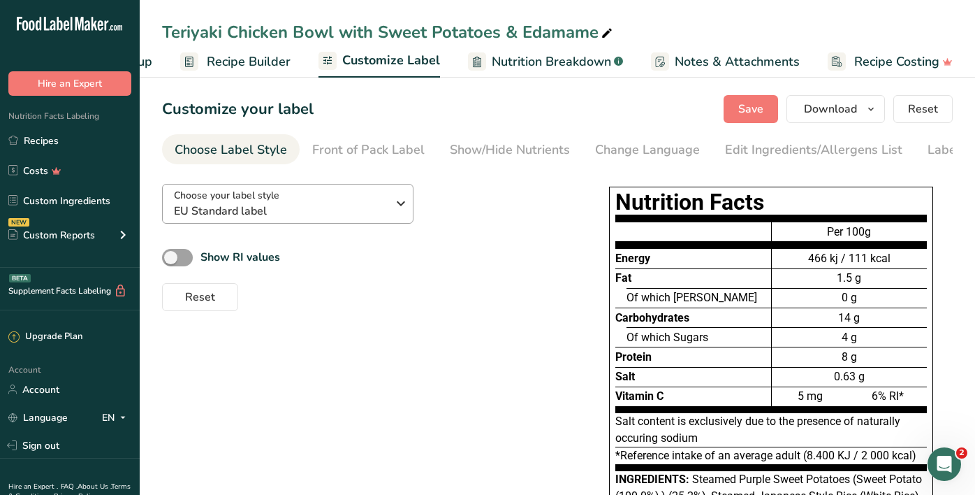
click at [351, 210] on span "EU Standard label" at bounding box center [280, 211] width 213 height 17
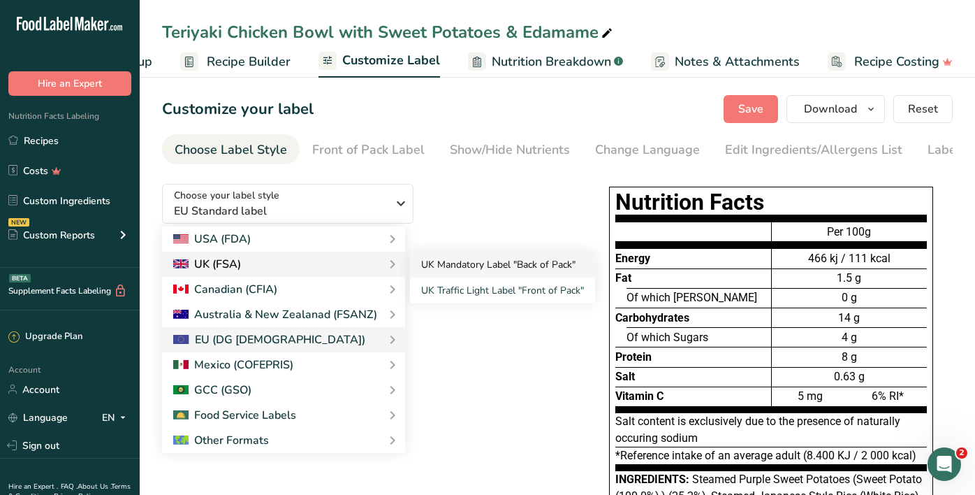
click at [444, 272] on link "UK Mandatory Label "Back of Pack"" at bounding box center [502, 264] width 185 height 26
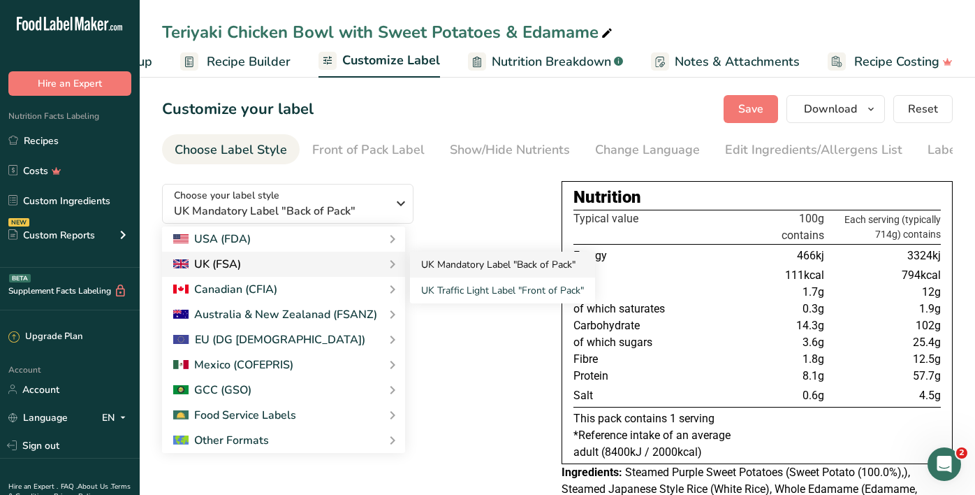
click at [553, 267] on div "Choose your label style UK Mandatory Label "Back of Pack" USA (FDA) Standard FD…" at bounding box center [557, 364] width 791 height 383
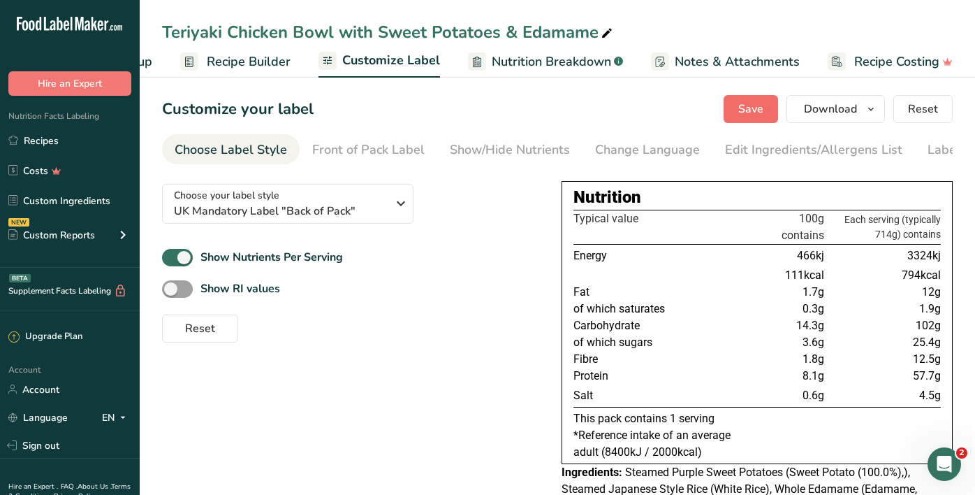
click at [756, 105] on span "Save" at bounding box center [750, 109] width 25 height 17
drag, startPoint x: 944, startPoint y: 344, endPoint x: 851, endPoint y: 347, distance: 93.6
click at [851, 347] on div "Nutrition Typical value 100g contains Each serving (typically 714g) contains En…" at bounding box center [757, 322] width 391 height 283
click at [745, 334] on td "14.3g" at bounding box center [748, 325] width 158 height 17
drag, startPoint x: 891, startPoint y: 328, endPoint x: 691, endPoint y: 325, distance: 199.8
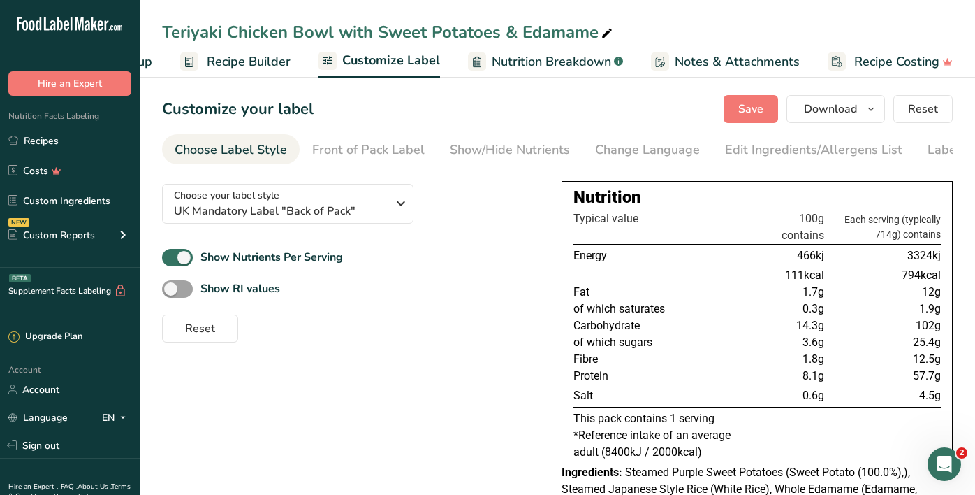
click at [691, 325] on tr "Carbohydrate 14.3g 102g" at bounding box center [756, 325] width 367 height 17
click at [754, 115] on span "Save" at bounding box center [750, 109] width 25 height 17
click at [82, 143] on link "Recipes" at bounding box center [70, 140] width 140 height 27
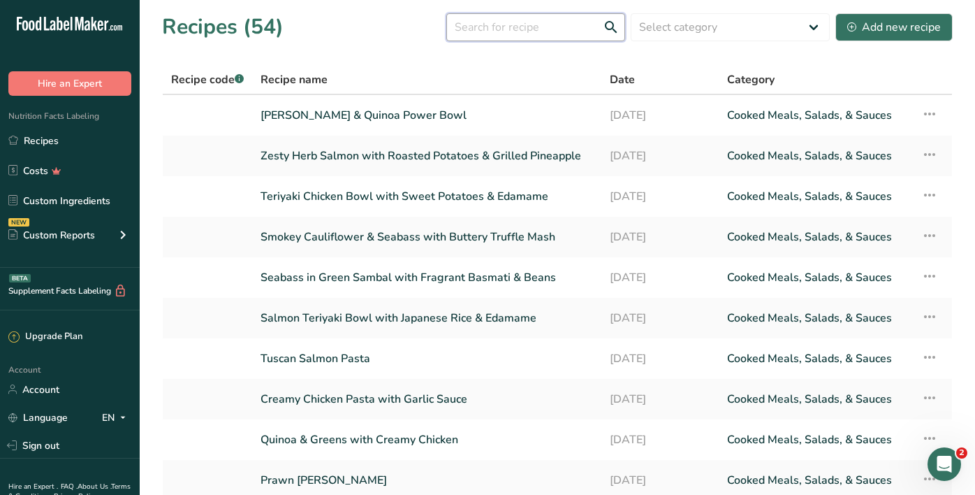
click at [503, 24] on input "text" at bounding box center [535, 27] width 179 height 28
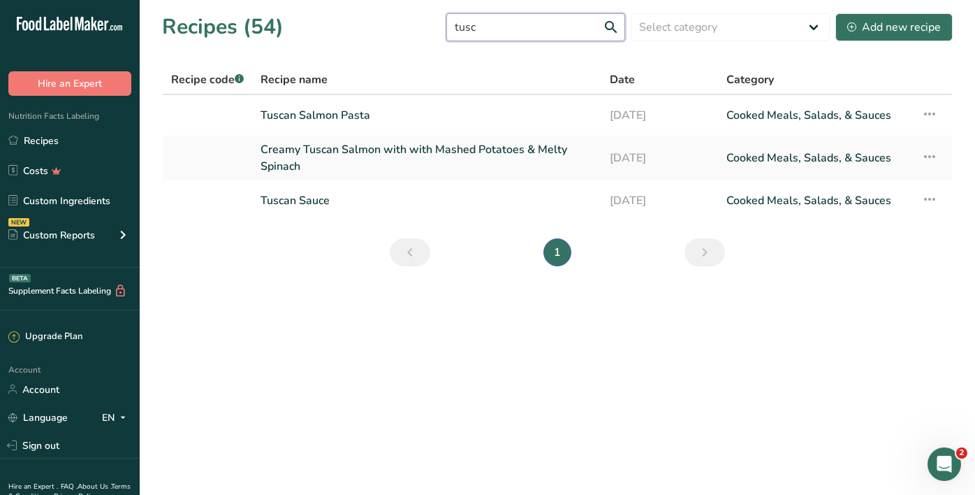
type input "Tuscan"
drag, startPoint x: 448, startPoint y: 66, endPoint x: 354, endPoint y: 114, distance: 105.9
click at [354, 114] on link "Tuscan Salmon Pasta" at bounding box center [427, 115] width 332 height 29
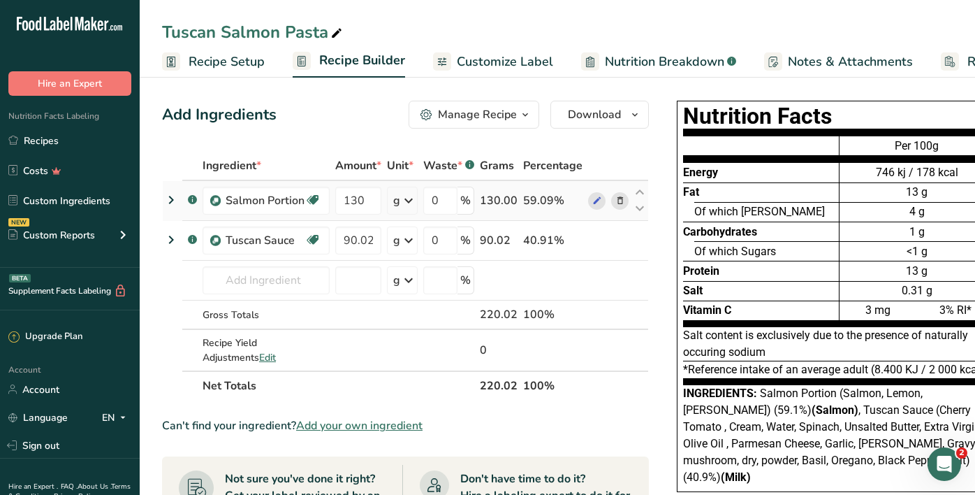
click at [617, 201] on icon at bounding box center [620, 200] width 10 height 15
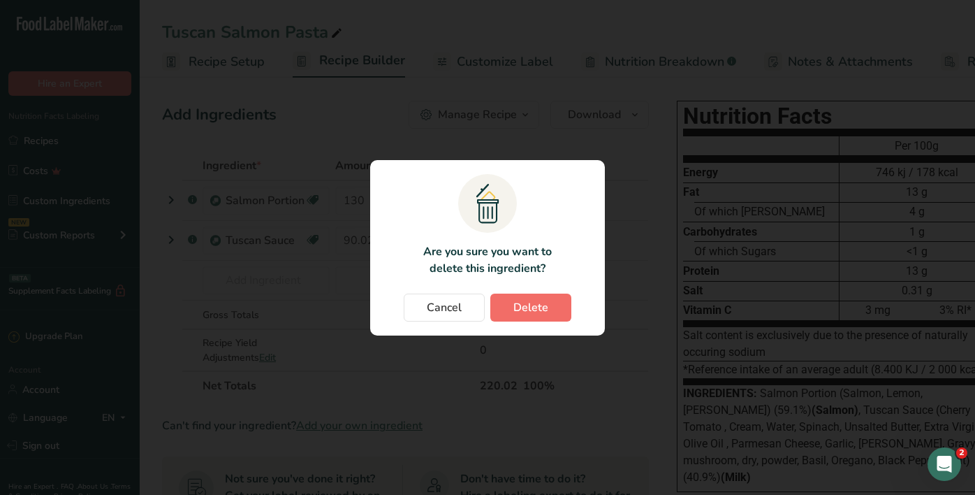
click at [520, 311] on span "Delete" at bounding box center [530, 307] width 35 height 17
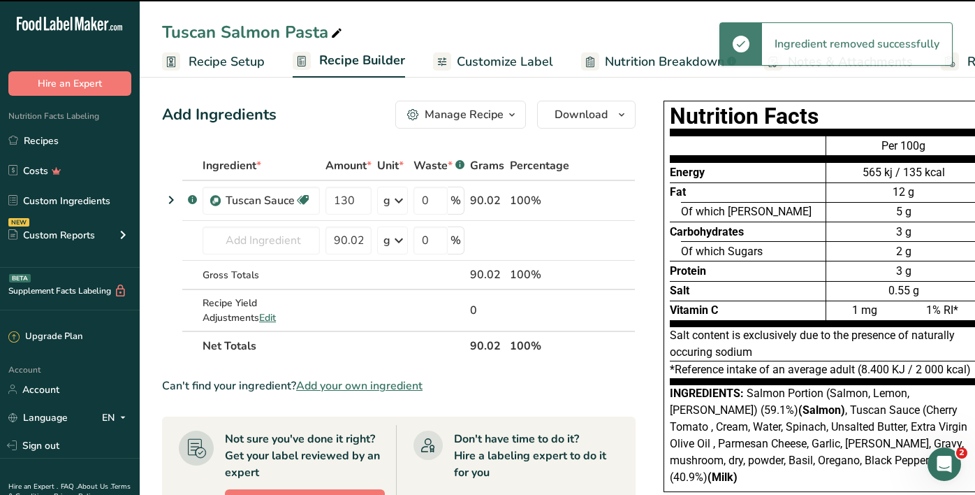
type input "90.02"
click at [241, 246] on input "text" at bounding box center [261, 240] width 117 height 28
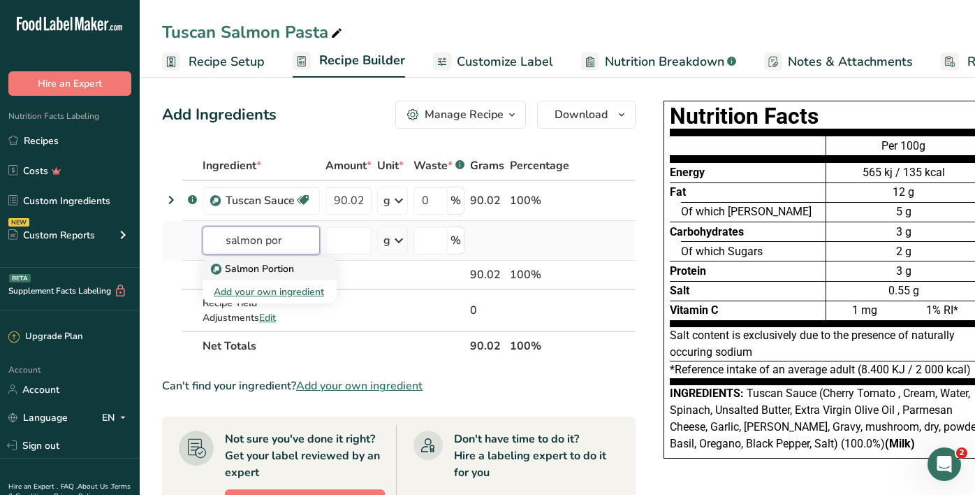
type input "salmon por"
click at [257, 272] on p "Salmon Portion" at bounding box center [254, 268] width 80 height 15
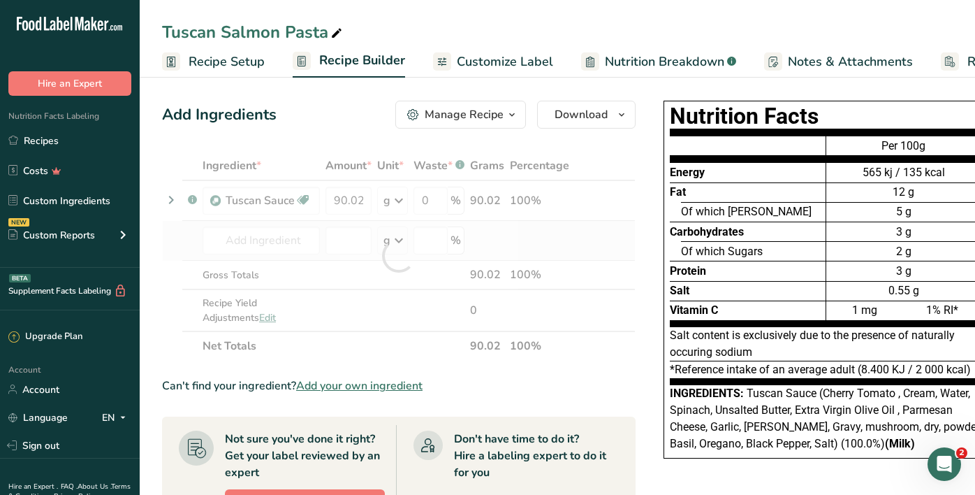
type input "Salmon Portion"
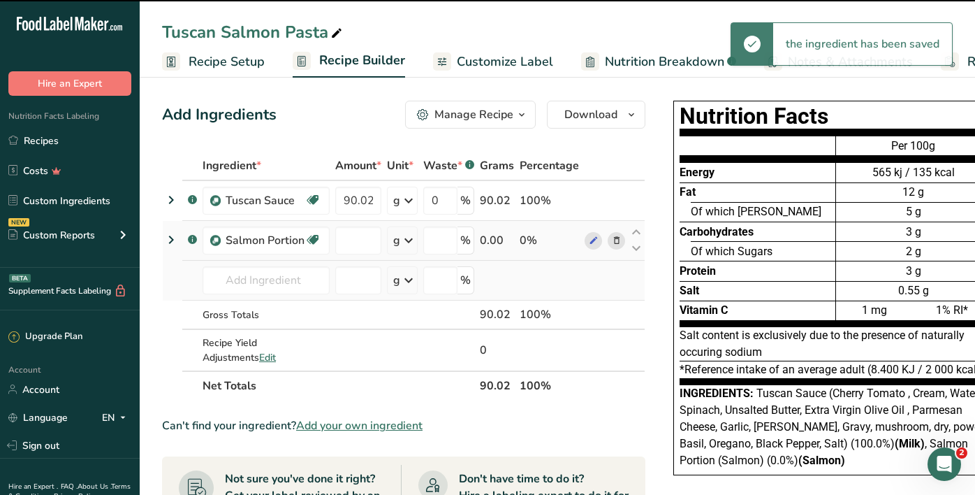
type input "0"
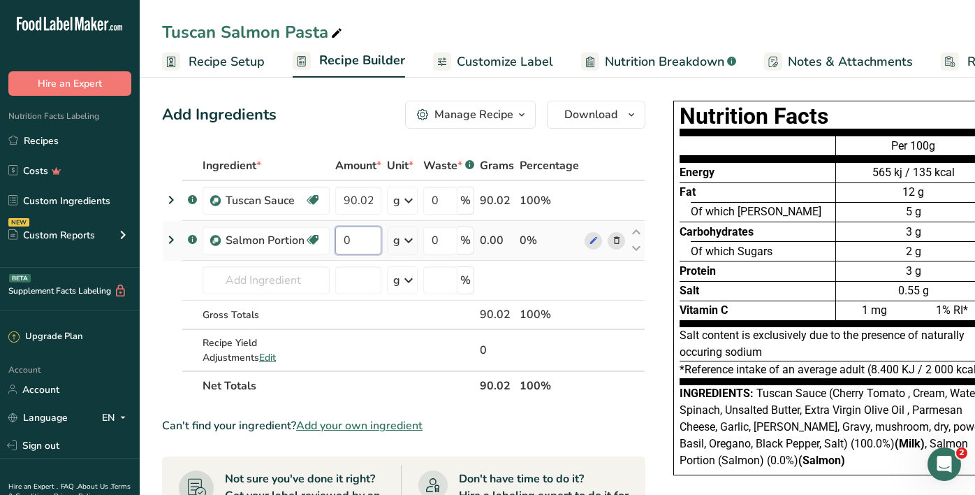
click at [346, 242] on input "0" at bounding box center [358, 240] width 46 height 28
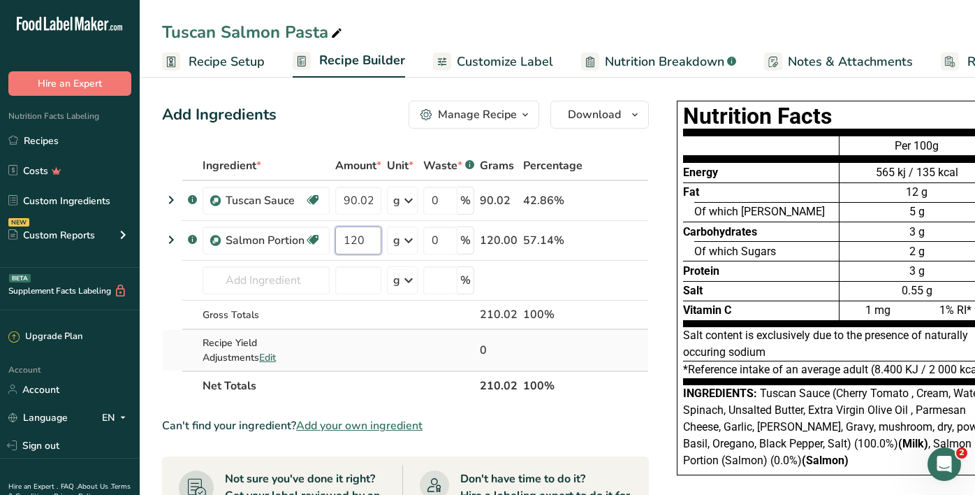
type input "120"
click at [603, 353] on div "Ingredient * Amount * Unit * Waste * .a-a{fill:#347362;}.b-a{fill:#fff;} Grams …" at bounding box center [405, 275] width 487 height 249
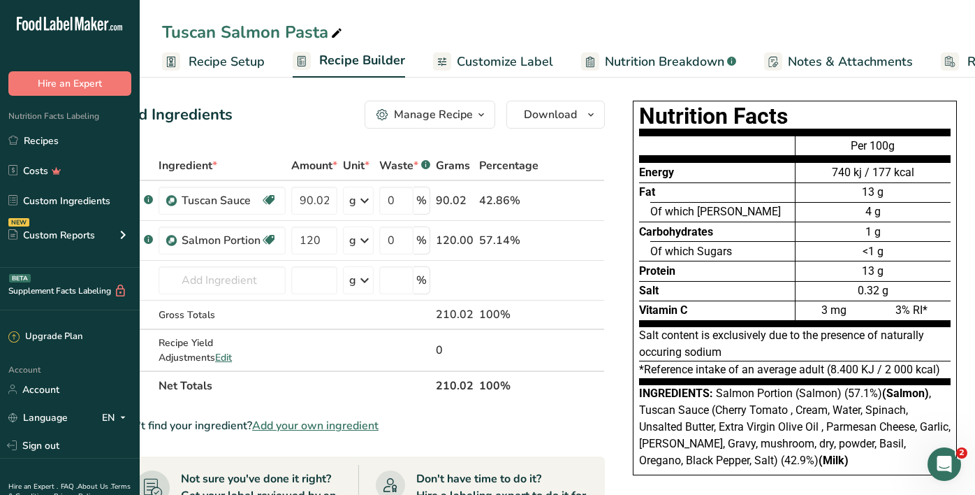
scroll to position [0, 43]
drag, startPoint x: 715, startPoint y: 394, endPoint x: 854, endPoint y: 456, distance: 152.3
click at [854, 456] on div "Ingredients: Salmon Portion (Salmon) (57.1%) (Salmon) , Tuscan Sauce (Cherry To…" at bounding box center [796, 427] width 312 height 84
copy div "Salmon Portion (Salmon) (57.1%) (Salmon) , Tuscan Sauce (Cherry Tomato , Cream,…"
click at [481, 60] on span "Customize Label" at bounding box center [505, 61] width 96 height 19
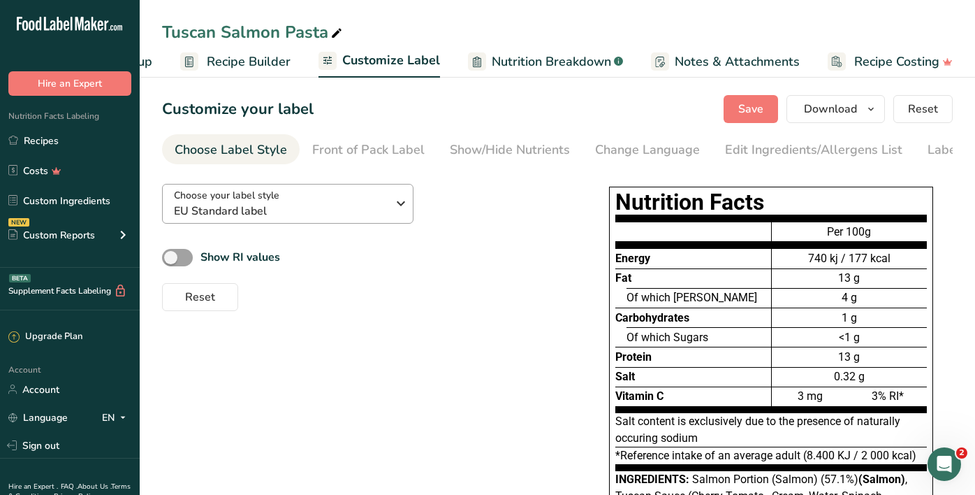
click at [359, 192] on div "Choose your label style EU Standard label" at bounding box center [280, 203] width 213 height 31
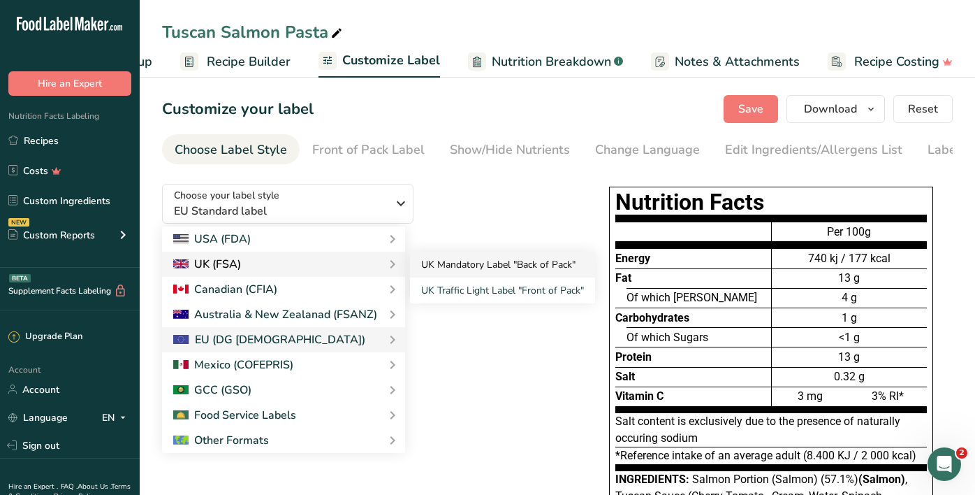
click at [464, 272] on link "UK Mandatory Label "Back of Pack"" at bounding box center [502, 264] width 185 height 26
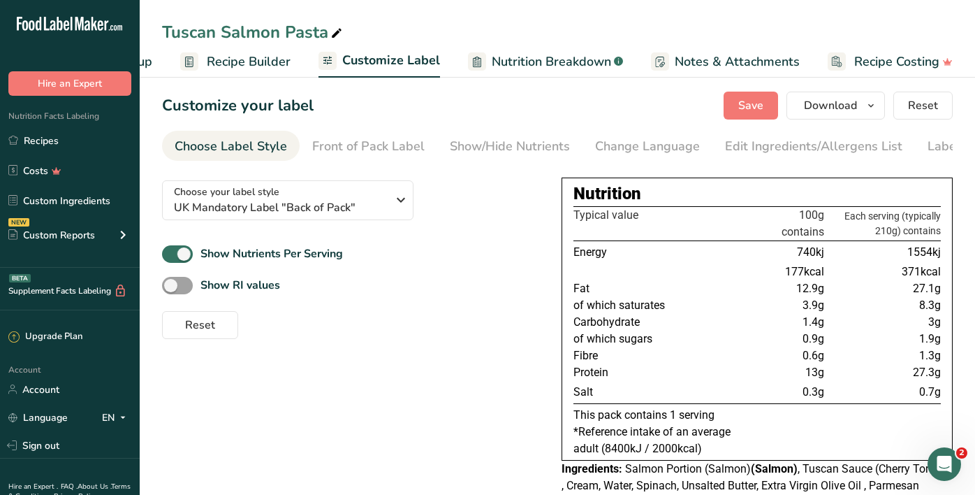
scroll to position [54, 0]
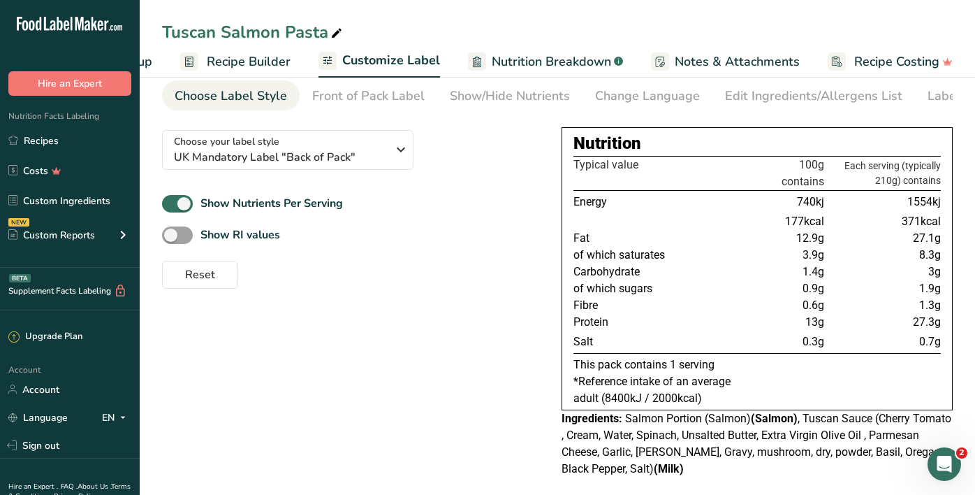
drag, startPoint x: 940, startPoint y: 291, endPoint x: 633, endPoint y: 286, distance: 307.4
click at [633, 286] on tr "of which sugars 0.9g 1.9g" at bounding box center [756, 288] width 367 height 17
drag, startPoint x: 942, startPoint y: 258, endPoint x: 819, endPoint y: 257, distance: 123.6
click at [819, 257] on div "Nutrition Typical value 100g contains Each serving (typically 210g) contains En…" at bounding box center [757, 268] width 391 height 283
drag, startPoint x: 397, startPoint y: 245, endPoint x: 443, endPoint y: 245, distance: 45.4
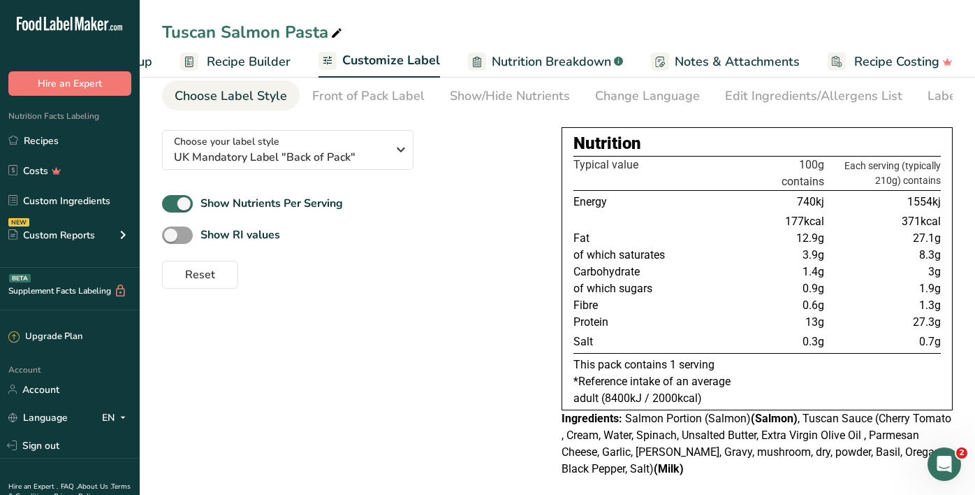
click at [397, 245] on div "Show RI values" at bounding box center [350, 235] width 377 height 23
drag, startPoint x: 929, startPoint y: 274, endPoint x: 742, endPoint y: 272, distance: 186.5
click at [742, 272] on div "Nutrition Typical value 100g contains Each serving (typically 210g) contains En…" at bounding box center [757, 268] width 391 height 283
drag, startPoint x: 512, startPoint y: 274, endPoint x: 552, endPoint y: 244, distance: 50.4
click at [518, 270] on div "Reset" at bounding box center [350, 272] width 377 height 34
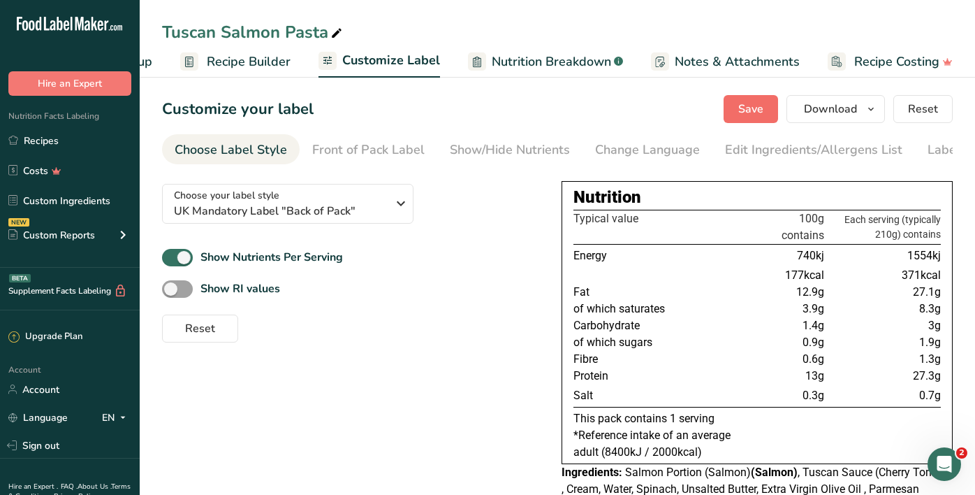
scroll to position [0, 0]
click at [763, 107] on span "Save" at bounding box center [750, 109] width 25 height 17
click at [27, 149] on link "Recipes" at bounding box center [70, 140] width 140 height 27
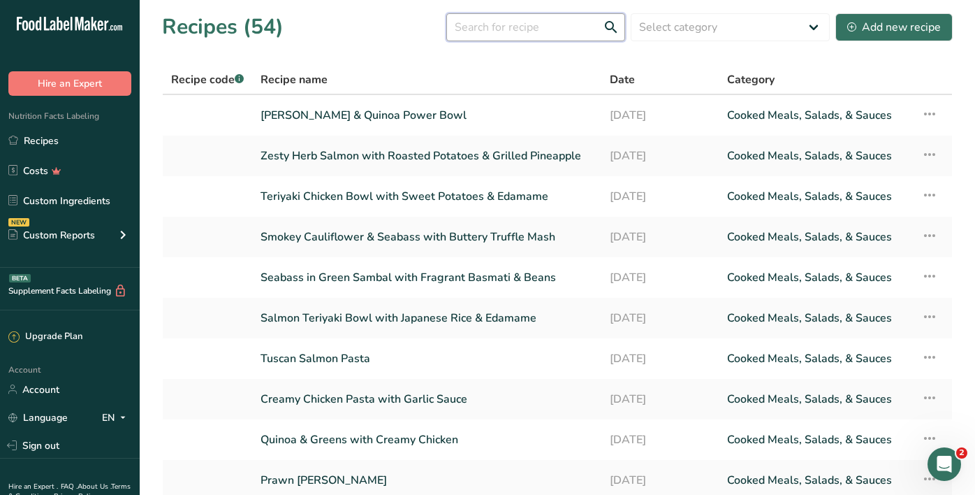
click at [487, 24] on input "text" at bounding box center [535, 27] width 179 height 28
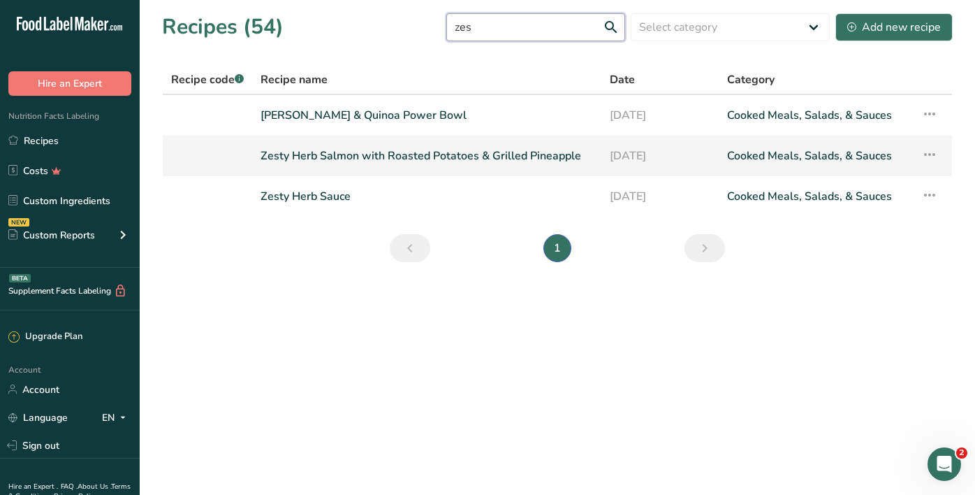
type input "zes"
click at [367, 146] on link "Zesty Herb Salmon with Roasted Potatoes & Grilled Pineapple" at bounding box center [427, 155] width 332 height 29
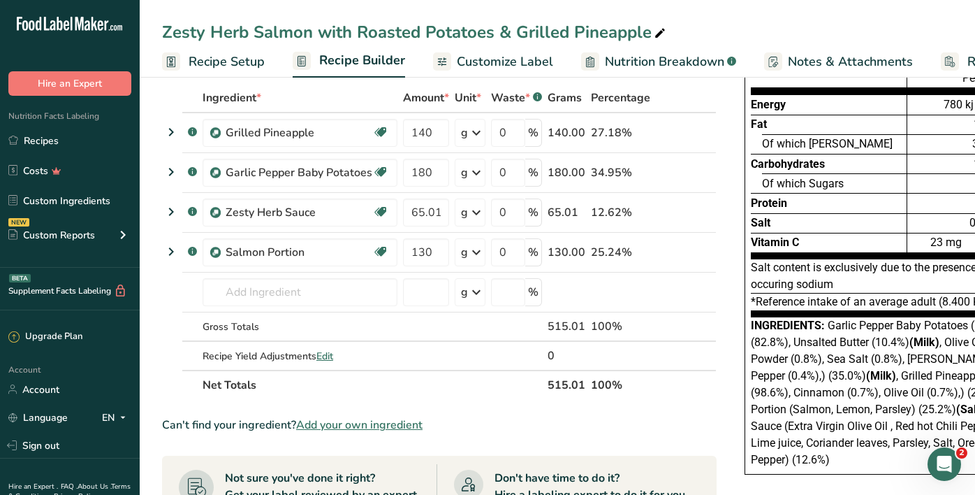
scroll to position [76, 0]
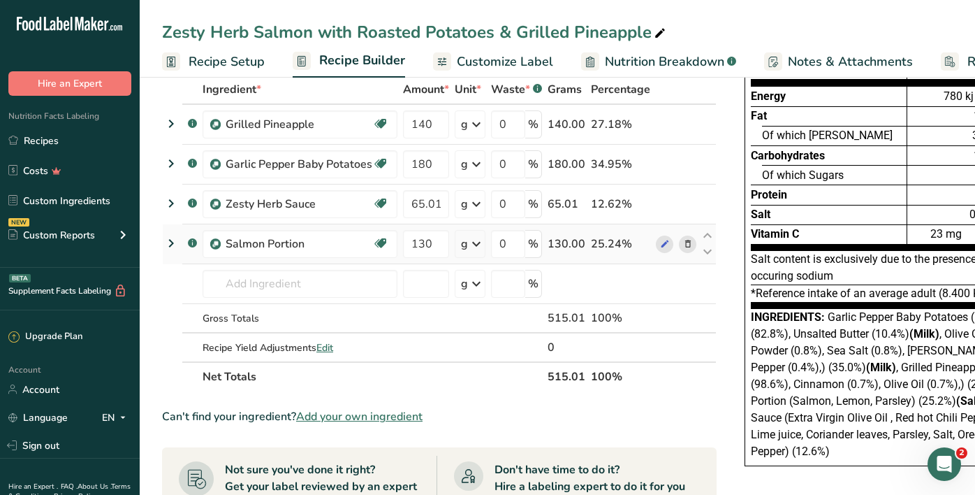
click at [688, 244] on icon at bounding box center [688, 244] width 10 height 15
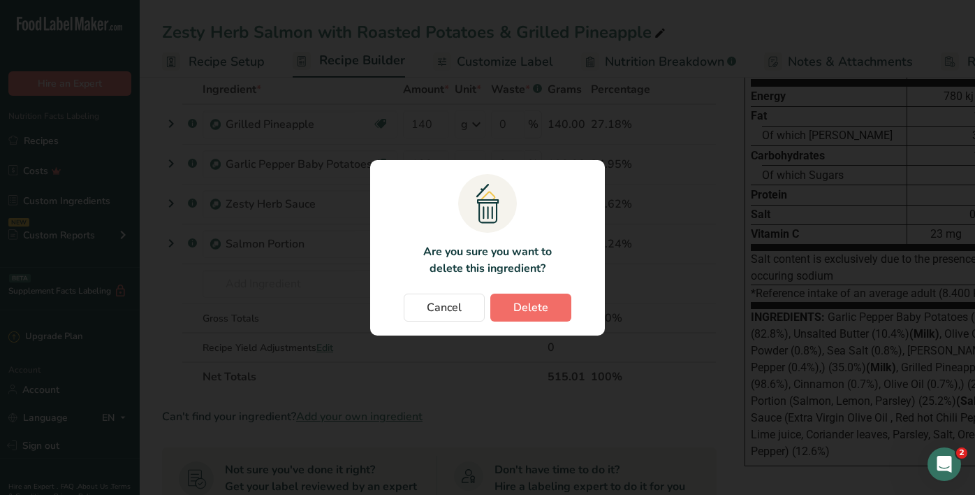
click at [551, 302] on button "Delete" at bounding box center [530, 307] width 81 height 28
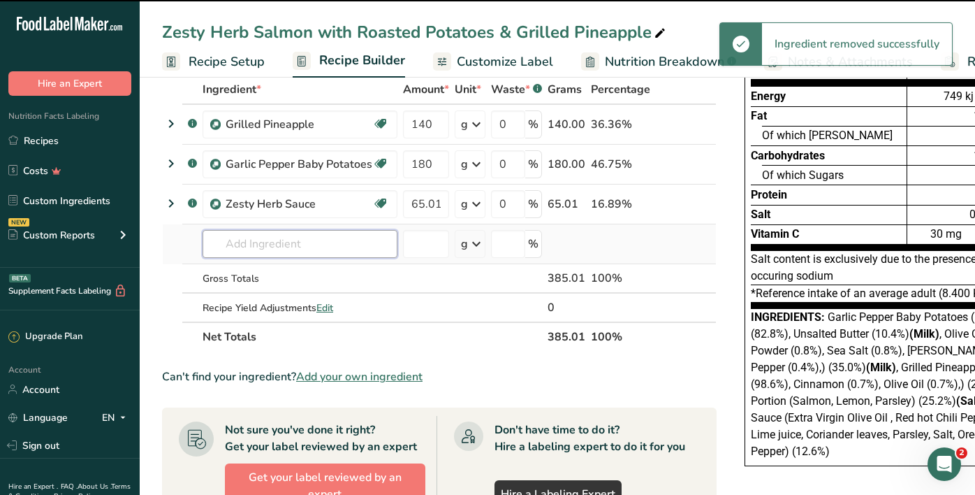
click at [259, 241] on input "text" at bounding box center [300, 244] width 195 height 28
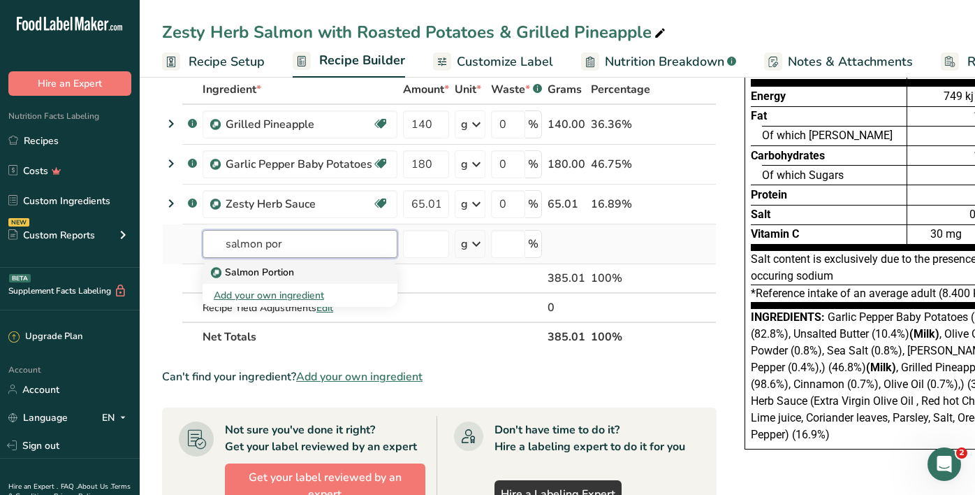
type input "salmon por"
click at [266, 271] on p "Salmon Portion" at bounding box center [254, 272] width 80 height 15
type input "Salmon Portion"
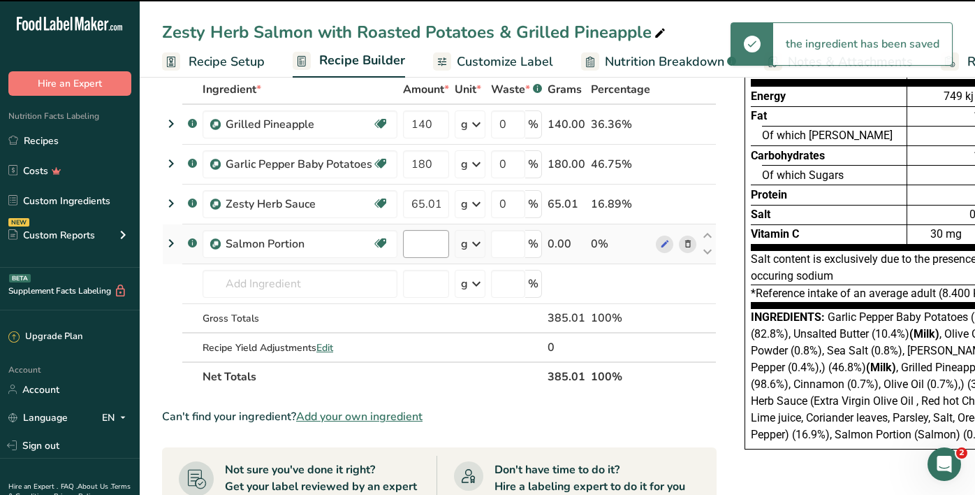
type input "0"
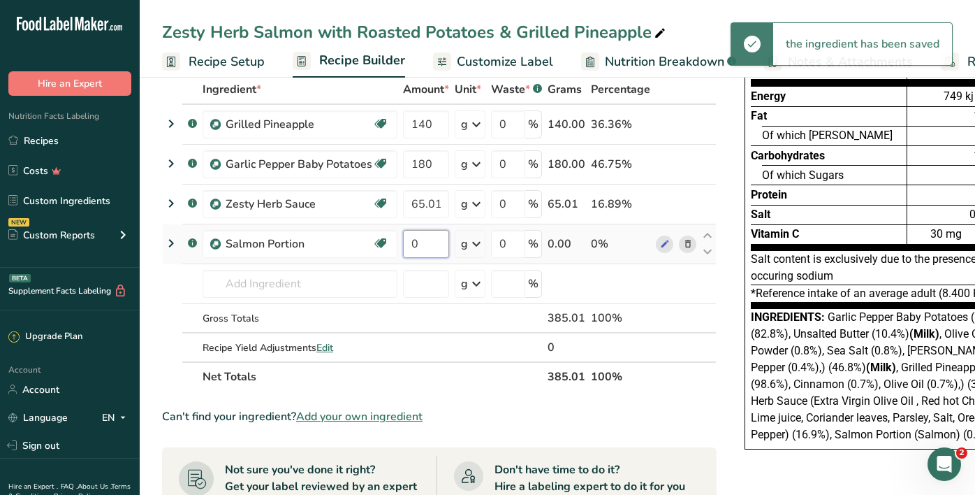
click at [413, 244] on input "0" at bounding box center [426, 244] width 46 height 28
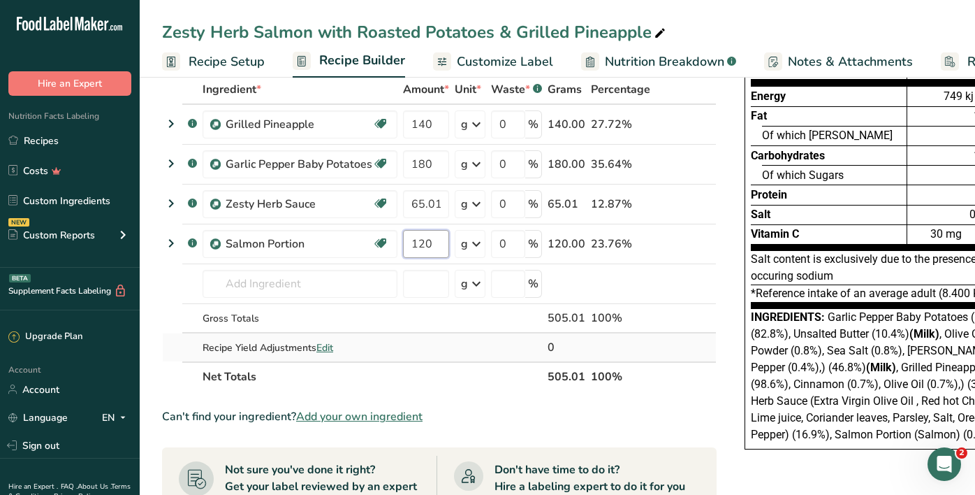
type input "120"
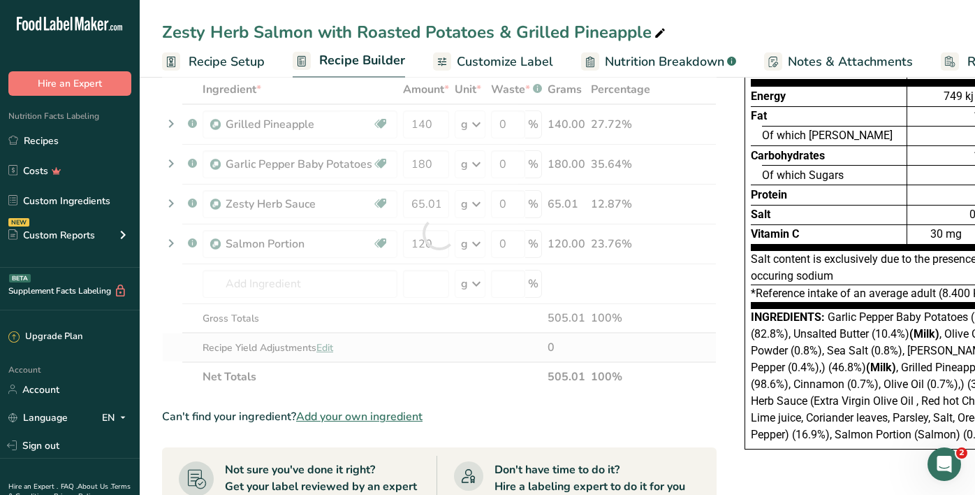
click at [688, 346] on div "Ingredient * Amount * Unit * Waste * .a-a{fill:#347362;}.b-a{fill:#fff;} Grams …" at bounding box center [439, 233] width 555 height 316
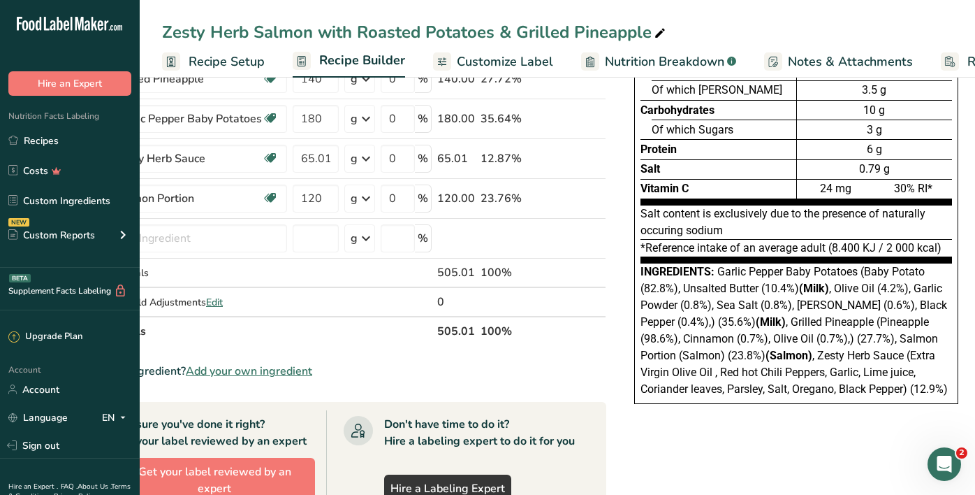
scroll to position [0, 110]
drag, startPoint x: 715, startPoint y: 272, endPoint x: 907, endPoint y: 379, distance: 220.1
click at [907, 379] on div "Ingredients: Garlic Pepper Baby Potatoes (Baby Potato (82.8%), Unsalted Butter …" at bounding box center [797, 330] width 312 height 134
click at [882, 435] on div "Nutrition Facts Energy Fat Of which Saturates Carbohydrates Of which Sugars Pro…" at bounding box center [796, 481] width 363 height 1016
click at [483, 61] on span "Customize Label" at bounding box center [505, 61] width 96 height 19
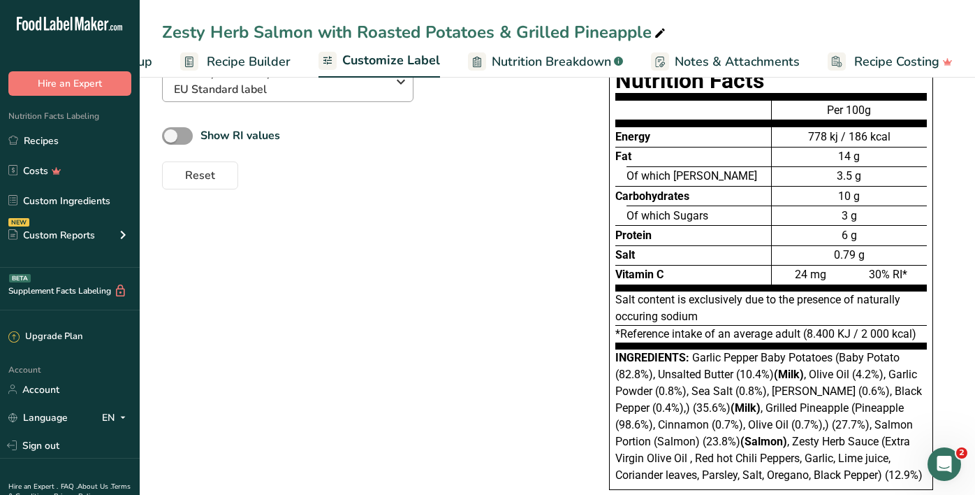
click at [279, 95] on span "EU Standard label" at bounding box center [280, 89] width 213 height 17
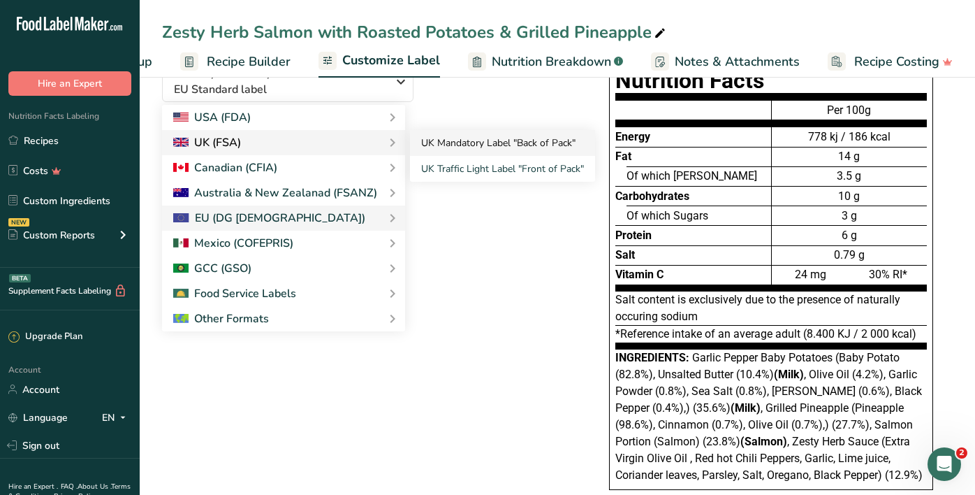
click at [477, 140] on link "UK Mandatory Label "Back of Pack"" at bounding box center [502, 143] width 185 height 26
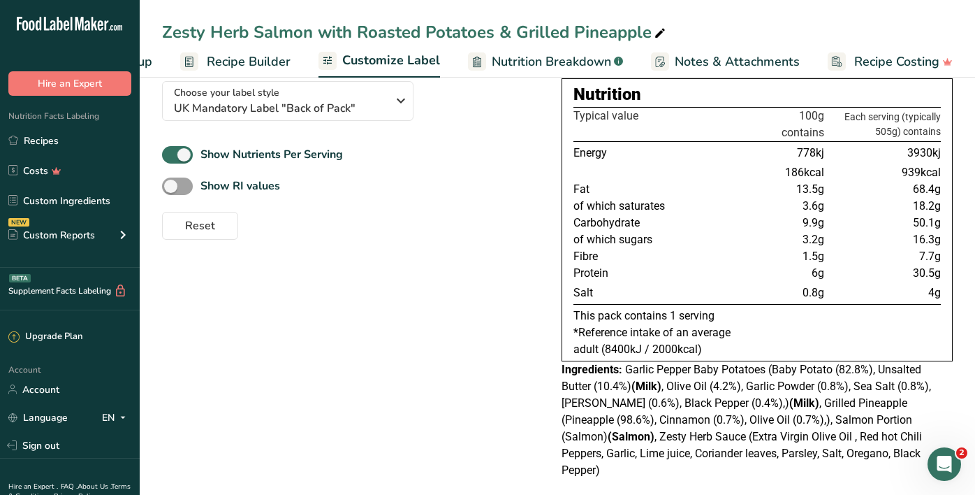
scroll to position [103, 0]
drag, startPoint x: 901, startPoint y: 244, endPoint x: 888, endPoint y: 245, distance: 12.6
click at [888, 245] on td "16.3g" at bounding box center [884, 239] width 114 height 17
drag, startPoint x: 928, startPoint y: 186, endPoint x: 895, endPoint y: 188, distance: 32.9
click at [895, 188] on td "68.4g" at bounding box center [884, 189] width 114 height 17
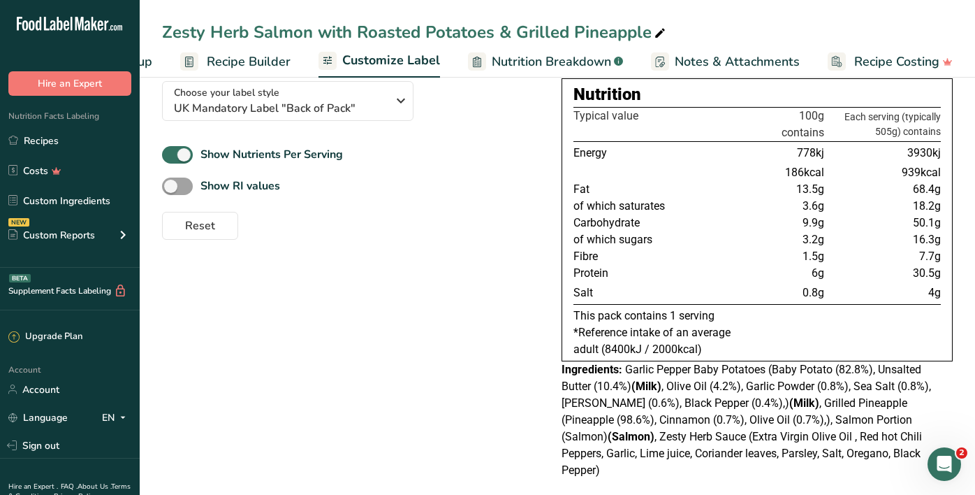
drag, startPoint x: 941, startPoint y: 225, endPoint x: 879, endPoint y: 226, distance: 62.2
click at [879, 226] on div "Nutrition Typical value 100g contains Each serving (typically 505g) contains En…" at bounding box center [757, 219] width 391 height 283
click at [502, 244] on div "Choose your label style UK Mandatory Label "Back of Pack" USA (FDA) Standard FD…" at bounding box center [557, 278] width 791 height 417
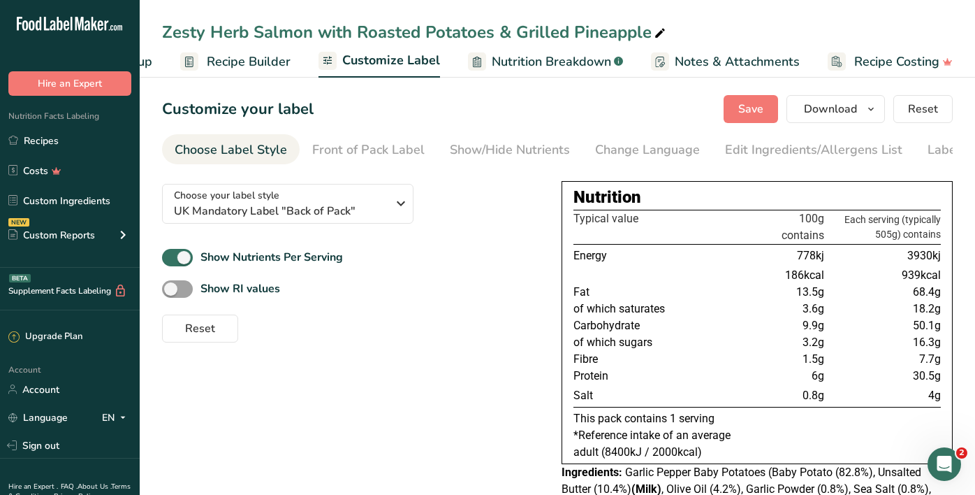
scroll to position [0, 0]
click at [758, 112] on span "Save" at bounding box center [750, 109] width 25 height 17
click at [87, 140] on link "Recipes" at bounding box center [70, 140] width 140 height 27
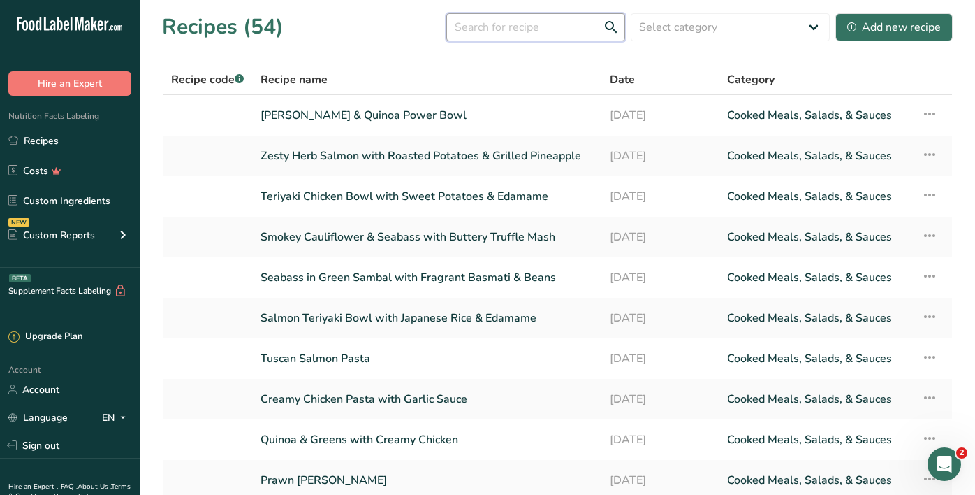
click at [566, 26] on input "text" at bounding box center [535, 27] width 179 height 28
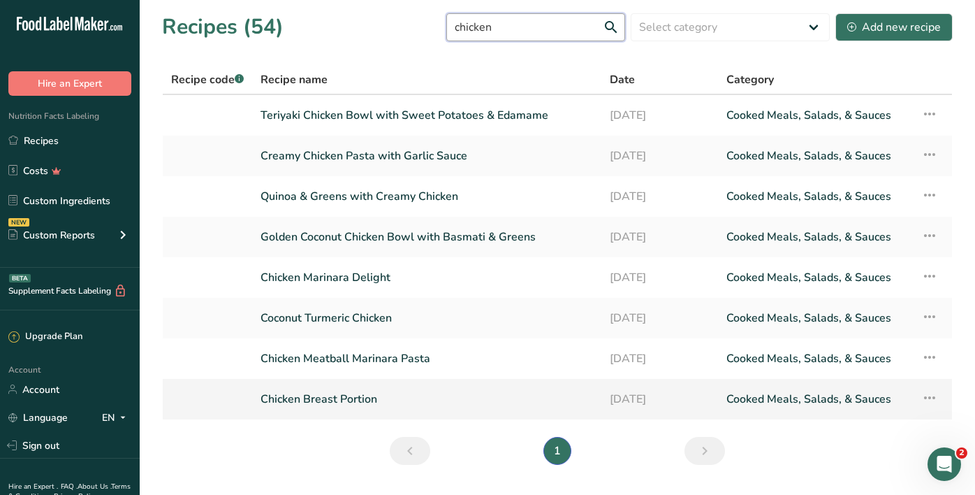
type input "chicken"
click at [328, 389] on link "Chicken Breast Portion" at bounding box center [427, 398] width 332 height 29
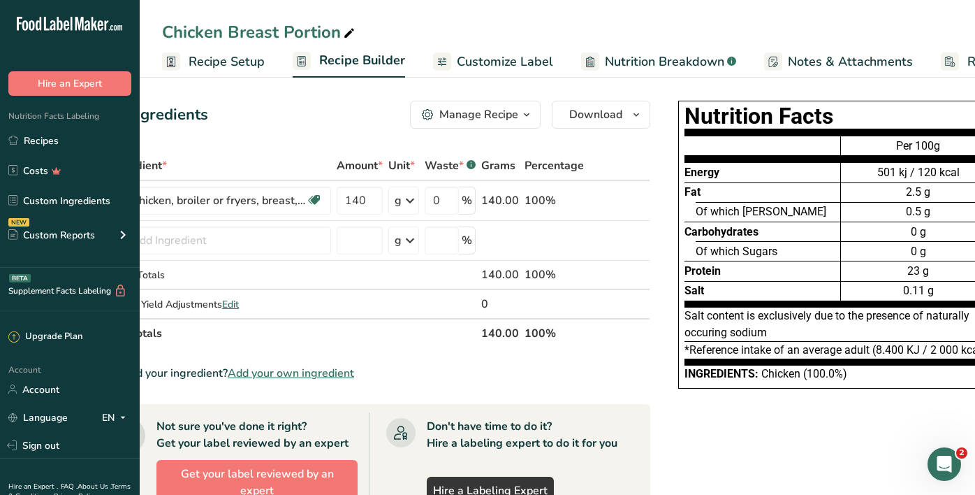
scroll to position [0, 80]
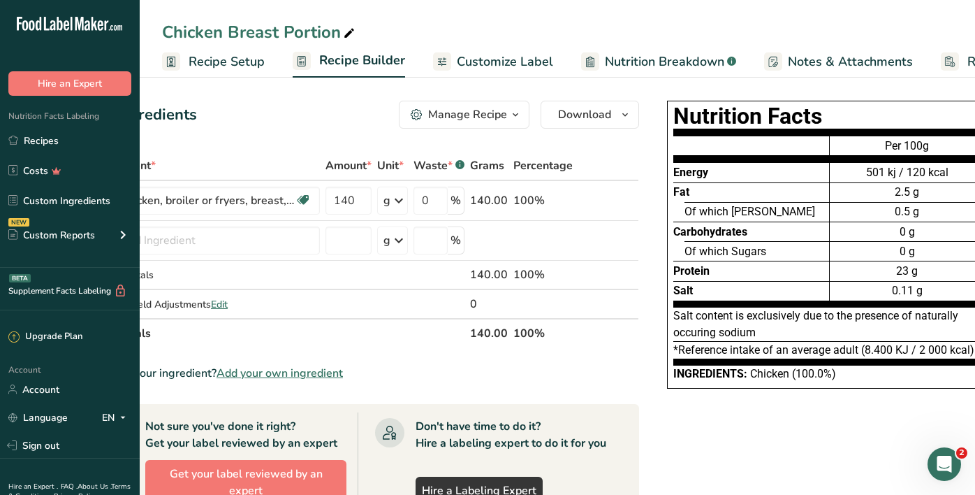
drag, startPoint x: 833, startPoint y: 374, endPoint x: 747, endPoint y: 374, distance: 85.9
click at [747, 374] on div "Ingredients: Chicken (100.0%)" at bounding box center [829, 373] width 312 height 17
click at [511, 66] on span "Customize Label" at bounding box center [505, 61] width 96 height 19
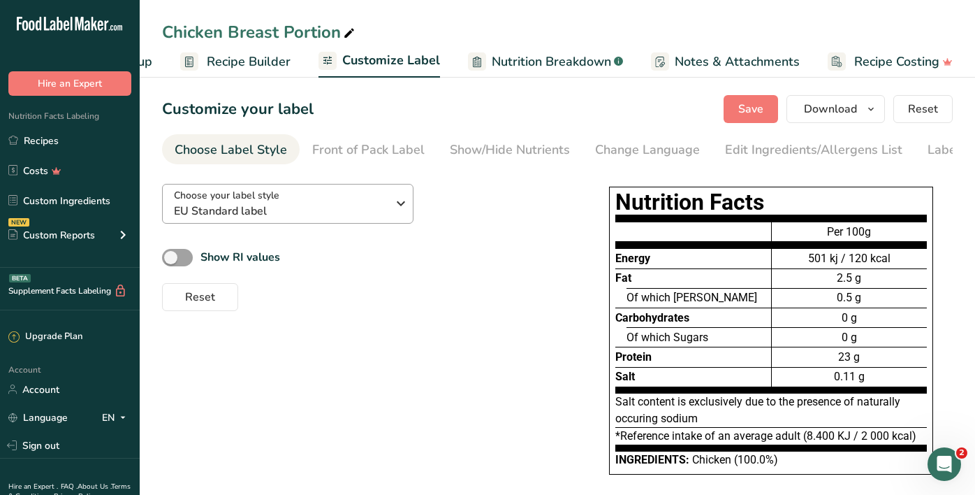
click at [352, 206] on span "EU Standard label" at bounding box center [280, 211] width 213 height 17
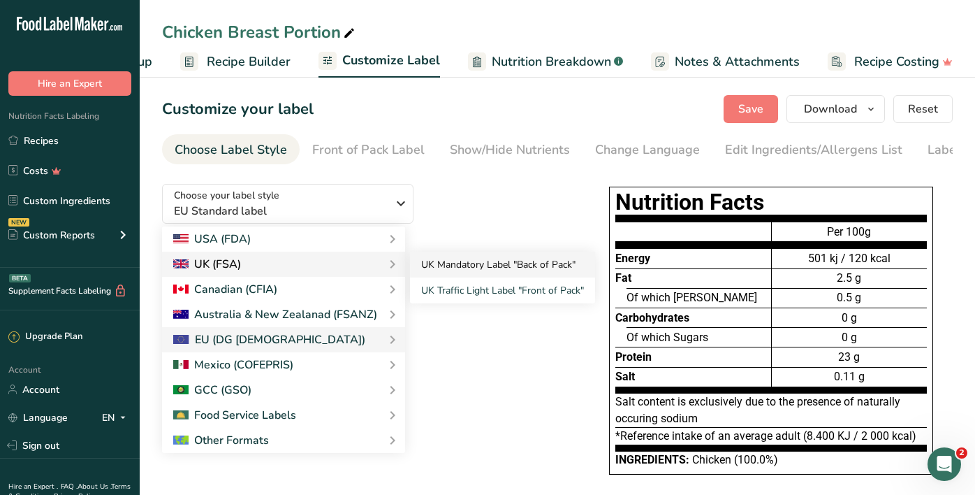
click at [427, 265] on link "UK Mandatory Label "Back of Pack"" at bounding box center [502, 264] width 185 height 26
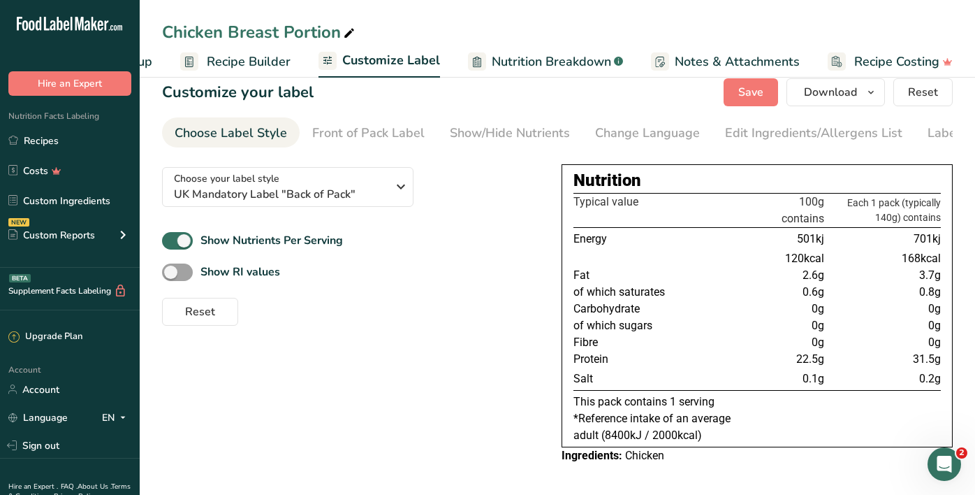
scroll to position [20, 0]
click at [64, 140] on link "Recipes" at bounding box center [70, 140] width 140 height 27
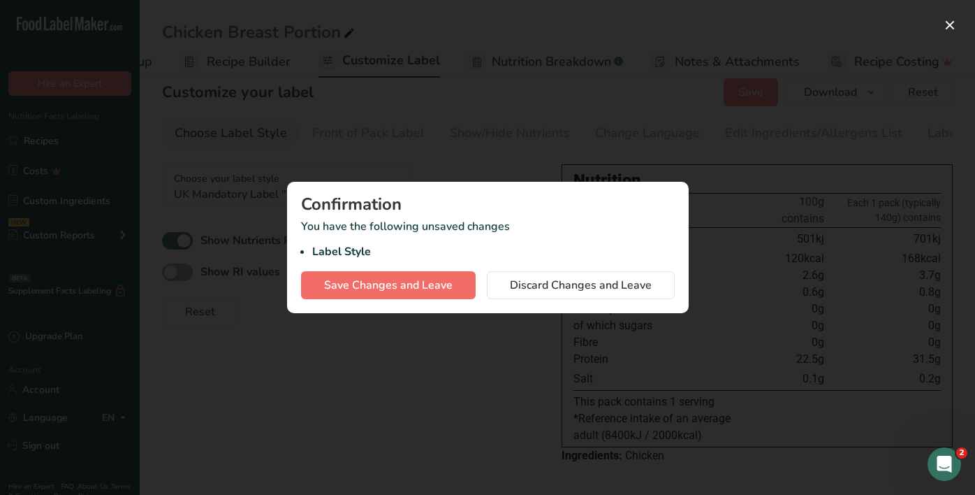
click at [423, 285] on span "Save Changes and Leave" at bounding box center [388, 285] width 129 height 17
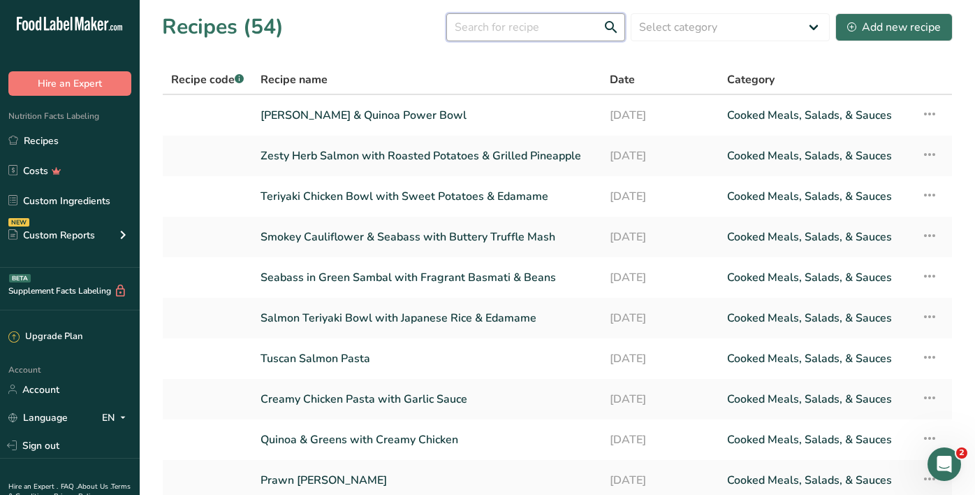
click at [546, 33] on input "text" at bounding box center [535, 27] width 179 height 28
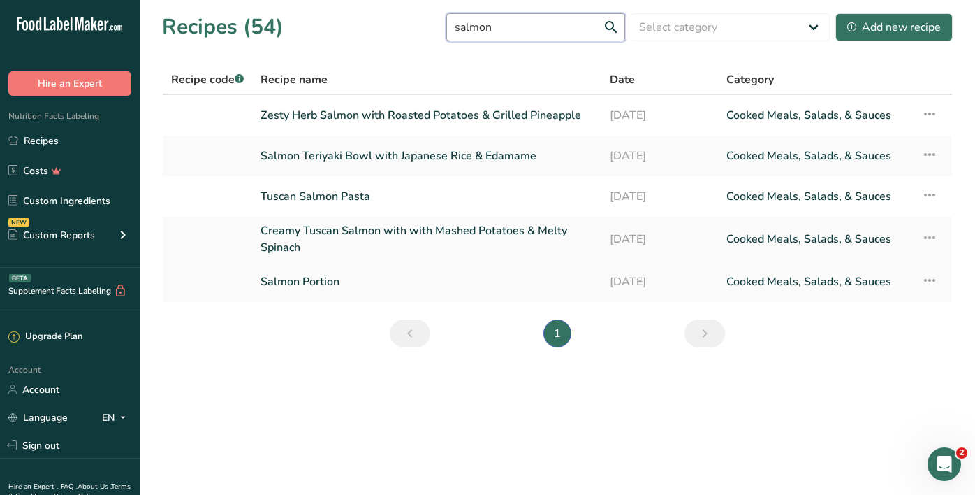
type input "salmon"
click at [325, 282] on link "Salmon Portion" at bounding box center [427, 281] width 332 height 29
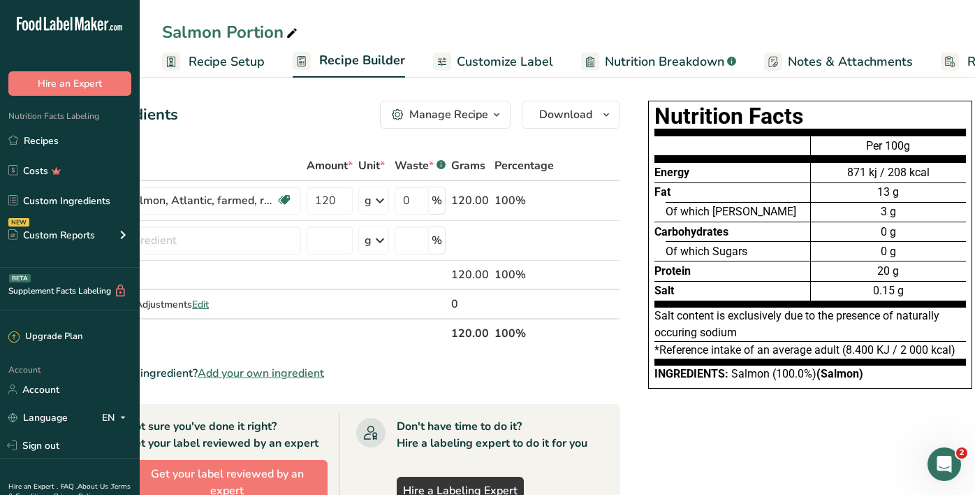
scroll to position [0, 105]
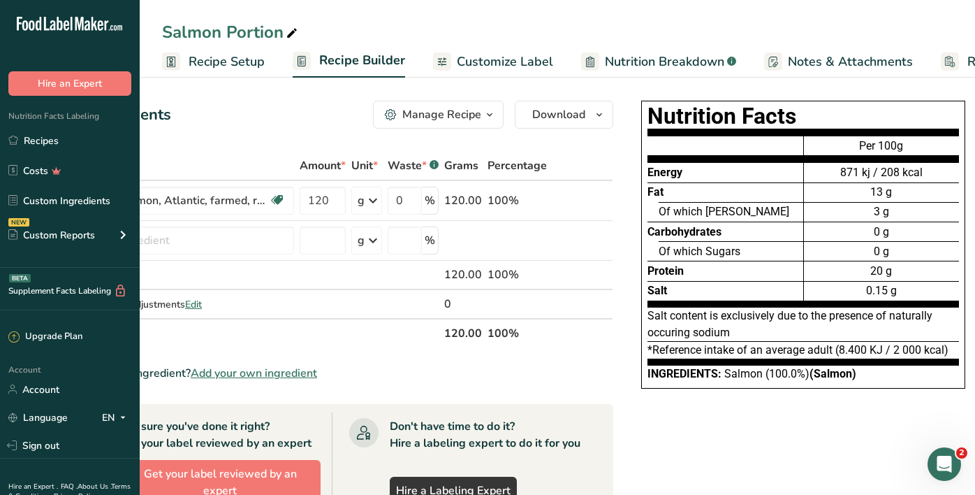
drag, startPoint x: 722, startPoint y: 373, endPoint x: 865, endPoint y: 373, distance: 143.2
click at [865, 373] on div "Ingredients: Salmon (100.0%) (Salmon)" at bounding box center [803, 373] width 312 height 17
click at [492, 66] on span "Customize Label" at bounding box center [505, 61] width 96 height 19
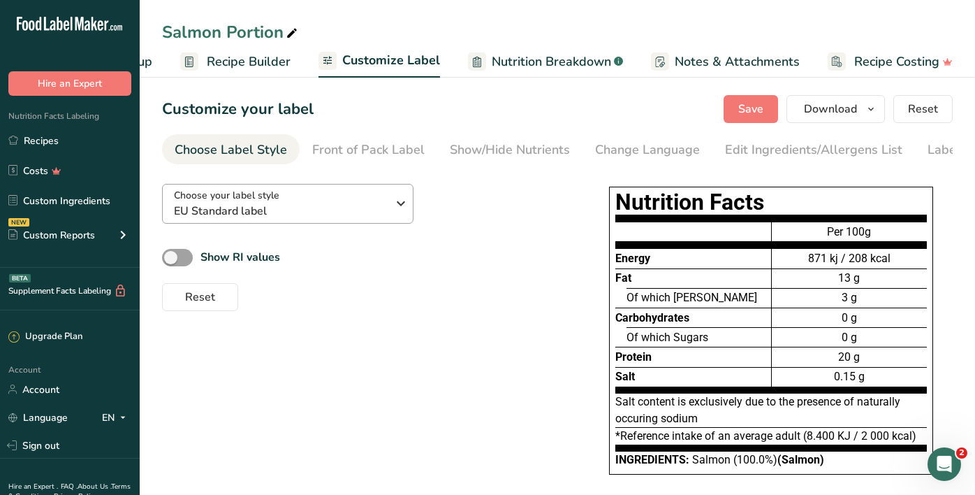
click at [337, 207] on span "EU Standard label" at bounding box center [280, 211] width 213 height 17
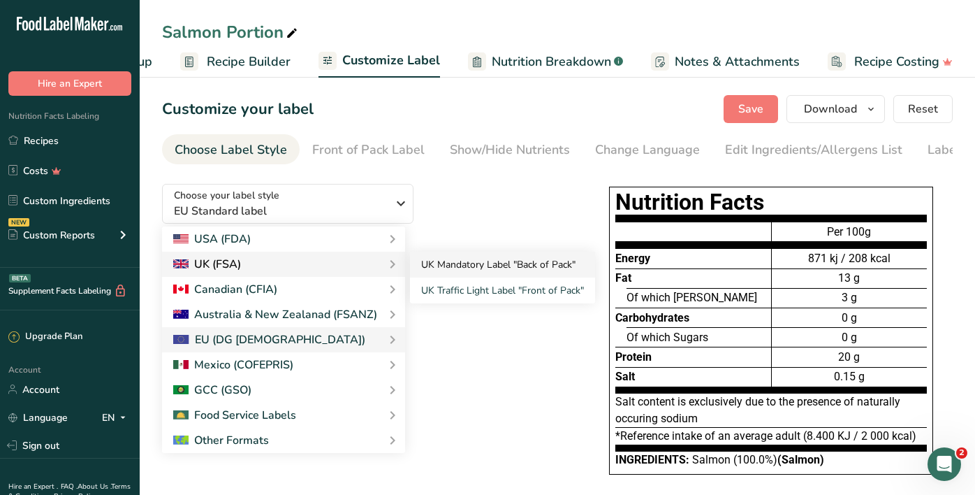
click at [457, 270] on link "UK Mandatory Label "Back of Pack"" at bounding box center [502, 264] width 185 height 26
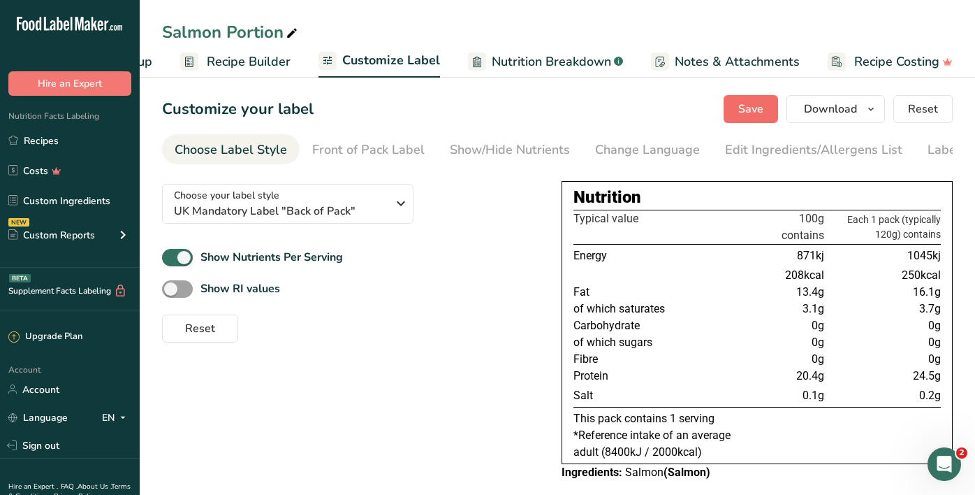
click at [726, 111] on button "Save" at bounding box center [751, 109] width 54 height 28
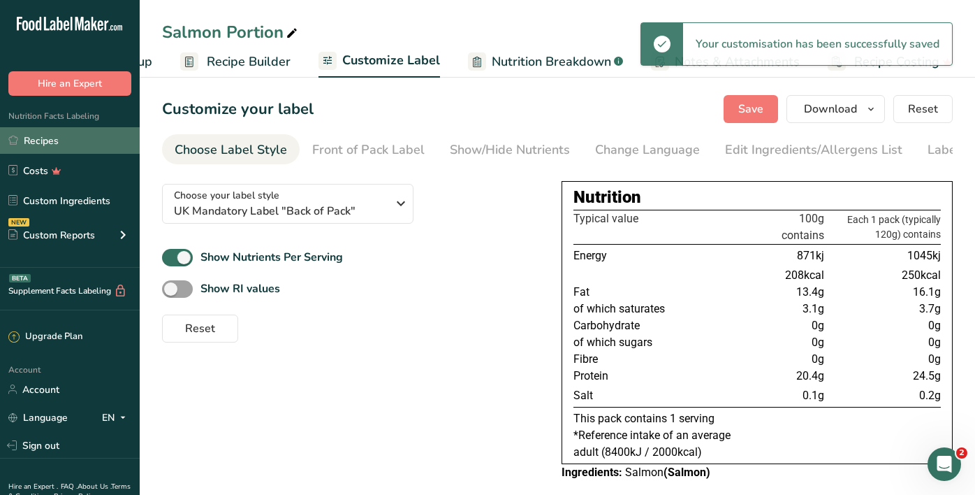
click at [43, 144] on link "Recipes" at bounding box center [70, 140] width 140 height 27
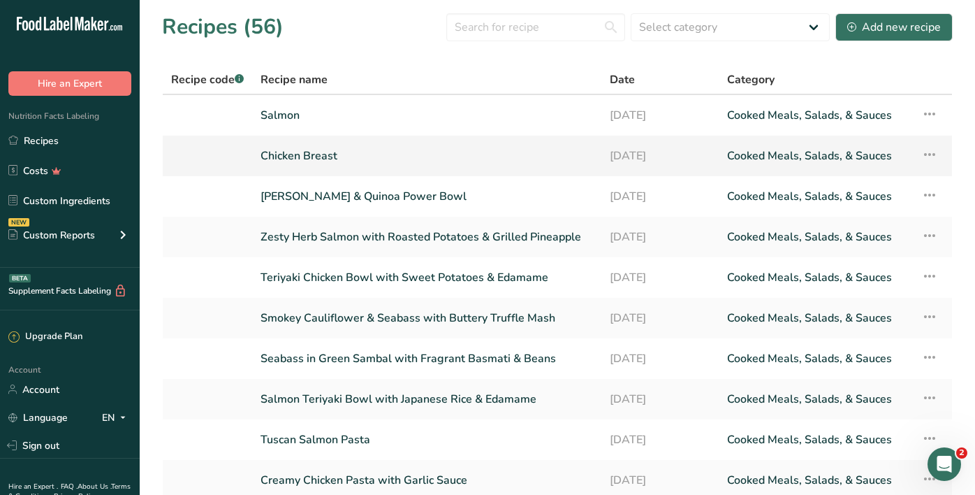
click at [286, 156] on link "Chicken Breast" at bounding box center [427, 155] width 332 height 29
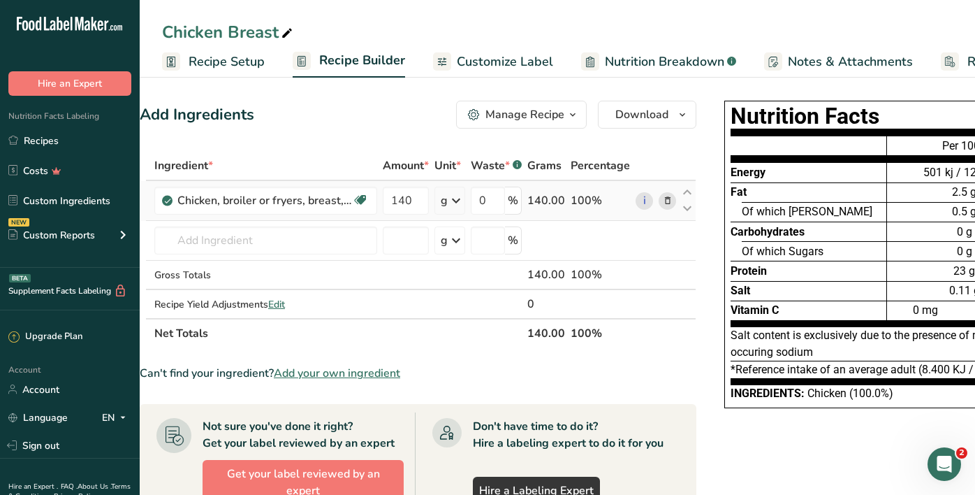
scroll to position [0, 24]
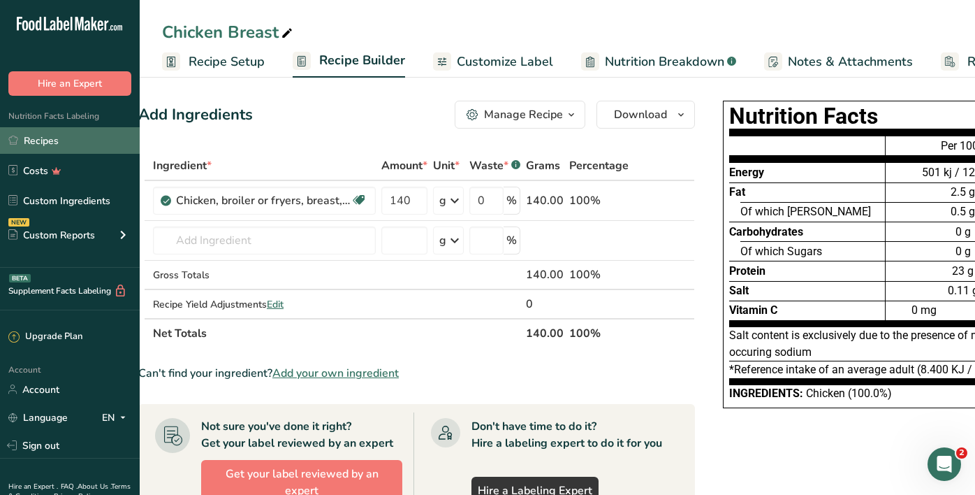
click at [76, 148] on link "Recipes" at bounding box center [70, 140] width 140 height 27
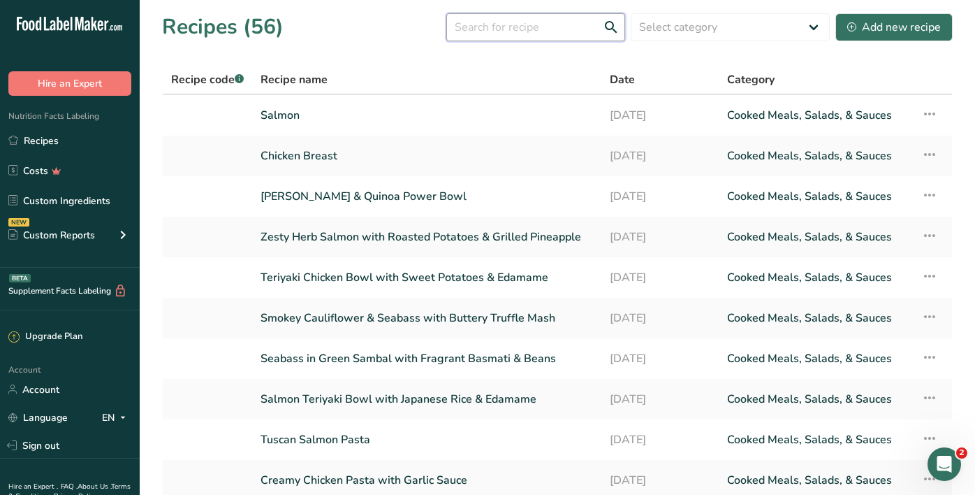
click at [483, 31] on input "text" at bounding box center [535, 27] width 179 height 28
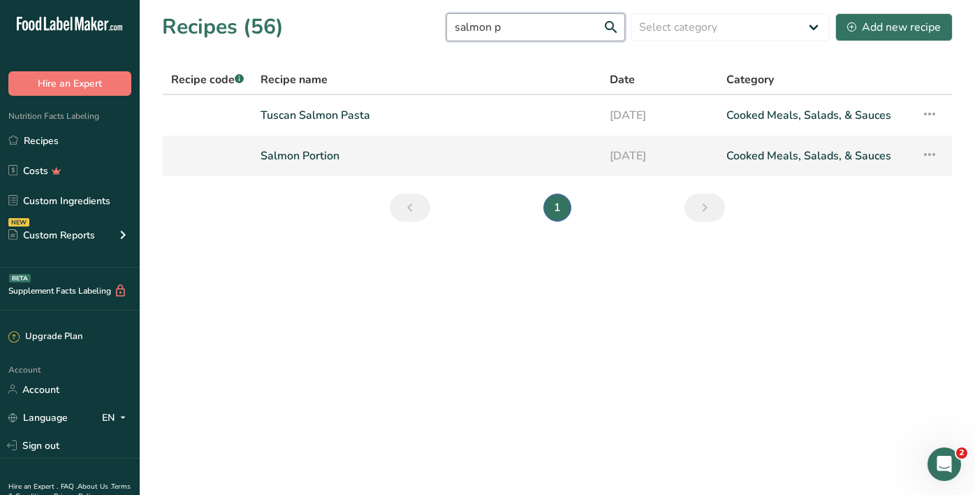
type input "salmon p"
click at [323, 154] on link "Salmon Portion" at bounding box center [427, 155] width 332 height 29
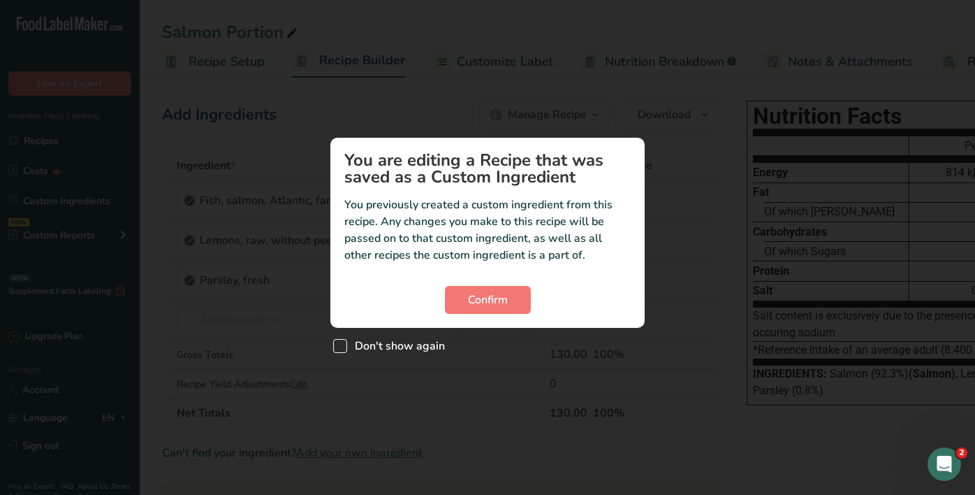
click at [398, 342] on span "Don't show again" at bounding box center [396, 346] width 98 height 14
click at [342, 342] on input "Don't show again" at bounding box center [337, 345] width 9 height 9
checkbox input "true"
click at [480, 295] on span "Confirm" at bounding box center [488, 299] width 40 height 17
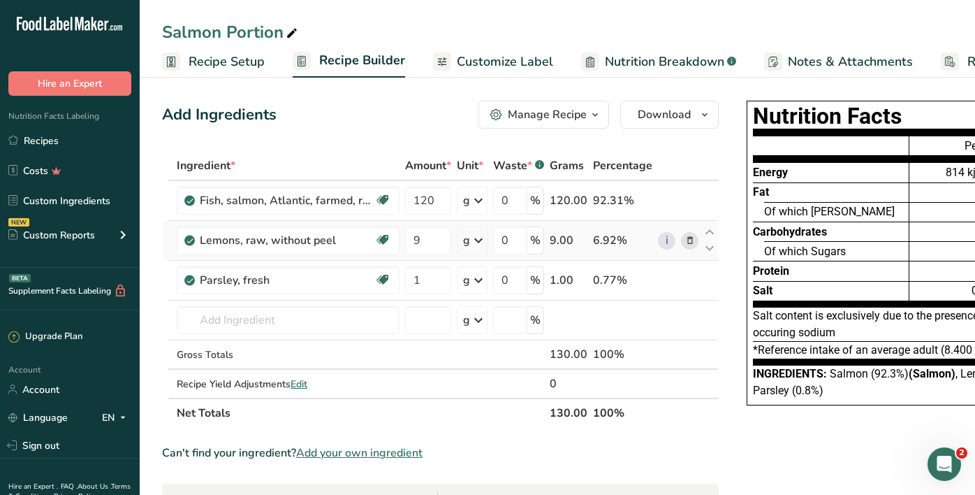
click at [687, 241] on icon at bounding box center [690, 240] width 10 height 15
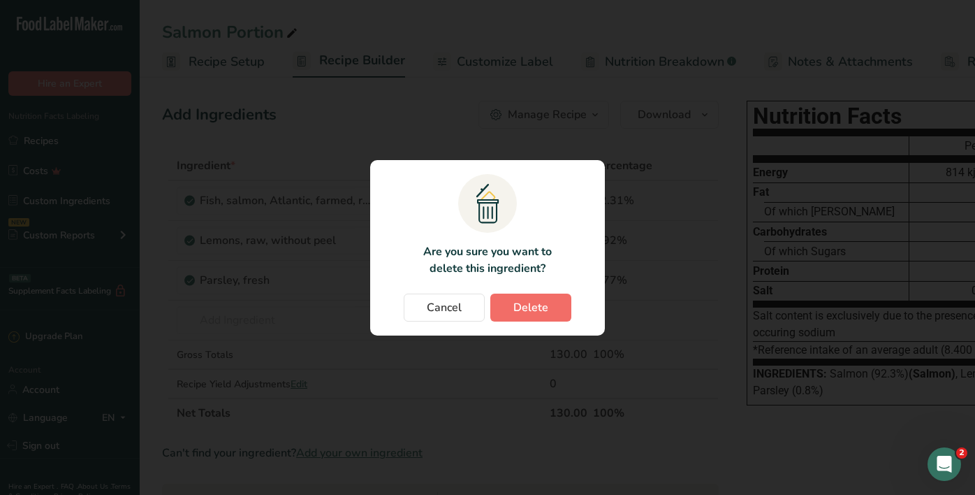
click at [537, 317] on button "Delete" at bounding box center [530, 307] width 81 height 28
type input "1"
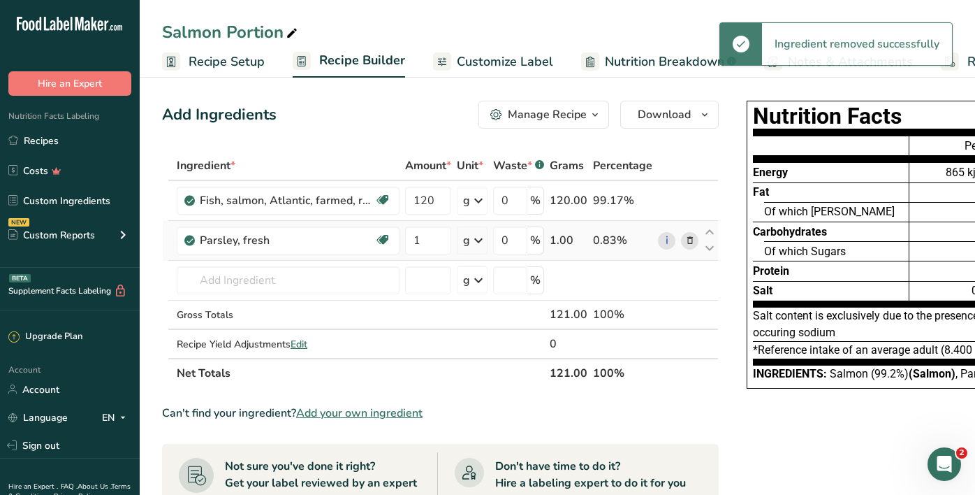
click at [691, 240] on icon at bounding box center [690, 240] width 10 height 15
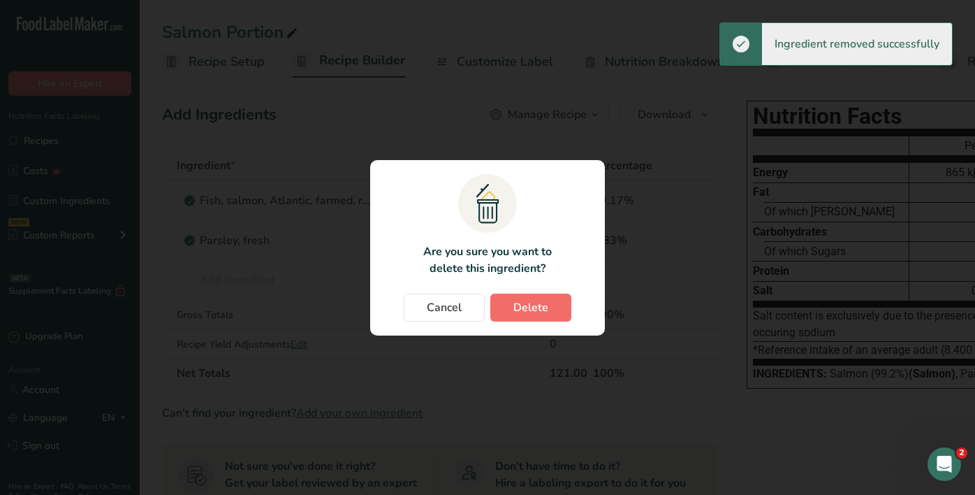
click at [518, 320] on button "Delete" at bounding box center [530, 307] width 81 height 28
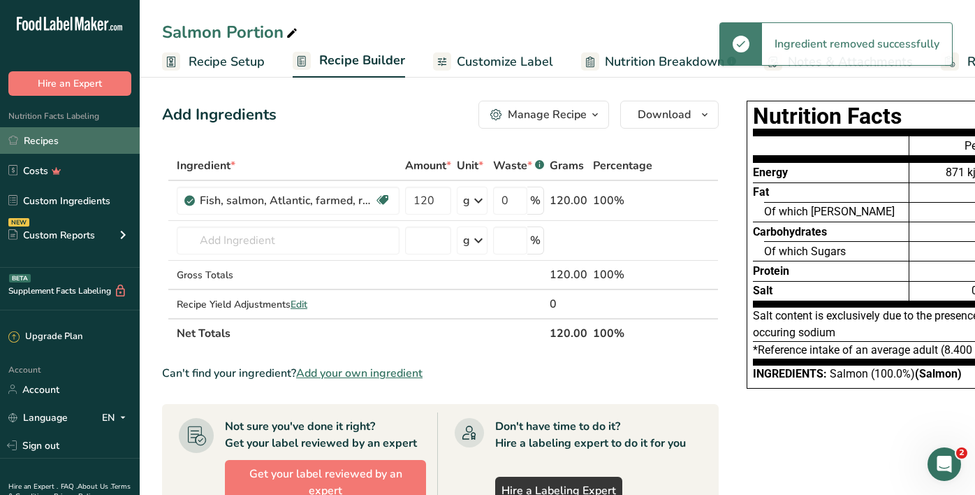
click at [47, 147] on link "Recipes" at bounding box center [70, 140] width 140 height 27
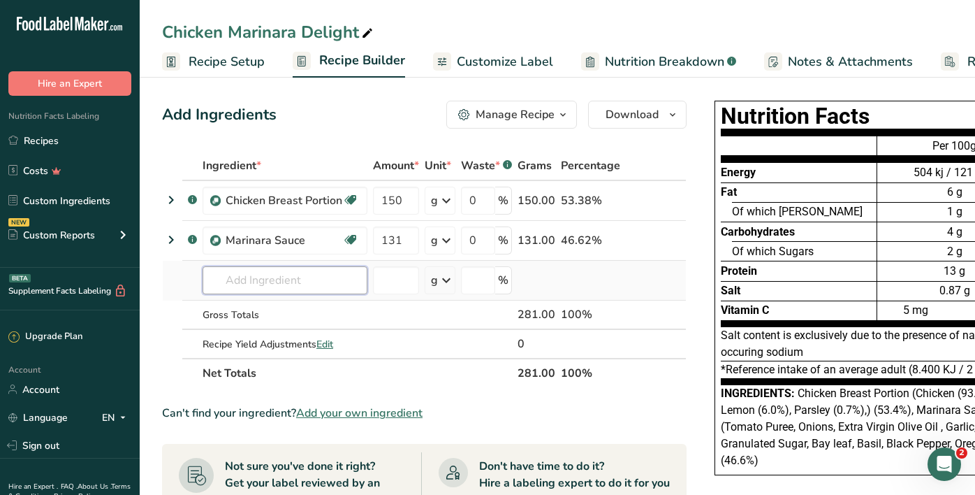
click at [321, 270] on input "text" at bounding box center [285, 280] width 165 height 28
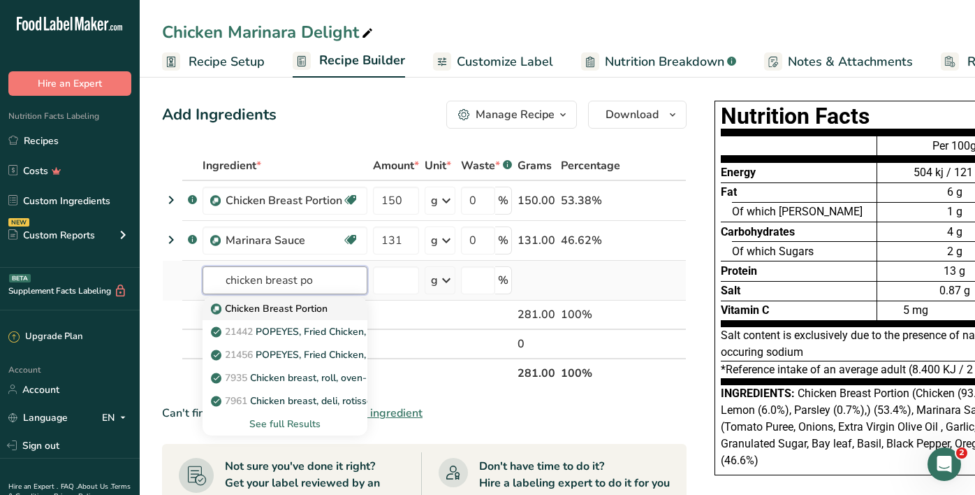
type input "chicken breast po"
click at [305, 307] on p "Chicken Breast Portion" at bounding box center [271, 308] width 114 height 15
type input "Chicken Breast Portion"
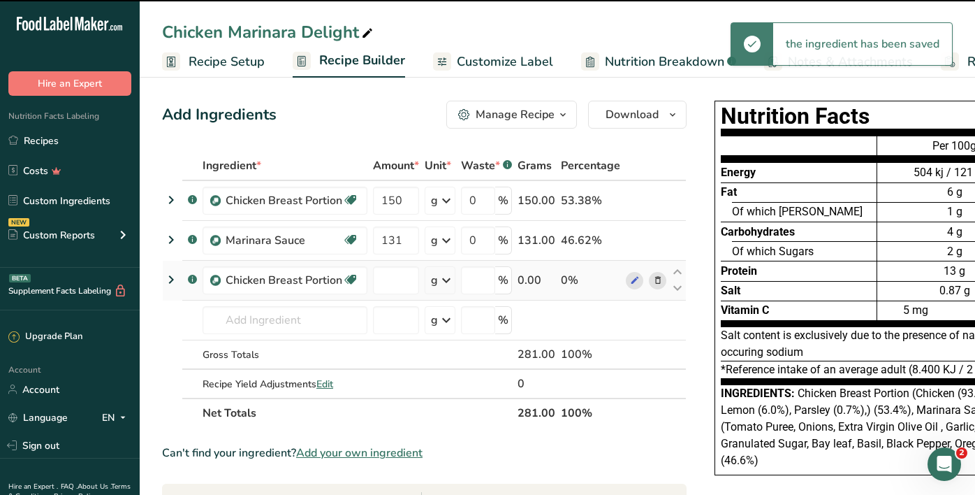
type input "0"
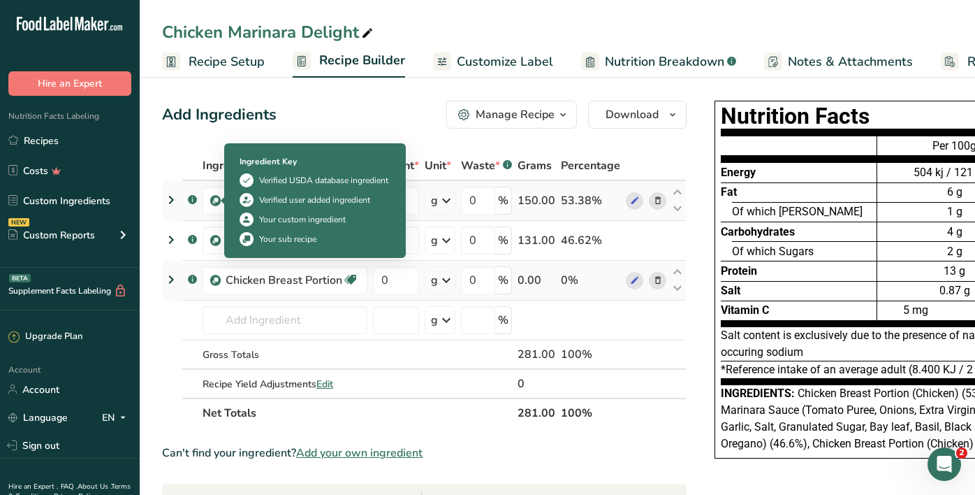
click at [214, 199] on img at bounding box center [215, 201] width 10 height 10
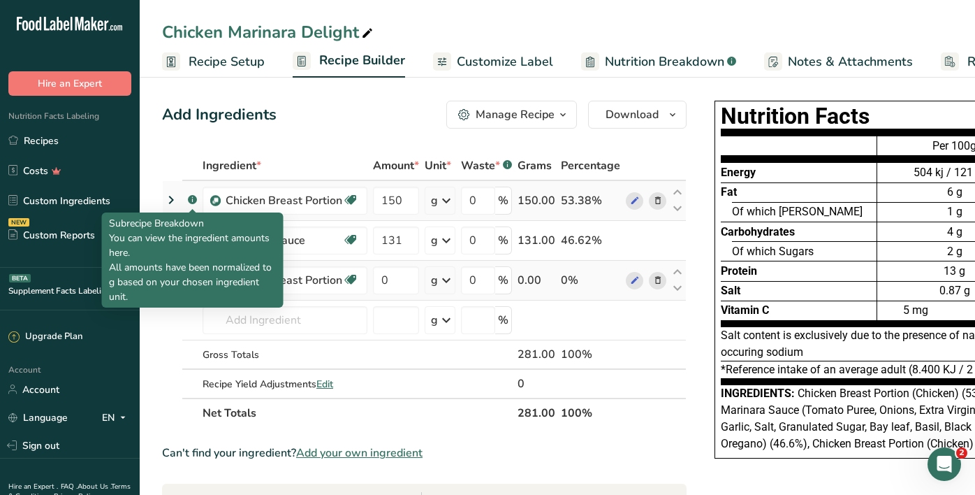
click at [193, 200] on rect at bounding box center [192, 199] width 9 height 9
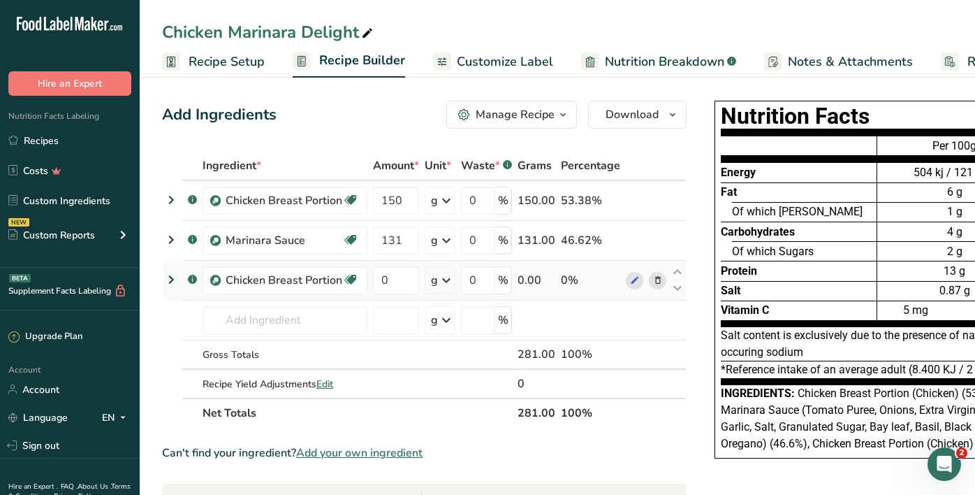
click at [393, 108] on div "Add Ingredients Manage Recipe Delete Recipe Duplicate Recipe Scale Recipe Save …" at bounding box center [424, 115] width 525 height 28
drag, startPoint x: 388, startPoint y: 279, endPoint x: 376, endPoint y: 280, distance: 11.9
click at [376, 280] on input "0" at bounding box center [396, 280] width 46 height 28
type input "140"
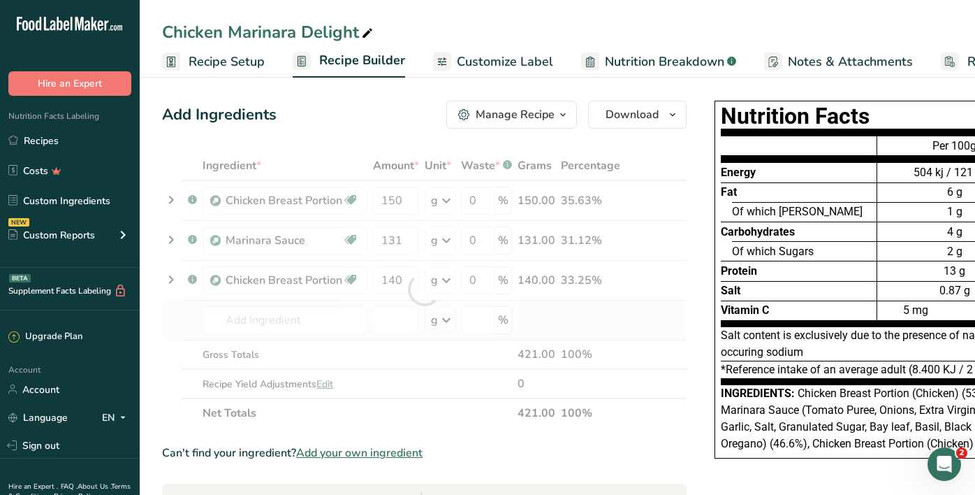
click at [617, 325] on div "Ingredient * Amount * Unit * Waste * .a-a{fill:#347362;}.b-a{fill:#fff;} Grams …" at bounding box center [424, 289] width 525 height 277
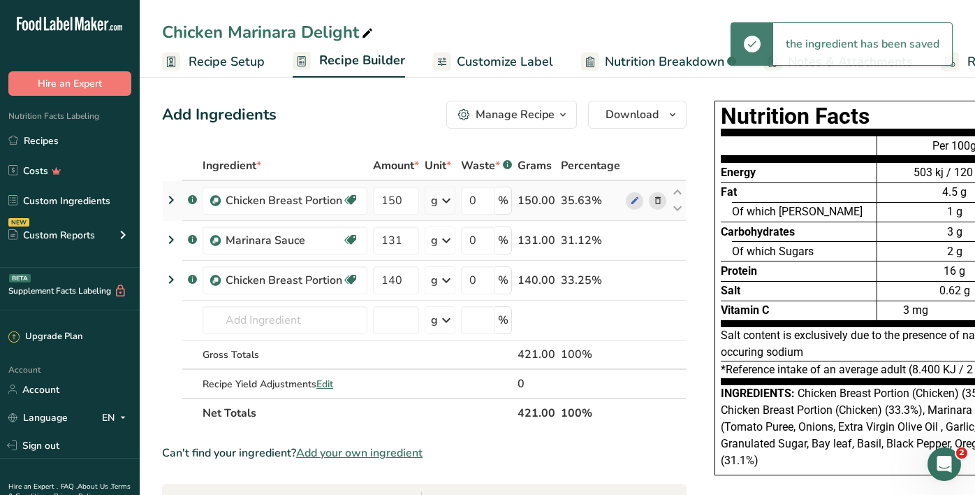
click at [653, 200] on icon at bounding box center [658, 200] width 10 height 15
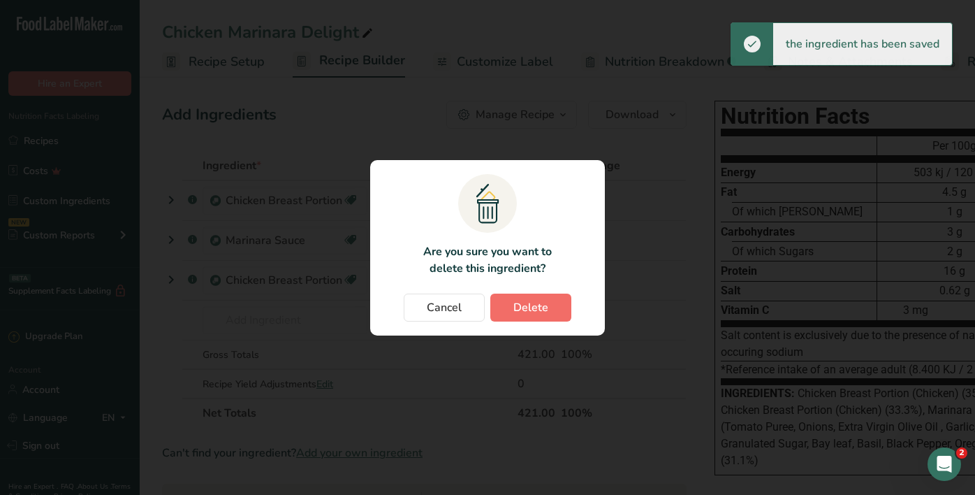
click at [516, 316] on button "Delete" at bounding box center [530, 307] width 81 height 28
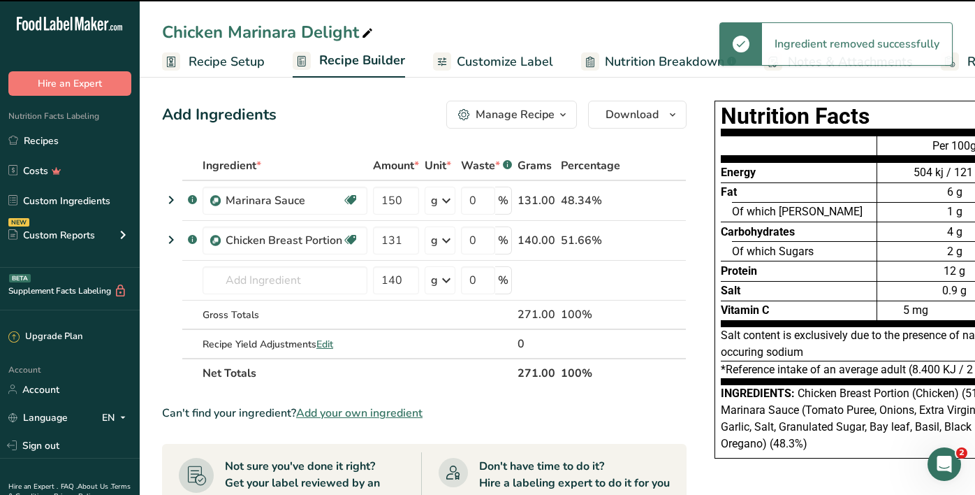
type input "131"
type input "140"
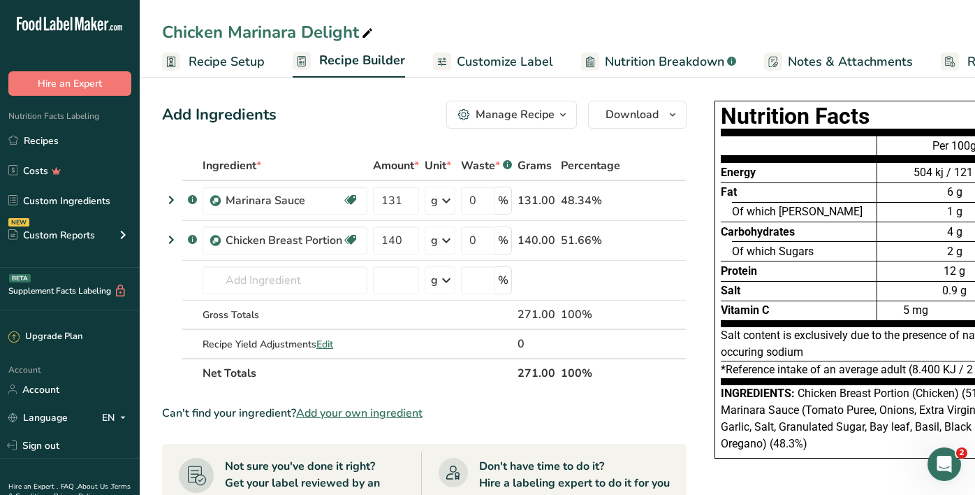
click at [512, 65] on span "Customize Label" at bounding box center [505, 61] width 96 height 19
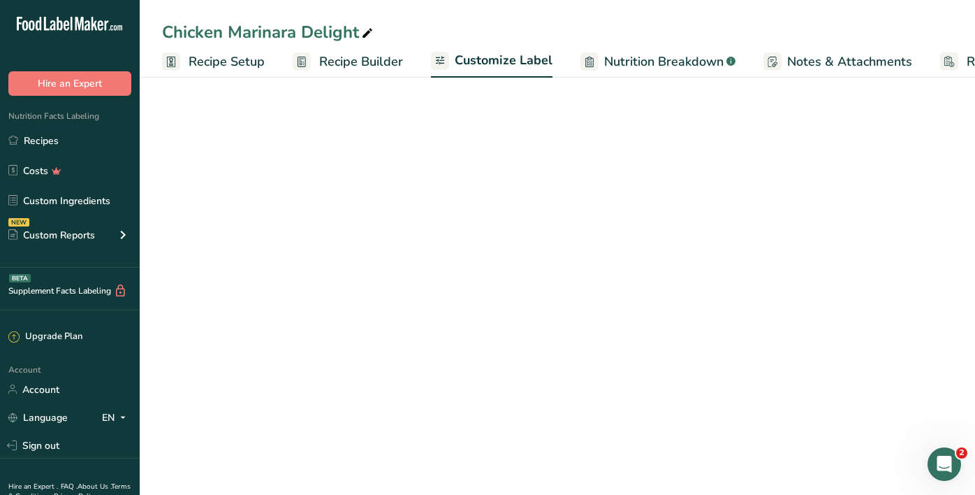
scroll to position [0, 112]
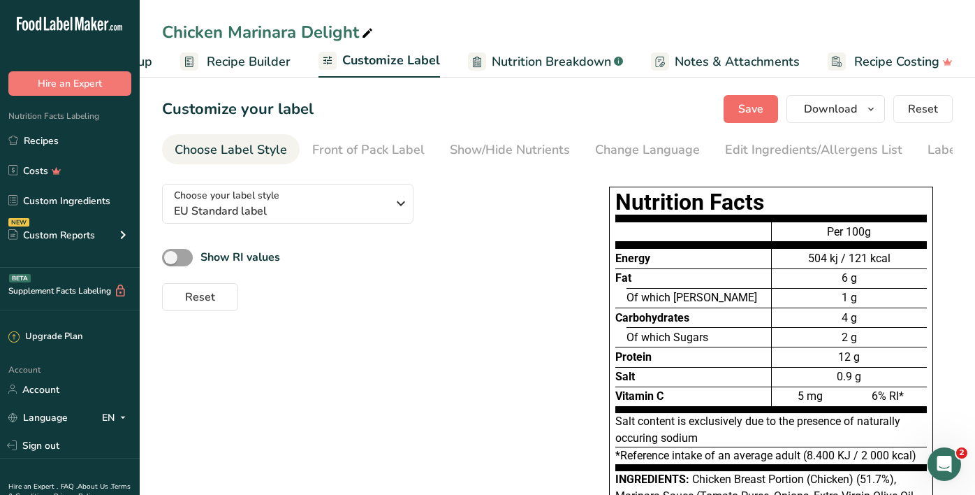
click at [745, 112] on span "Save" at bounding box center [750, 109] width 25 height 17
click at [88, 140] on link "Recipes" at bounding box center [70, 140] width 140 height 27
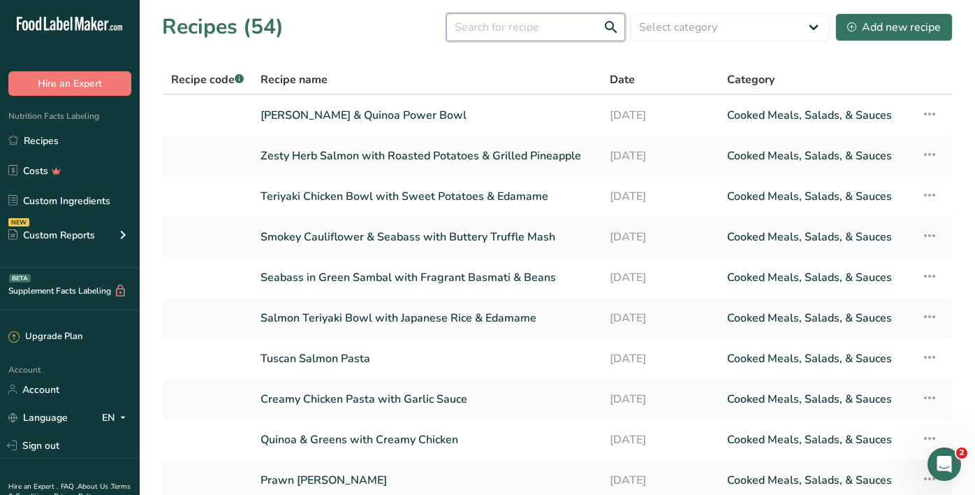
click at [504, 33] on input "text" at bounding box center [535, 27] width 179 height 28
type input "chicken"
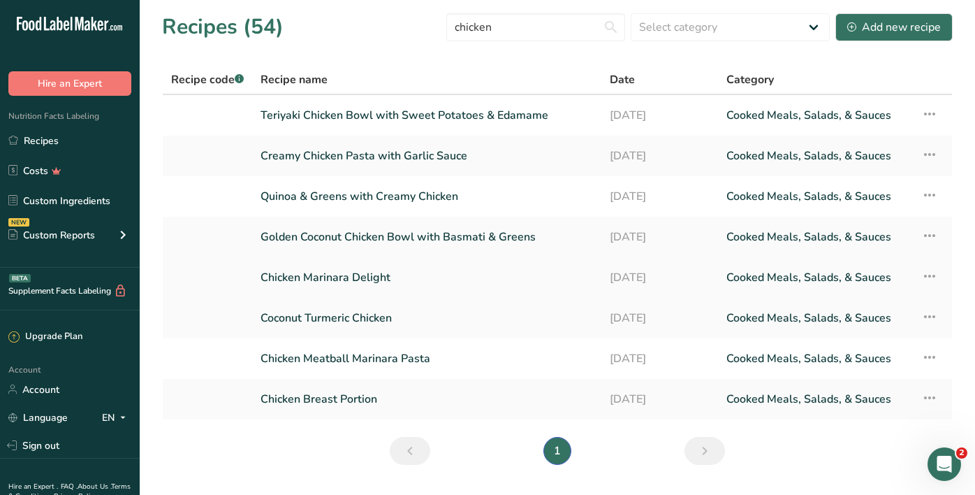
click at [324, 275] on link "Chicken Marinara Delight" at bounding box center [427, 277] width 332 height 29
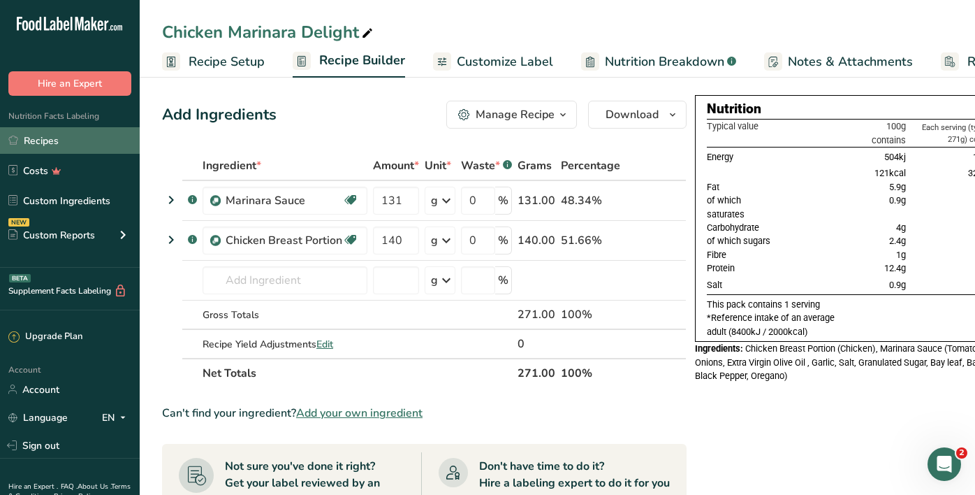
click at [66, 131] on link "Recipes" at bounding box center [70, 140] width 140 height 27
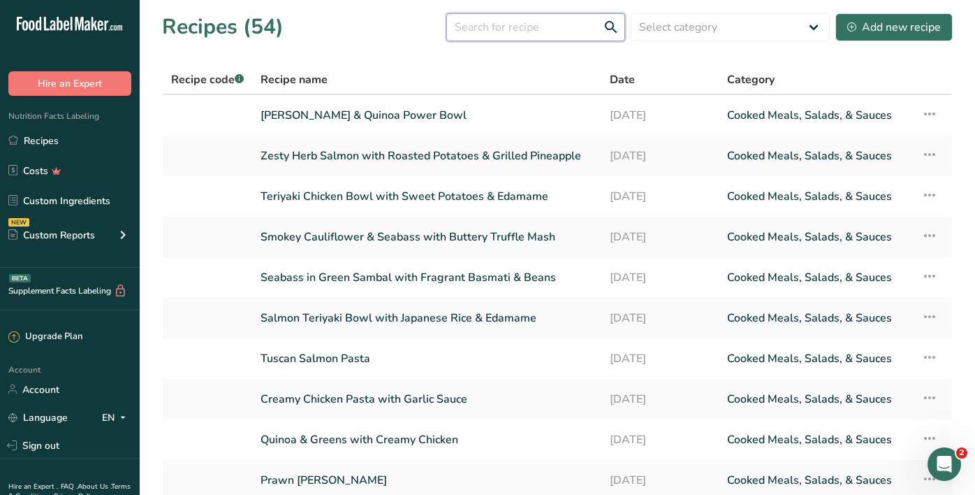
click at [488, 27] on input "text" at bounding box center [535, 27] width 179 height 28
click at [386, 404] on link "Creamy Chicken Pasta with Garlic Sauce" at bounding box center [427, 398] width 332 height 29
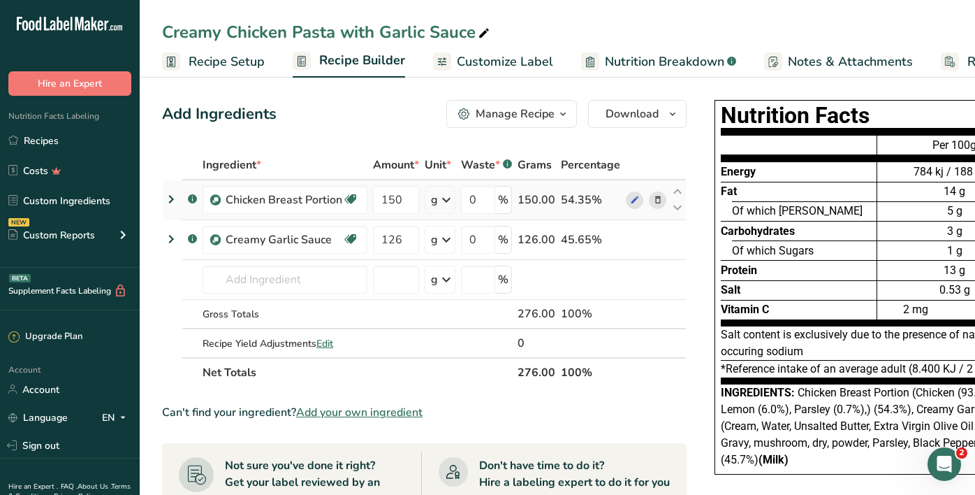
scroll to position [3, 0]
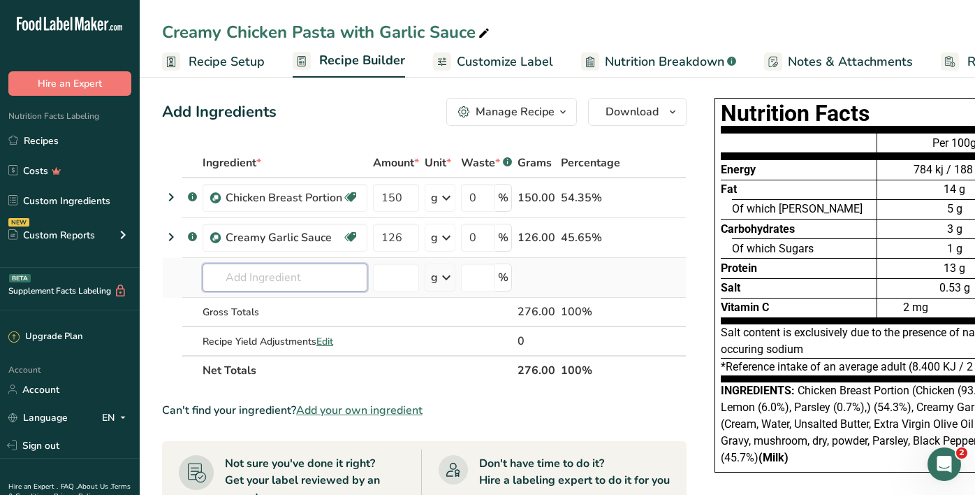
click at [227, 280] on input "text" at bounding box center [285, 277] width 165 height 28
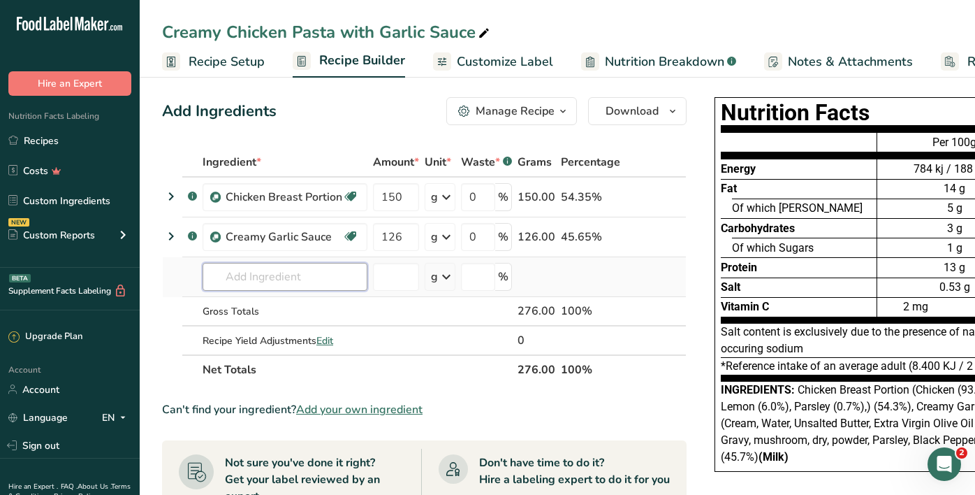
scroll to position [3, 0]
type input "chicken breast por"
click at [238, 307] on p "Chicken Breast Portion" at bounding box center [271, 305] width 114 height 15
type input "Chicken Breast Portion"
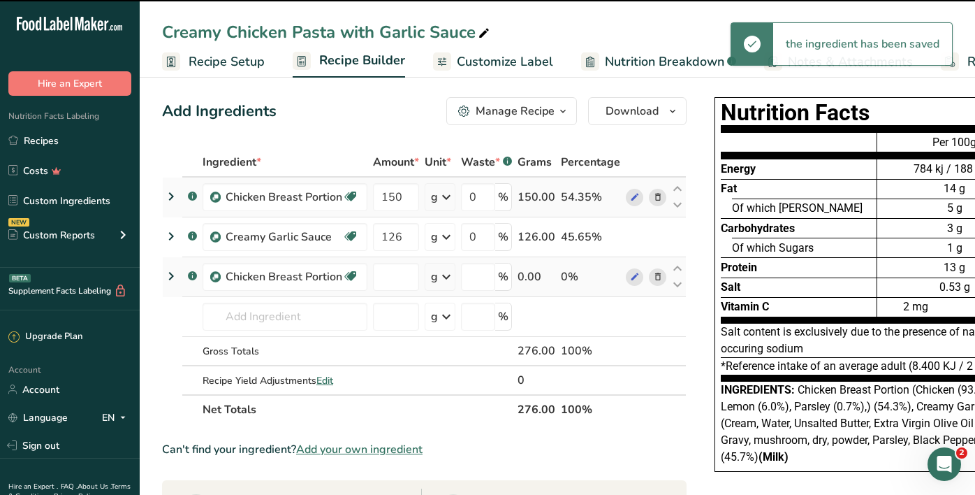
type input "0"
click at [389, 273] on input "0" at bounding box center [396, 277] width 46 height 28
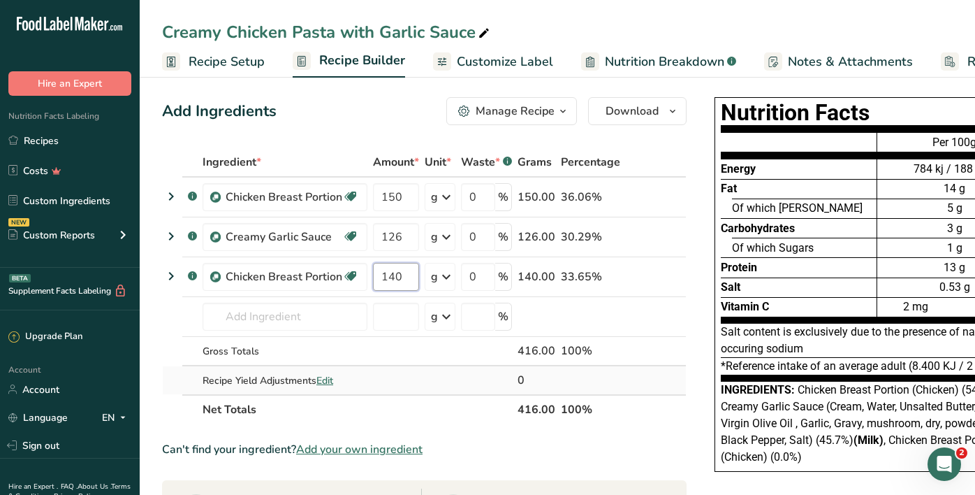
type input "140"
click at [638, 386] on div "Ingredient * Amount * Unit * Waste * .a-a{fill:#347362;}.b-a{fill:#fff;} Grams …" at bounding box center [424, 285] width 525 height 277
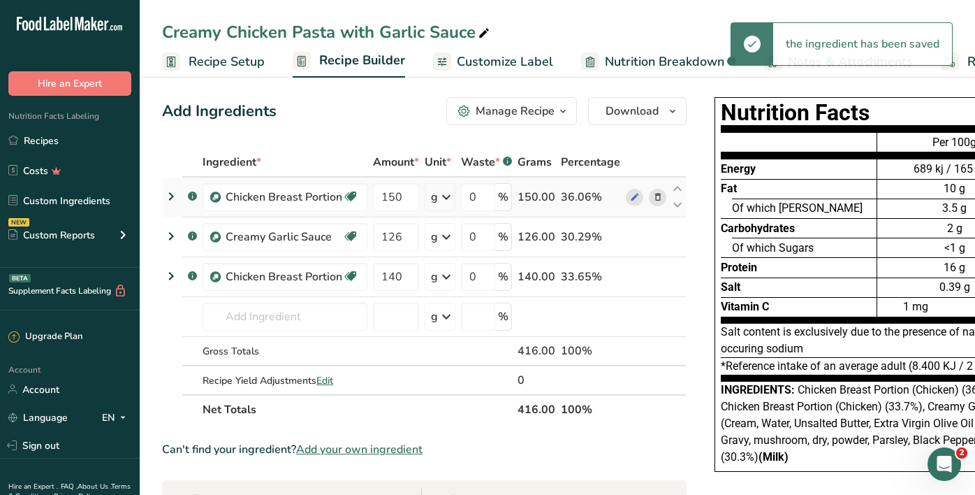
click at [660, 198] on span at bounding box center [658, 197] width 17 height 17
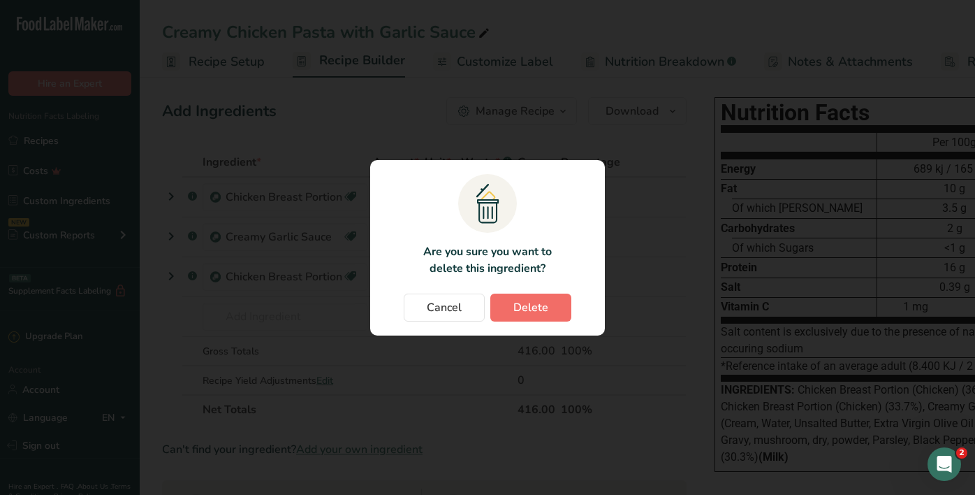
click at [536, 299] on span "Delete" at bounding box center [530, 307] width 35 height 17
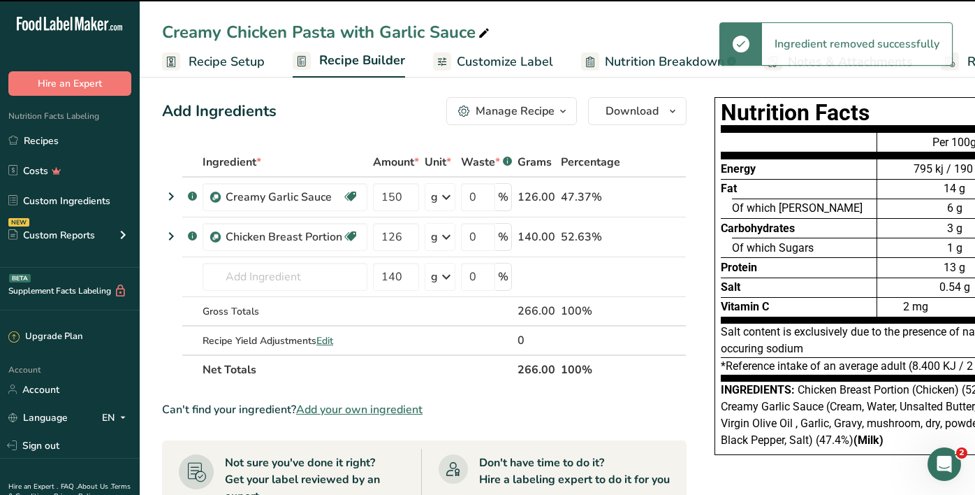
type input "126"
type input "140"
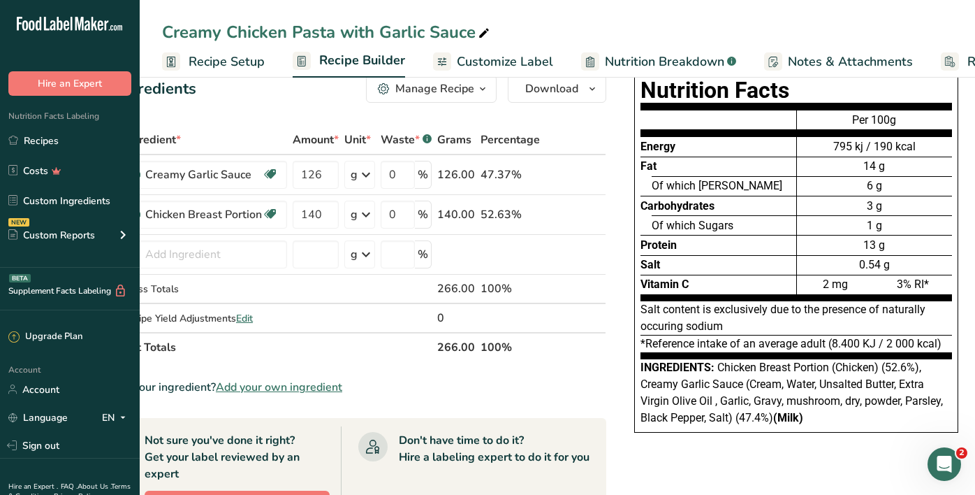
scroll to position [26, 0]
drag, startPoint x: 811, startPoint y: 407, endPoint x: 821, endPoint y: 410, distance: 10.8
click at [821, 410] on div "Ingredients: Chicken Breast Portion (Chicken) (52.6%), Creamy Garlic Sauce (Cre…" at bounding box center [796, 392] width 312 height 67
click at [515, 54] on span "Customize Label" at bounding box center [505, 61] width 96 height 19
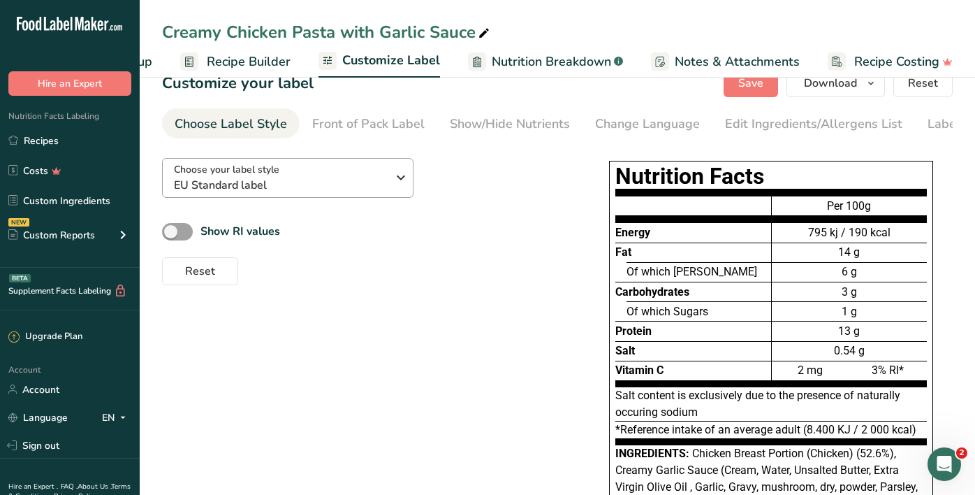
click at [336, 191] on span "EU Standard label" at bounding box center [280, 185] width 213 height 17
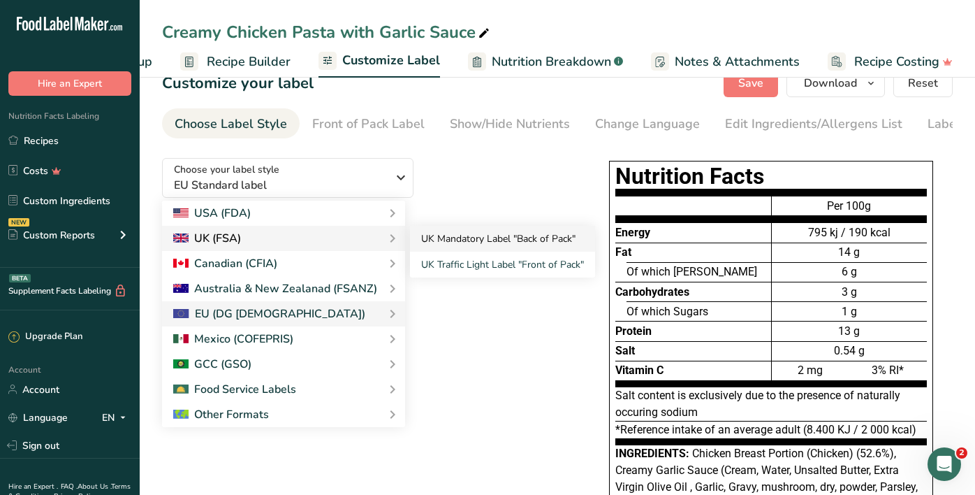
click at [437, 245] on link "UK Mandatory Label "Back of Pack"" at bounding box center [502, 239] width 185 height 26
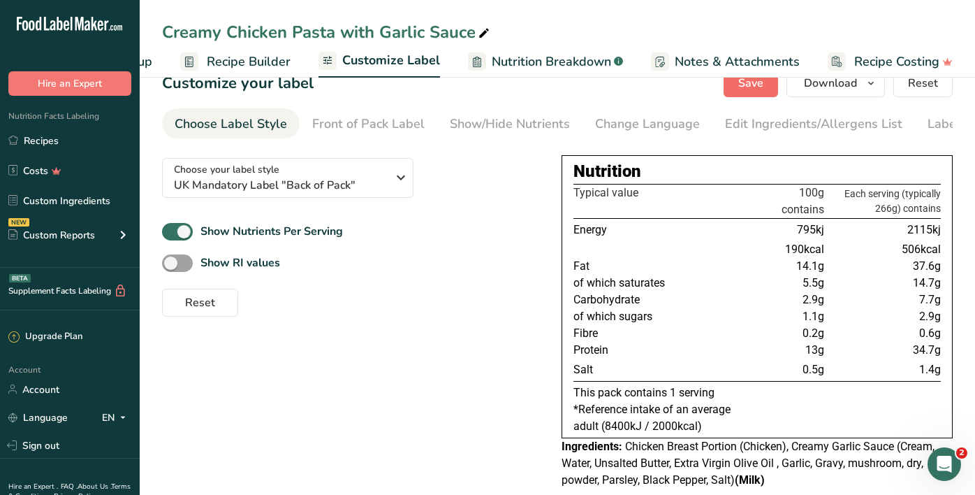
click at [763, 89] on span "Save" at bounding box center [750, 83] width 25 height 17
drag, startPoint x: 887, startPoint y: 317, endPoint x: 668, endPoint y: 316, distance: 219.3
click at [668, 316] on tr "of which sugars 1.1g 2.9g" at bounding box center [756, 316] width 367 height 17
click at [760, 86] on span "Save" at bounding box center [750, 83] width 25 height 17
click at [755, 88] on span "Save" at bounding box center [750, 83] width 25 height 17
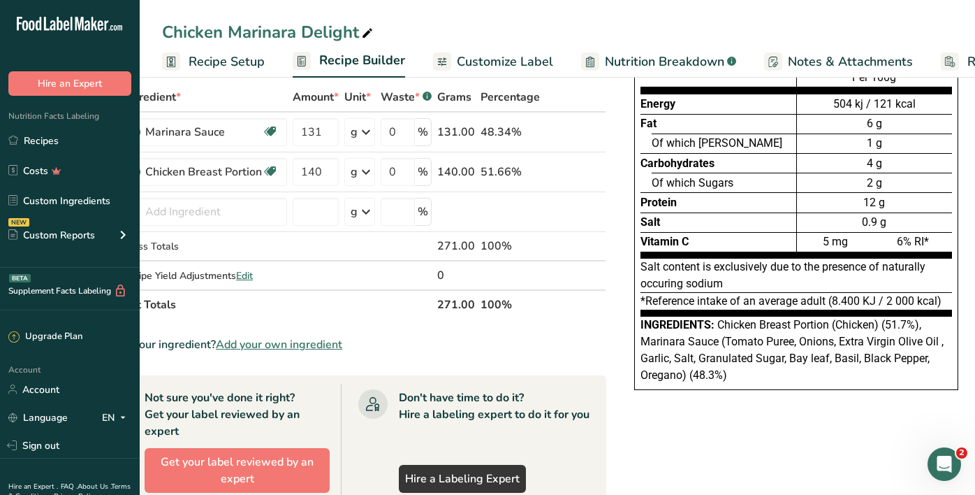
scroll to position [87, 0]
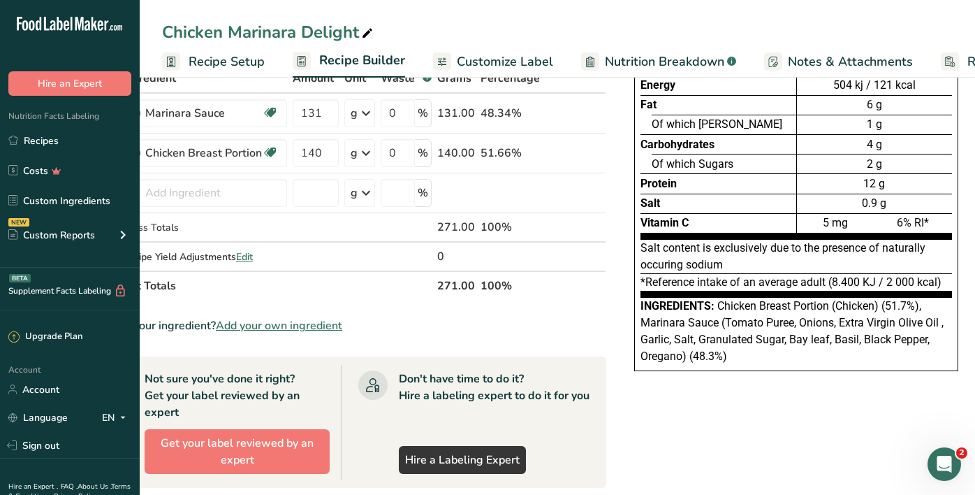
drag, startPoint x: 715, startPoint y: 304, endPoint x: 751, endPoint y: 363, distance: 69.2
click at [751, 363] on div "Ingredients: Chicken Breast Portion (Chicken) (51.7%), Marinara Sauce (Tomato P…" at bounding box center [796, 331] width 312 height 67
copy div "Chicken Breast Portion (Chicken) (51.7%), Marinara Sauce (Tomato Puree, Onions,…"
click at [748, 430] on div "Nutrition Facts Energy Fat Of which Saturates Carbohydrates Of which Sugars Pro…" at bounding box center [796, 455] width 363 height 894
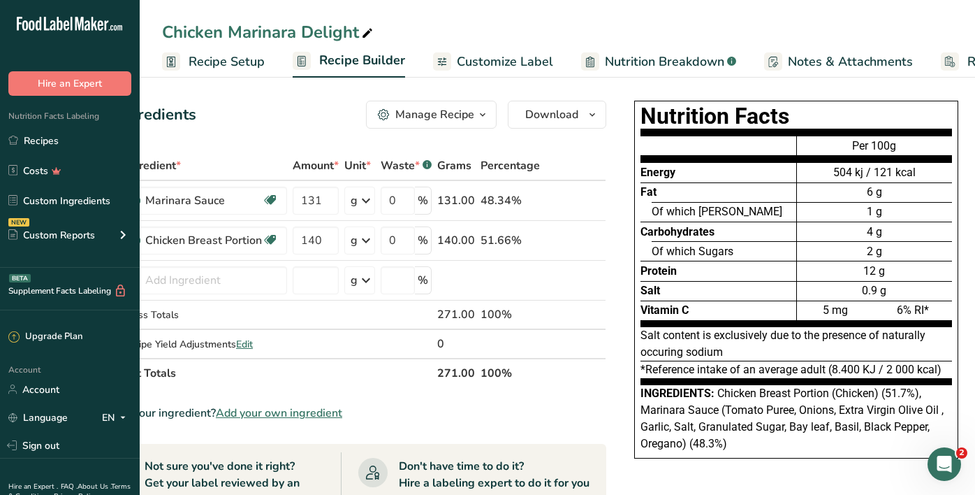
scroll to position [0, 0]
drag, startPoint x: 830, startPoint y: 171, endPoint x: 921, endPoint y: 171, distance: 90.1
click at [921, 171] on div "504 kj / 121 kcal" at bounding box center [874, 172] width 155 height 17
copy div "504 kj / 121 kcal"
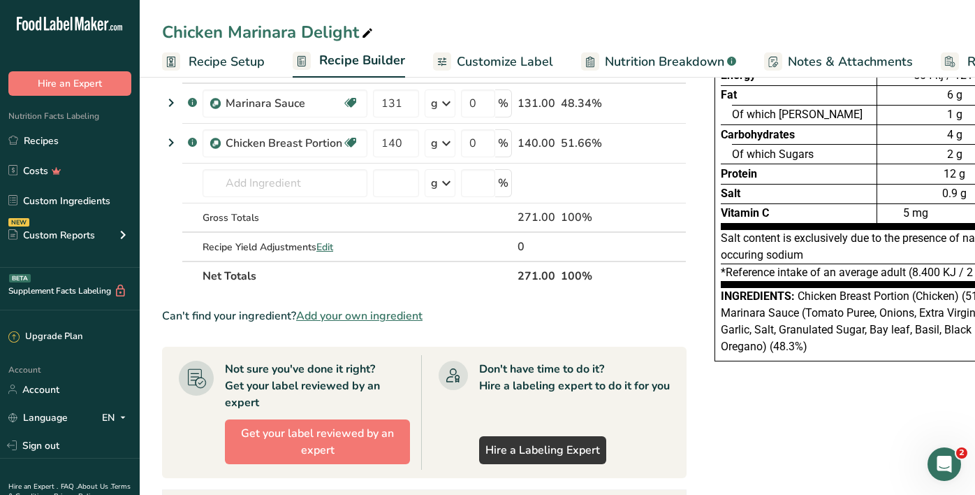
scroll to position [126, 0]
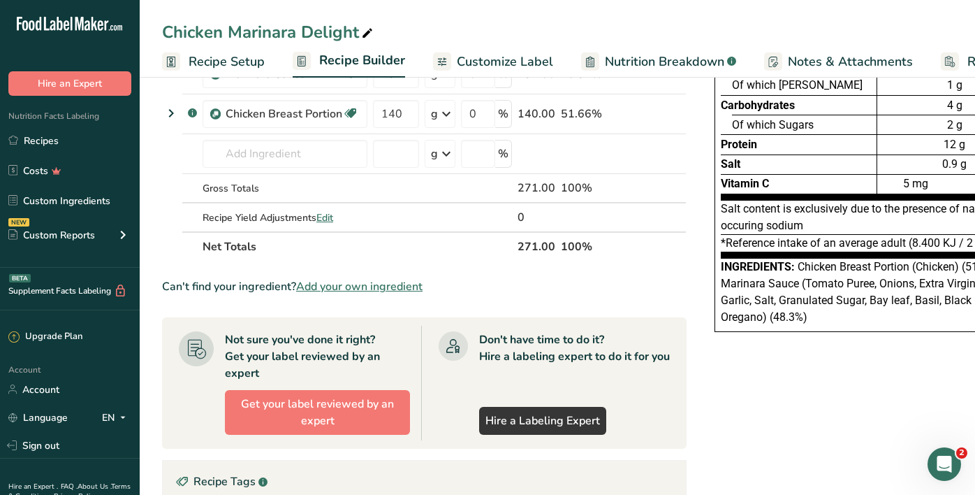
click at [635, 59] on span "Nutrition Breakdown" at bounding box center [664, 61] width 119 height 19
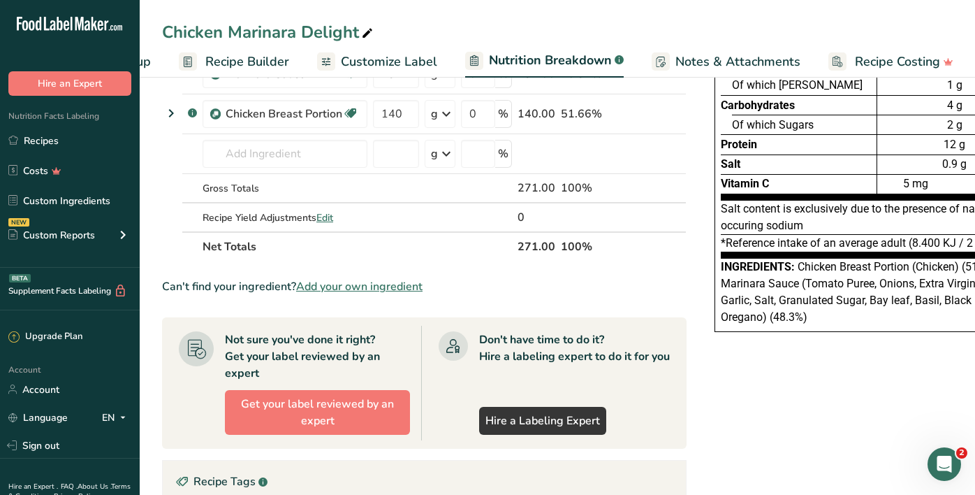
select select "Calories"
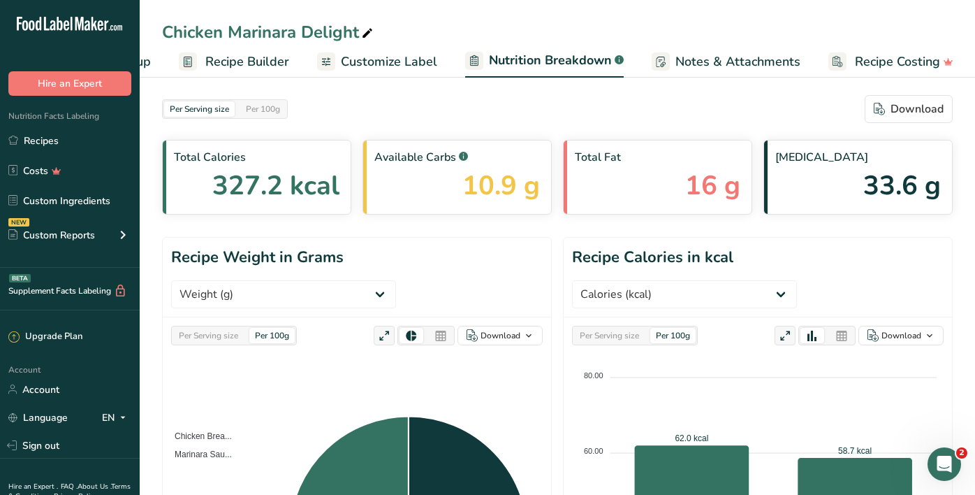
scroll to position [0, 0]
click at [256, 67] on span "Recipe Builder" at bounding box center [247, 61] width 84 height 19
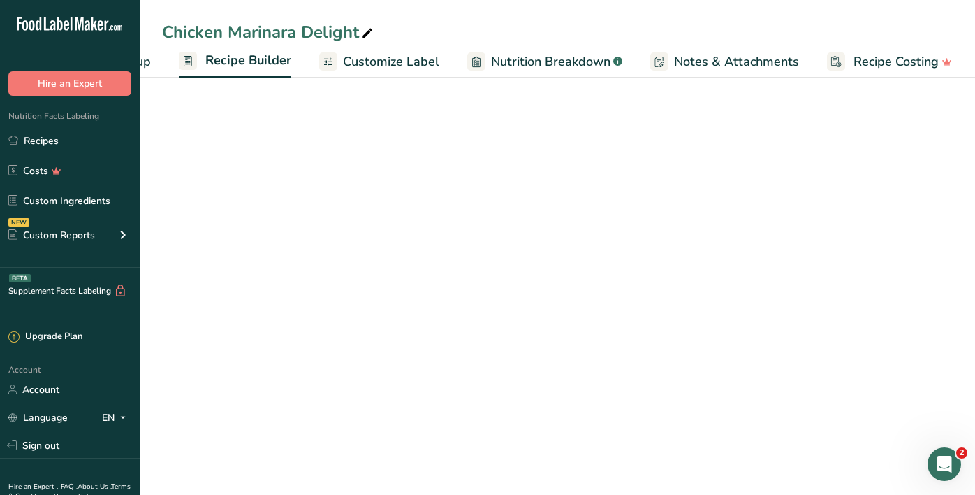
scroll to position [0, 112]
click at [385, 64] on span "Customize Label" at bounding box center [392, 61] width 96 height 19
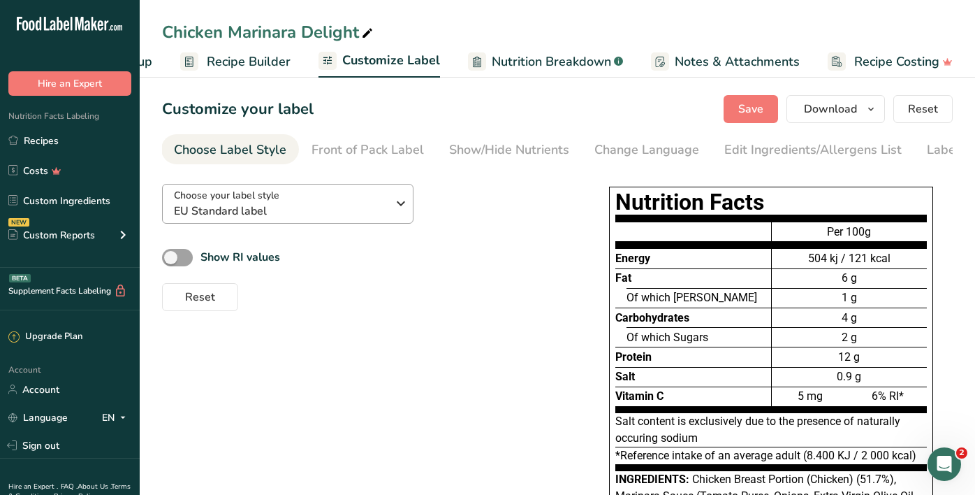
click at [307, 199] on div "Choose your label style EU Standard label" at bounding box center [280, 203] width 213 height 31
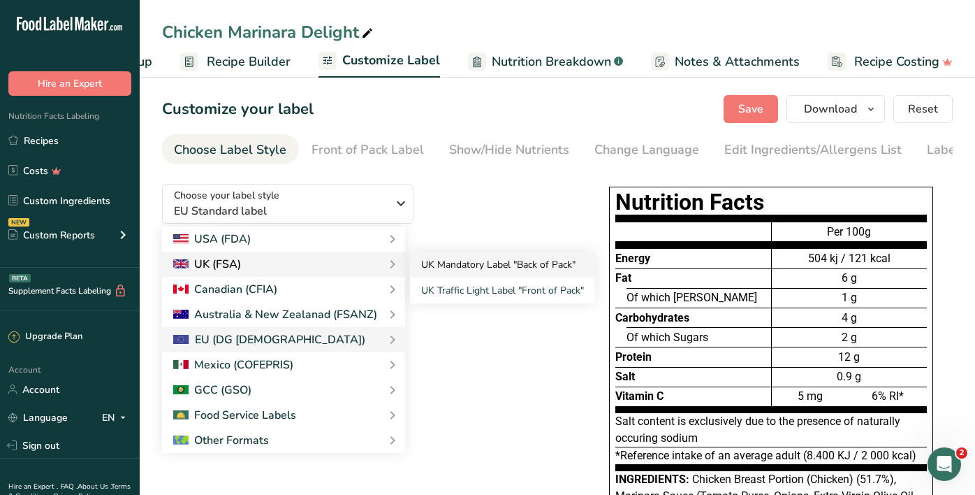
click at [501, 268] on link "UK Mandatory Label "Back of Pack"" at bounding box center [502, 264] width 185 height 26
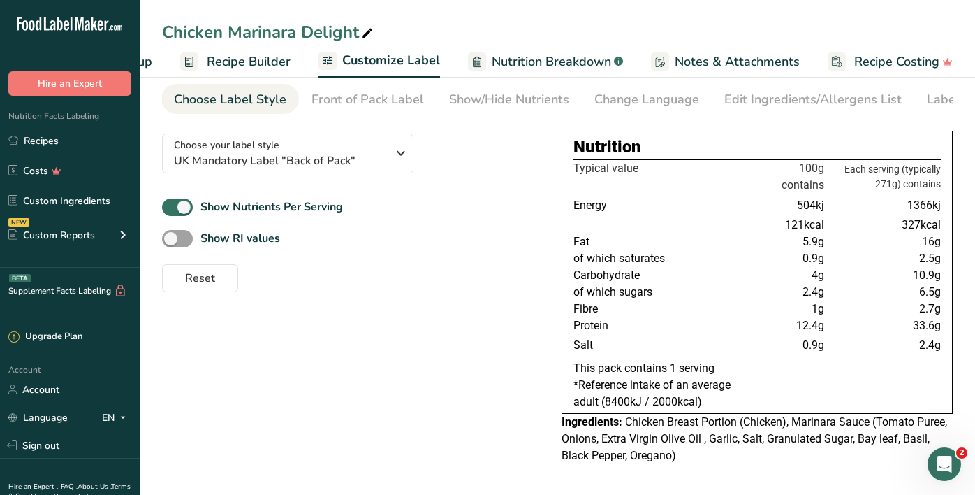
scroll to position [54, 0]
drag, startPoint x: 911, startPoint y: 204, endPoint x: 935, endPoint y: 205, distance: 23.8
click at [935, 205] on span "1366kj" at bounding box center [924, 204] width 34 height 13
click at [939, 208] on span "1366kj" at bounding box center [924, 204] width 34 height 13
drag, startPoint x: 908, startPoint y: 205, endPoint x: 940, endPoint y: 207, distance: 32.2
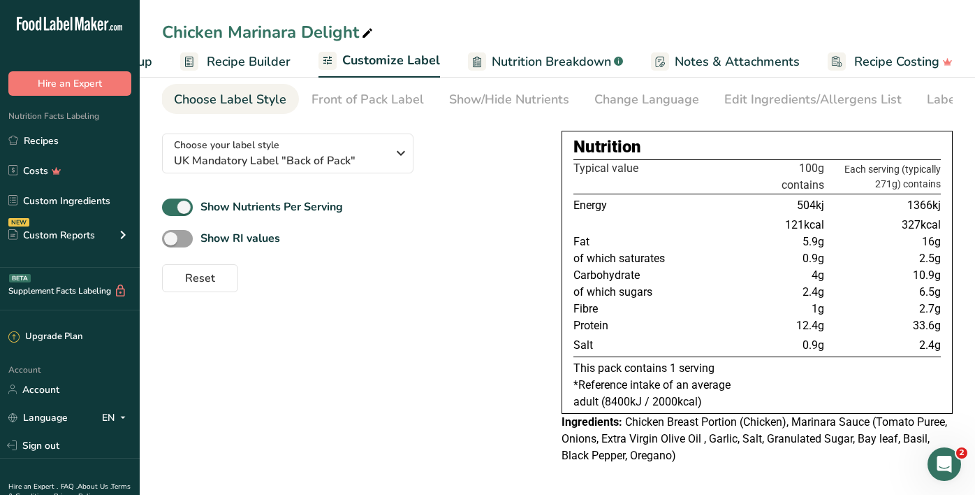
click at [940, 207] on span "1366kj" at bounding box center [924, 204] width 34 height 13
click at [420, 199] on div "Show Nutrients Per Serving" at bounding box center [350, 207] width 377 height 23
drag, startPoint x: 168, startPoint y: 59, endPoint x: 156, endPoint y: 61, distance: 11.4
click at [168, 59] on ul "Recipe Setup Recipe Builder Customize Label Nutrition Breakdown .a-a{fill:#3473…" at bounding box center [503, 61] width 953 height 33
click at [149, 62] on span "Recipe Setup" at bounding box center [114, 61] width 76 height 19
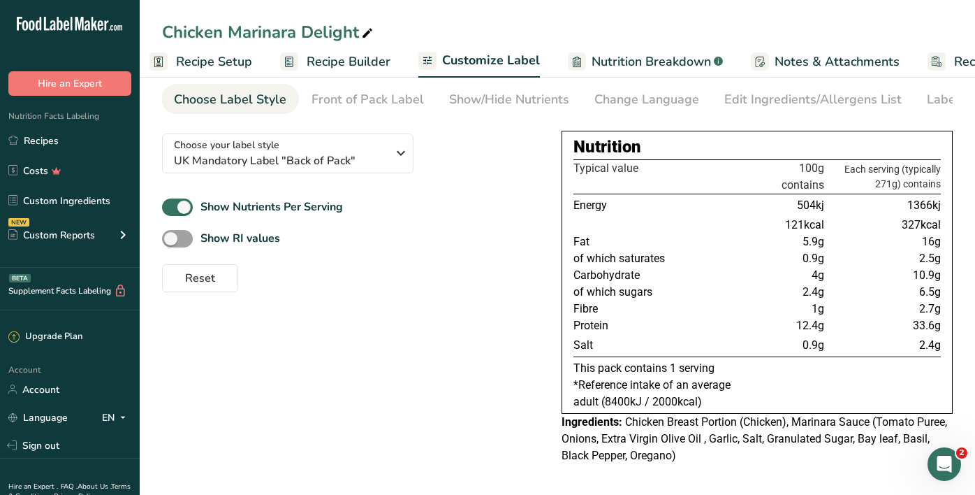
scroll to position [0, 5]
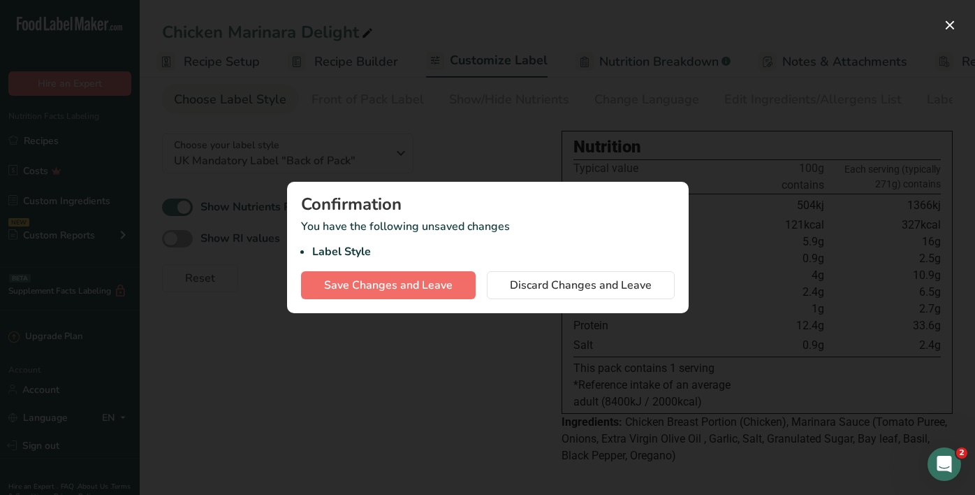
click at [416, 285] on span "Save Changes and Leave" at bounding box center [388, 285] width 129 height 17
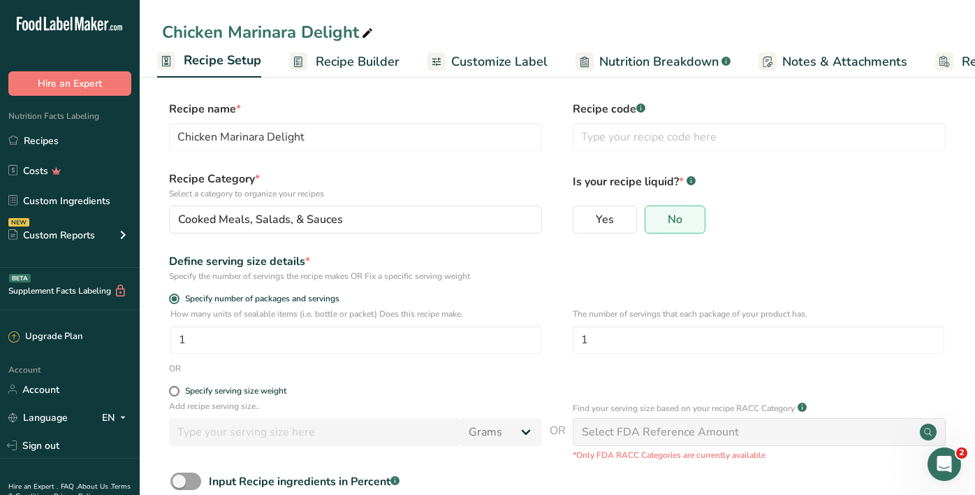
click at [347, 61] on span "Recipe Builder" at bounding box center [358, 61] width 84 height 19
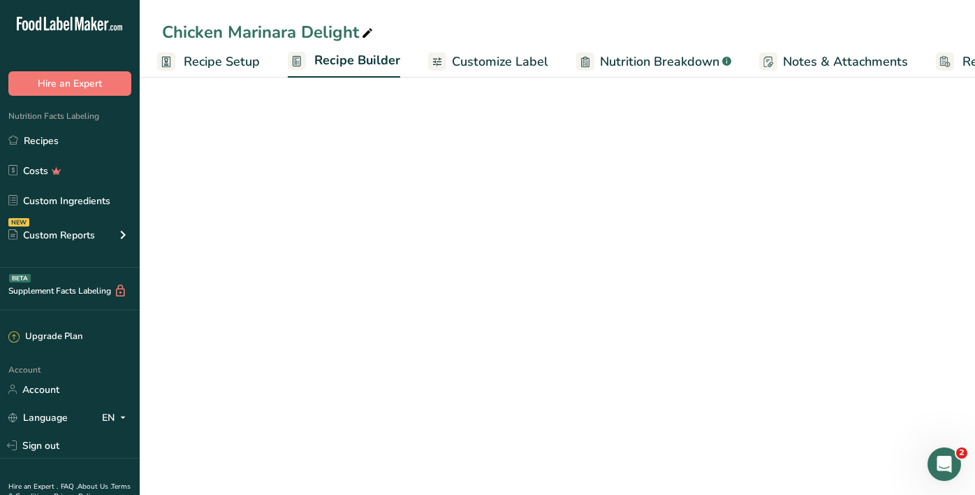
scroll to position [0, 112]
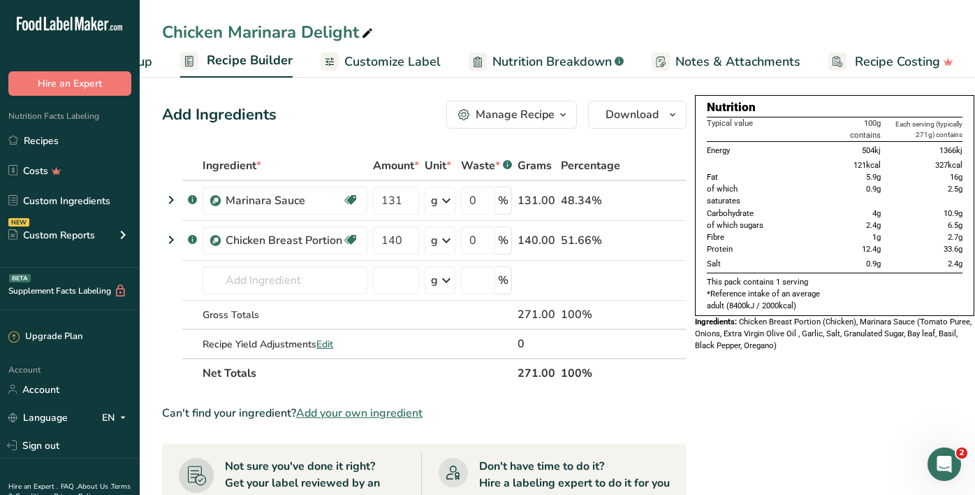
click at [545, 60] on span "Nutrition Breakdown" at bounding box center [551, 61] width 119 height 19
select select "Calories"
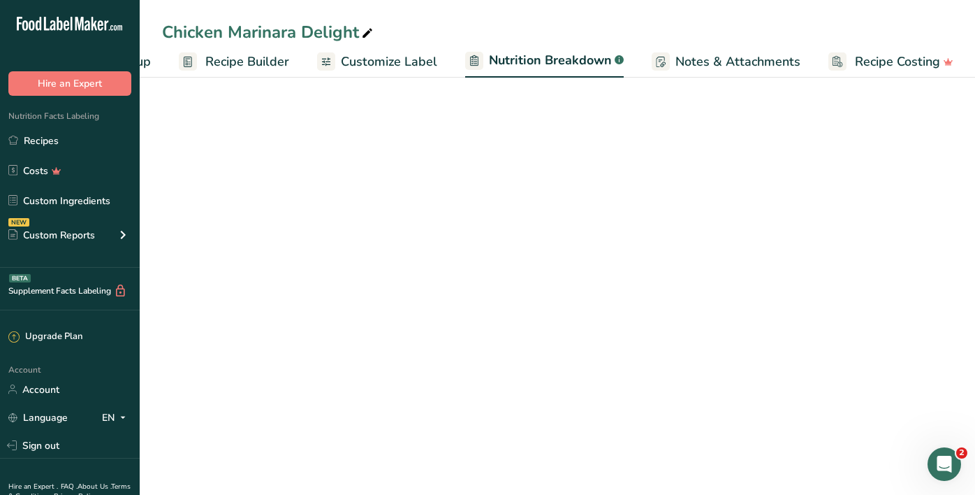
click at [382, 59] on span "Customize Label" at bounding box center [389, 61] width 96 height 19
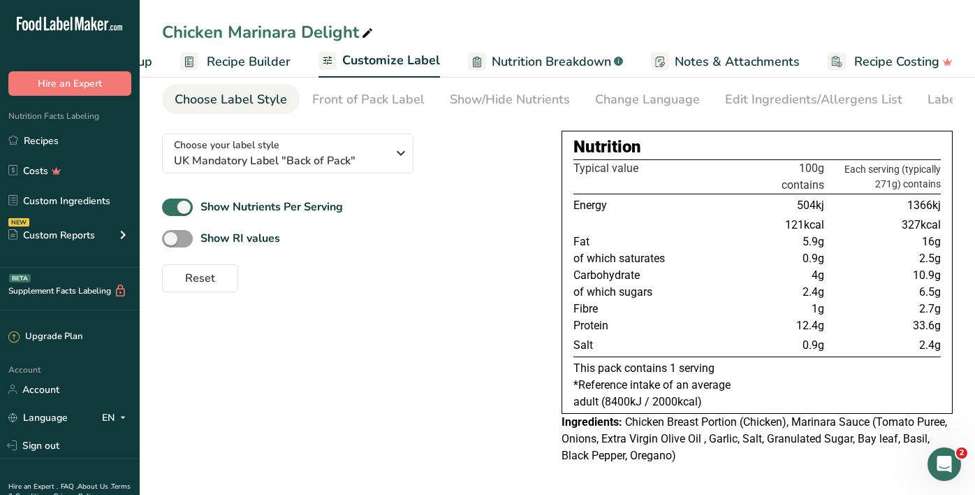
scroll to position [54, 0]
click at [912, 207] on span "1366kj" at bounding box center [924, 204] width 34 height 13
drag, startPoint x: 909, startPoint y: 206, endPoint x: 940, endPoint y: 209, distance: 31.6
click at [940, 209] on span "1366kj" at bounding box center [924, 204] width 34 height 13
copy span "1366kj"
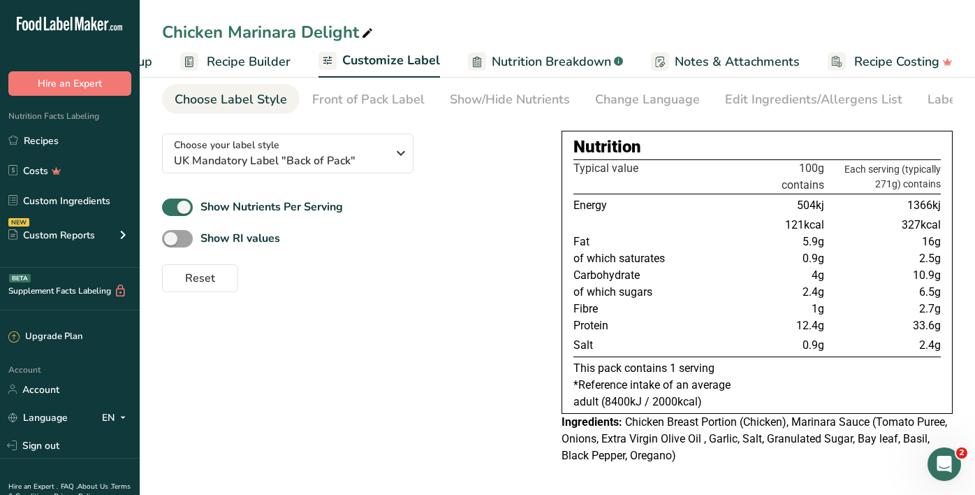
drag, startPoint x: 917, startPoint y: 292, endPoint x: 935, endPoint y: 293, distance: 17.5
click at [935, 293] on td "6.5g" at bounding box center [884, 292] width 114 height 17
drag, startPoint x: 902, startPoint y: 293, endPoint x: 623, endPoint y: 290, distance: 278.7
click at [623, 290] on tr "of which sugars 2.4g 6.5g" at bounding box center [756, 292] width 367 height 17
click at [481, 264] on div "Reset" at bounding box center [350, 275] width 377 height 34
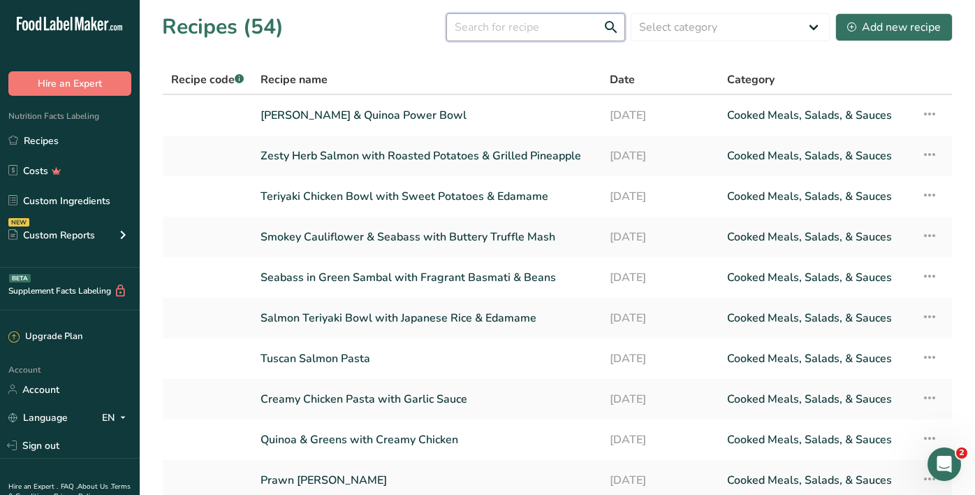
click at [545, 30] on input "text" at bounding box center [535, 27] width 179 height 28
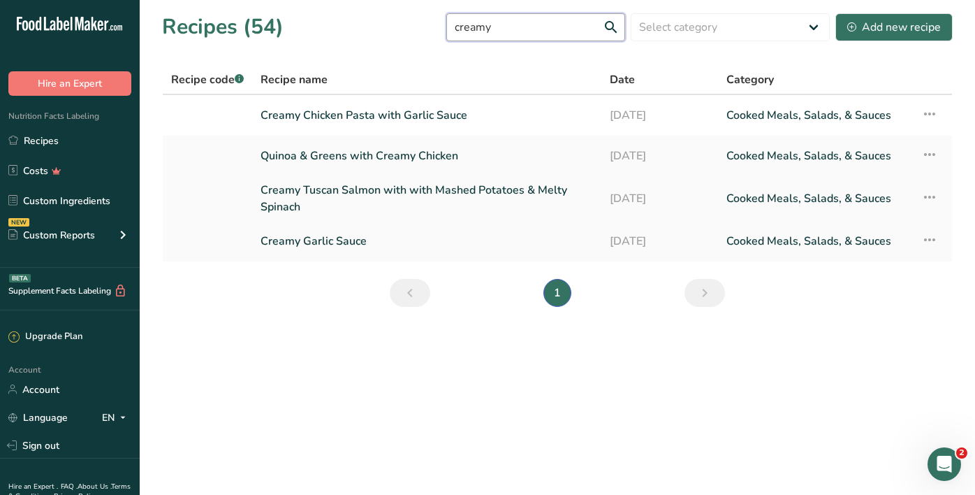
type input "creamy"
click at [412, 189] on link "Creamy Tuscan Salmon with with Mashed Potatoes & Melty Spinach" at bounding box center [427, 199] width 332 height 34
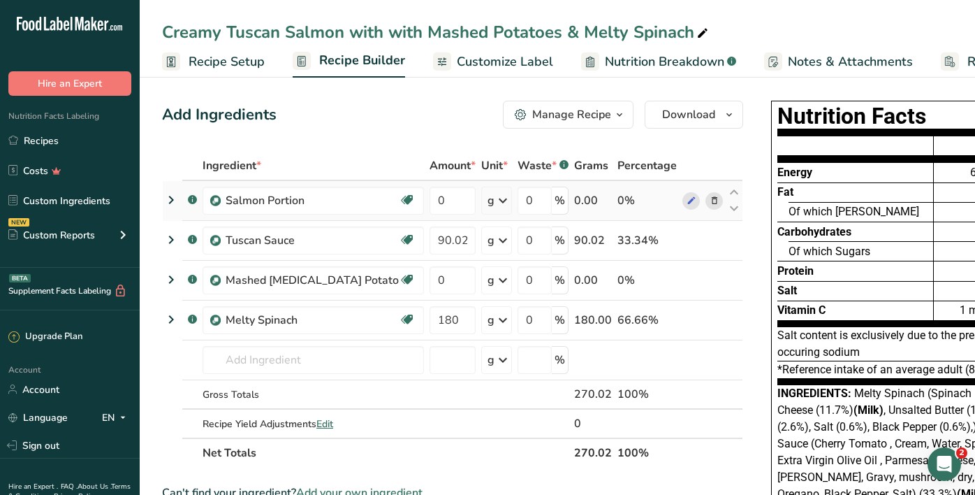
click at [710, 200] on icon at bounding box center [715, 200] width 10 height 15
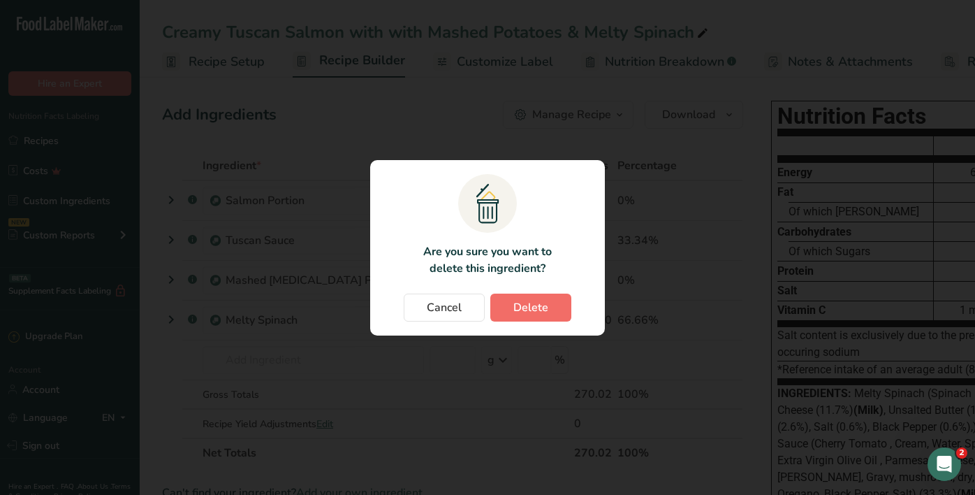
click at [534, 308] on span "Delete" at bounding box center [530, 307] width 35 height 17
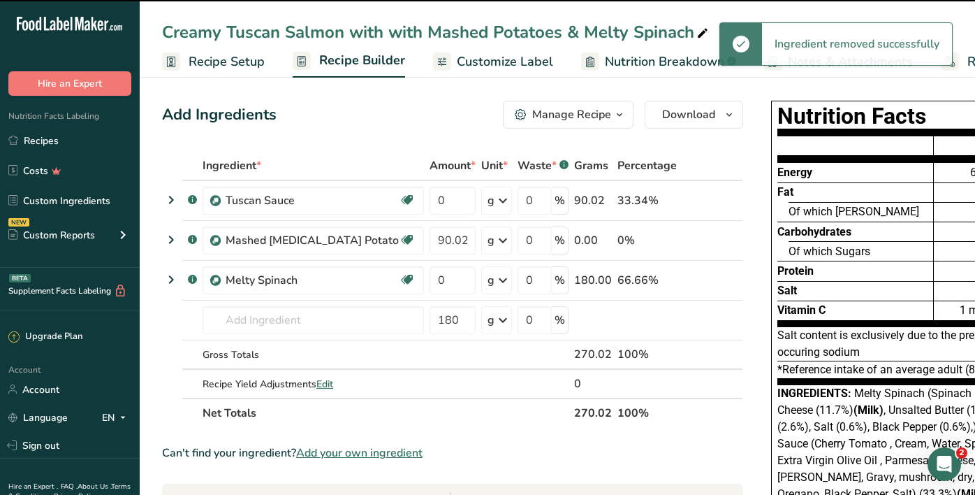
type input "90.02"
type input "0"
type input "180"
click at [264, 330] on input "text" at bounding box center [313, 320] width 221 height 28
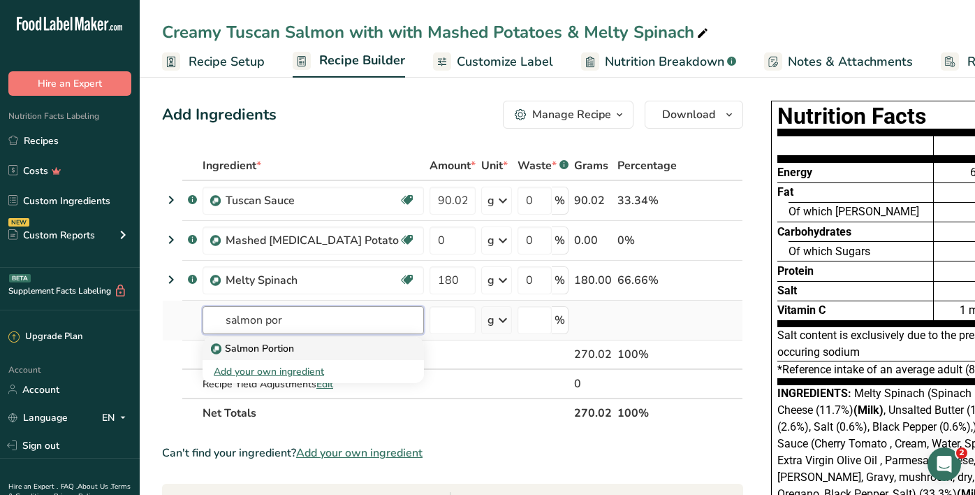
type input "salmon por"
click at [260, 353] on p "Salmon Portion" at bounding box center [254, 348] width 80 height 15
type input "Salmon Portion"
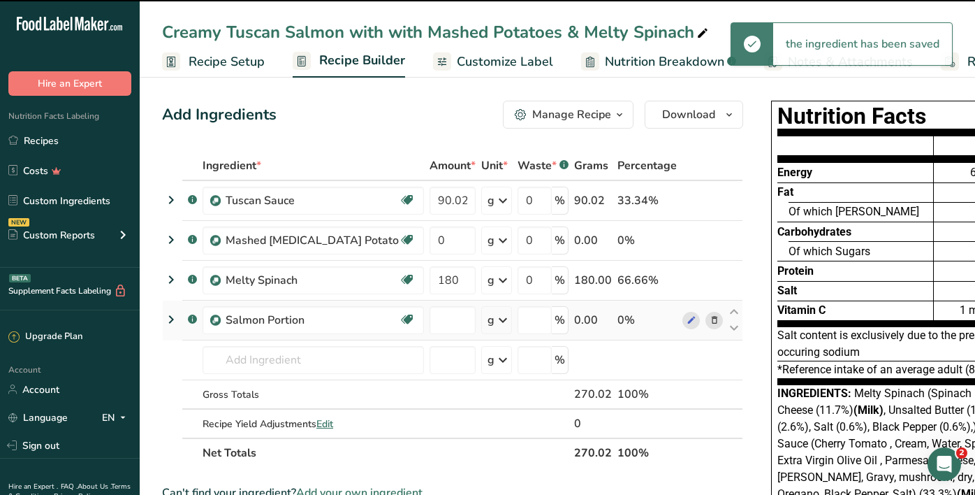
type input "0"
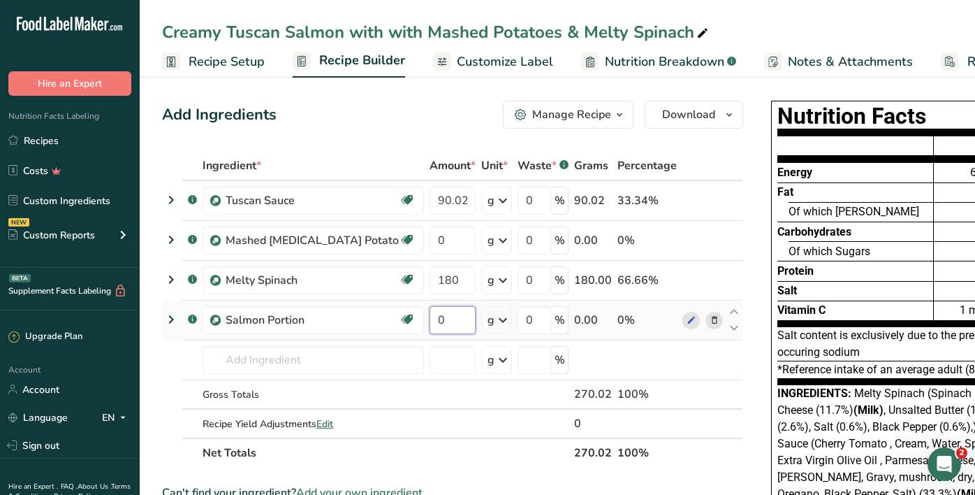
click at [430, 317] on input "0" at bounding box center [453, 320] width 46 height 28
type input "120"
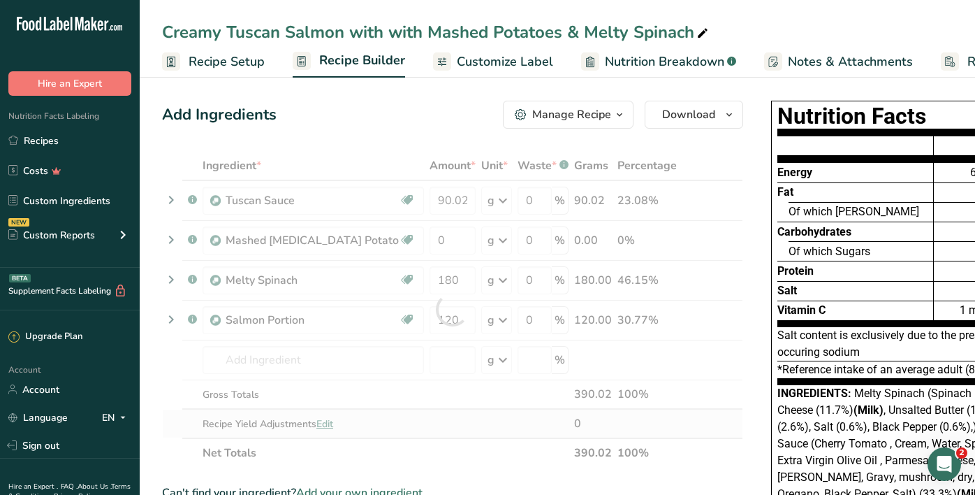
click at [448, 437] on div "Ingredient * Amount * Unit * Waste * .a-a{fill:#347362;}.b-a{fill:#fff;} Grams …" at bounding box center [452, 309] width 581 height 316
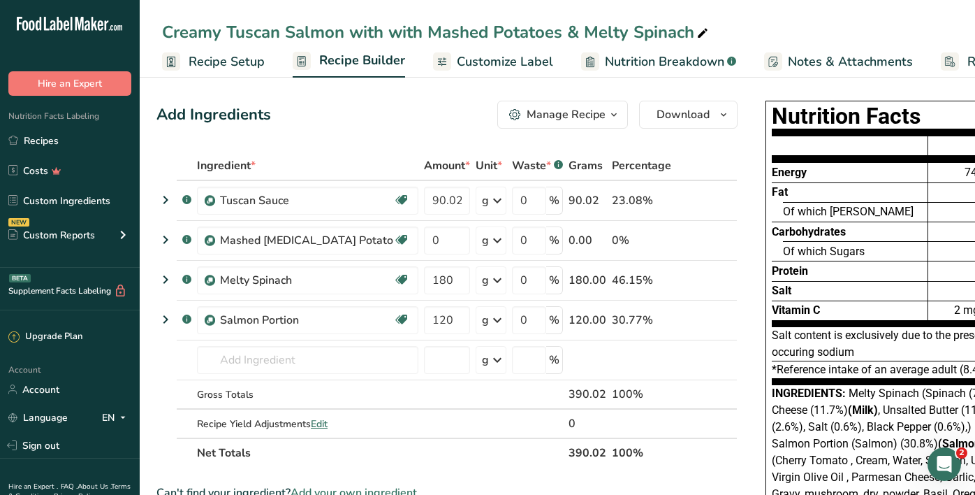
scroll to position [0, 3]
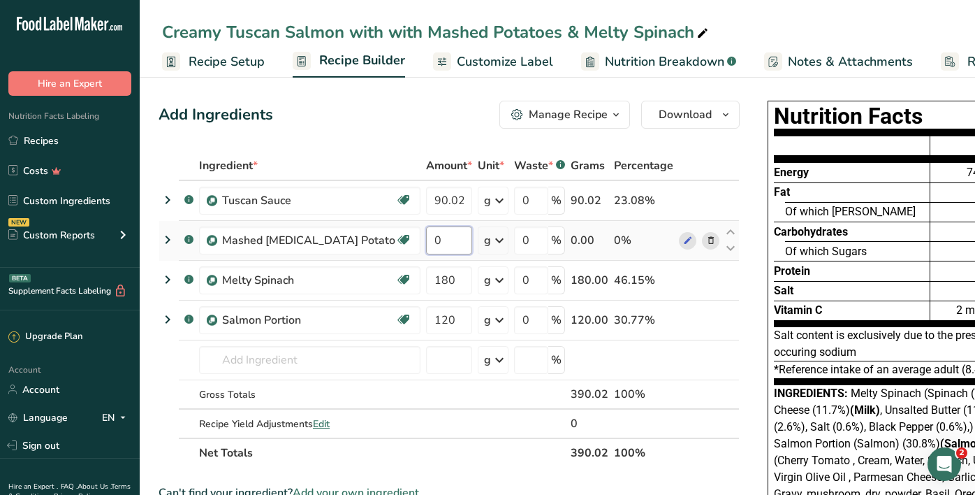
click at [426, 237] on input "0" at bounding box center [449, 240] width 46 height 28
type input "180"
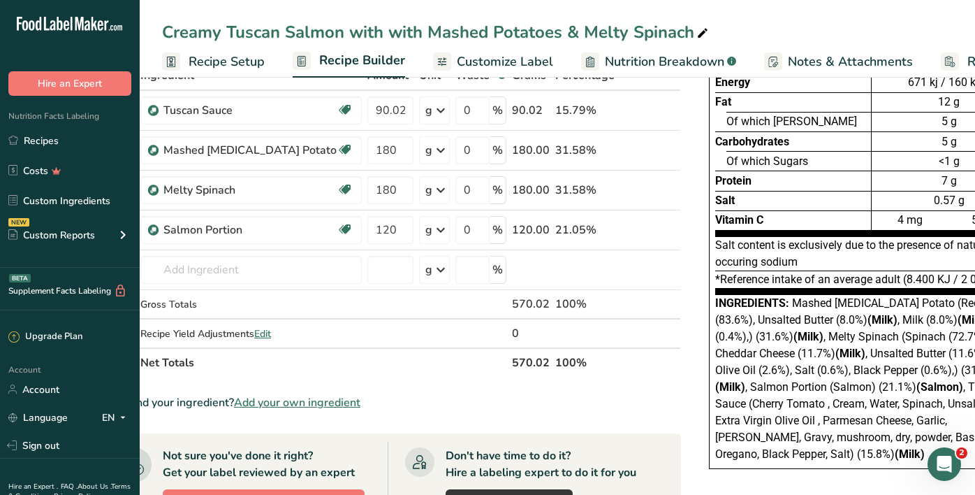
scroll to position [0, 89]
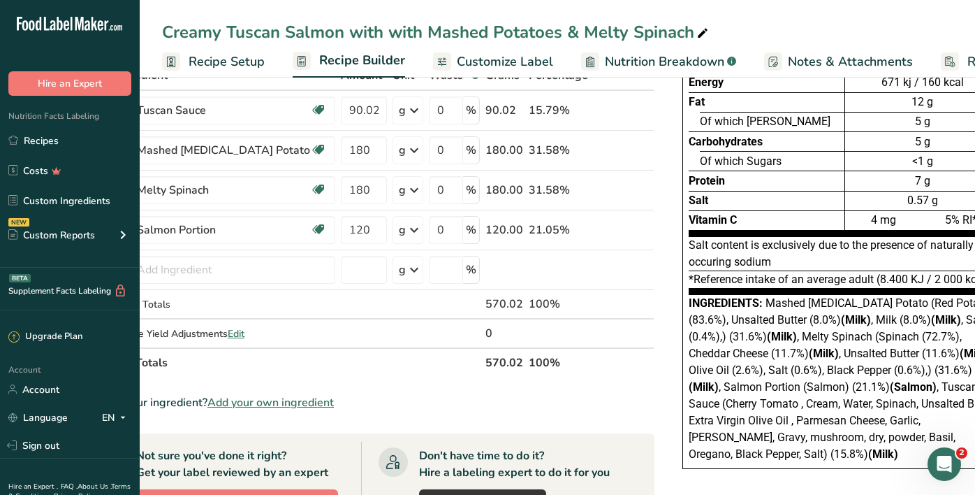
drag, startPoint x: 715, startPoint y: 303, endPoint x: 812, endPoint y: 445, distance: 171.8
click at [812, 445] on div "Ingredients: Mashed [MEDICAL_DATA] Potato (Red Potatoes (83.6%), Unsalted Butte…" at bounding box center [845, 379] width 312 height 168
copy div "Mashed [MEDICAL_DATA] Potato (Red Potatoes (83.6%), Unsalted Butter (8.0%) (Mil…"
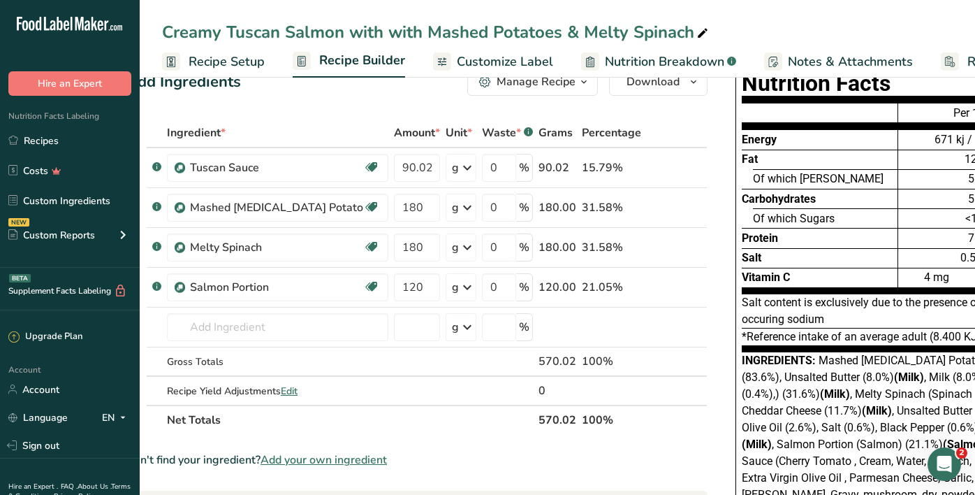
scroll to position [30, 0]
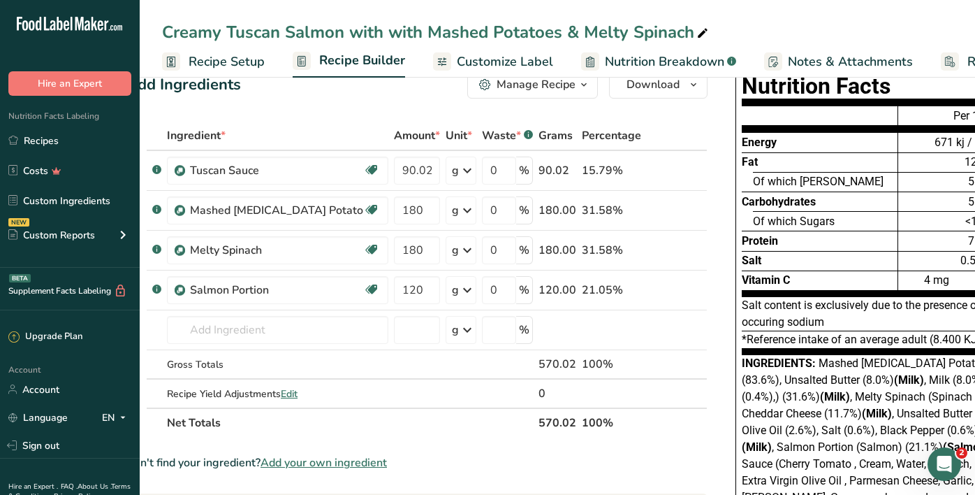
click at [515, 55] on span "Customize Label" at bounding box center [505, 61] width 96 height 19
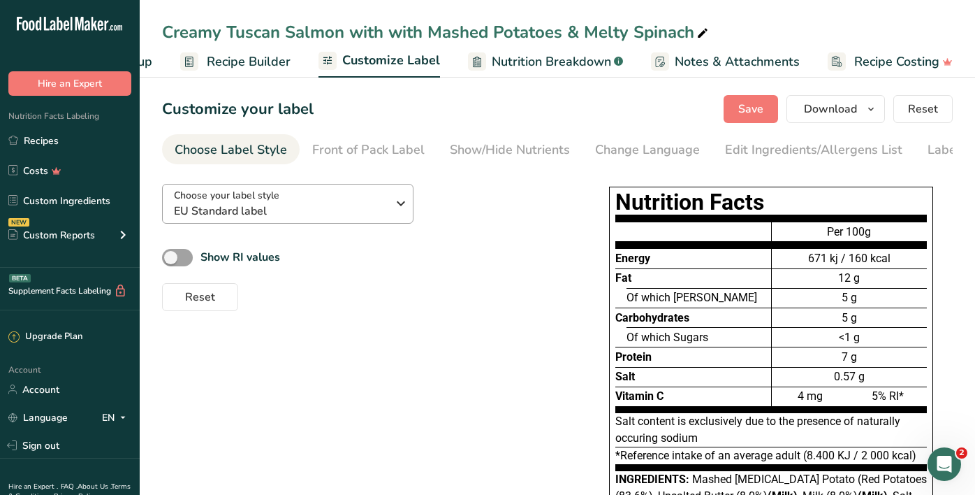
click at [284, 208] on span "EU Standard label" at bounding box center [280, 211] width 213 height 17
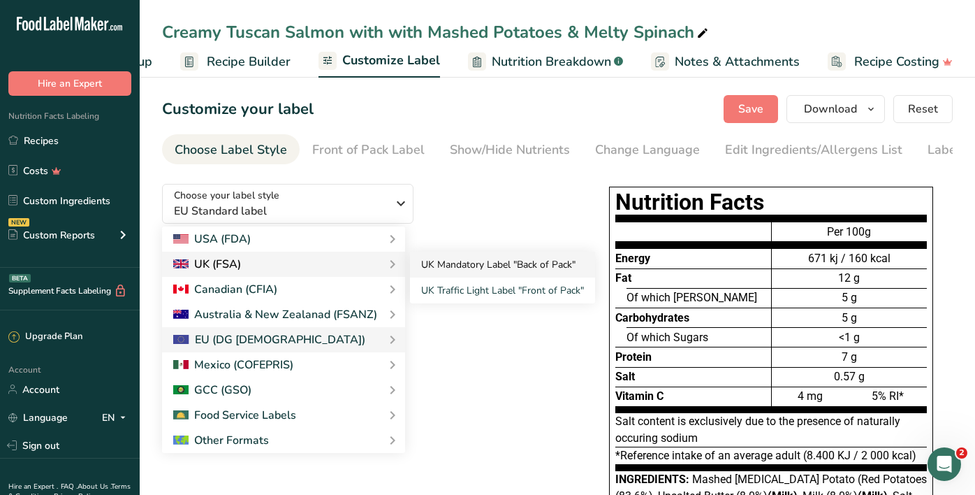
click at [467, 269] on link "UK Mandatory Label "Back of Pack"" at bounding box center [502, 264] width 185 height 26
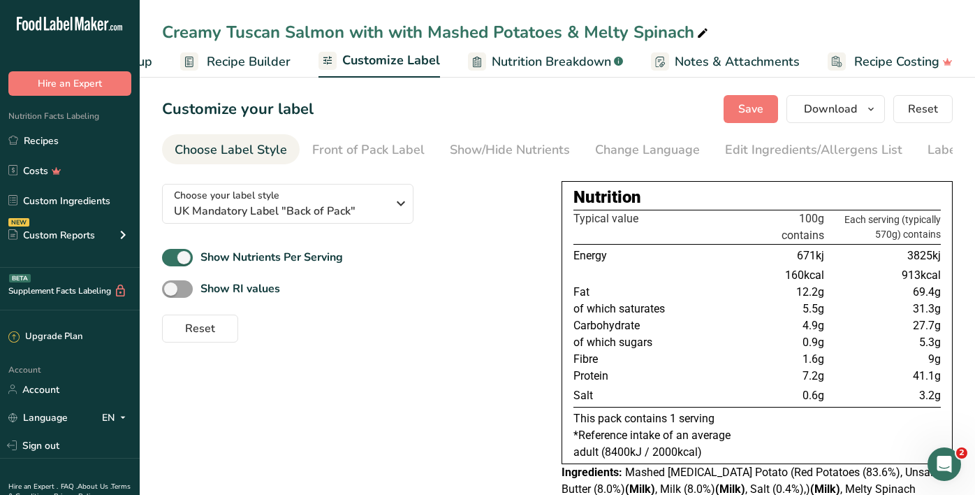
drag, startPoint x: 908, startPoint y: 258, endPoint x: 931, endPoint y: 261, distance: 23.1
click at [931, 261] on span "3825kj" at bounding box center [924, 255] width 34 height 13
copy span "3825"
drag, startPoint x: 939, startPoint y: 344, endPoint x: 638, endPoint y: 340, distance: 301.1
click at [638, 340] on tr "of which sugars 0.9g 5.3g" at bounding box center [756, 342] width 367 height 17
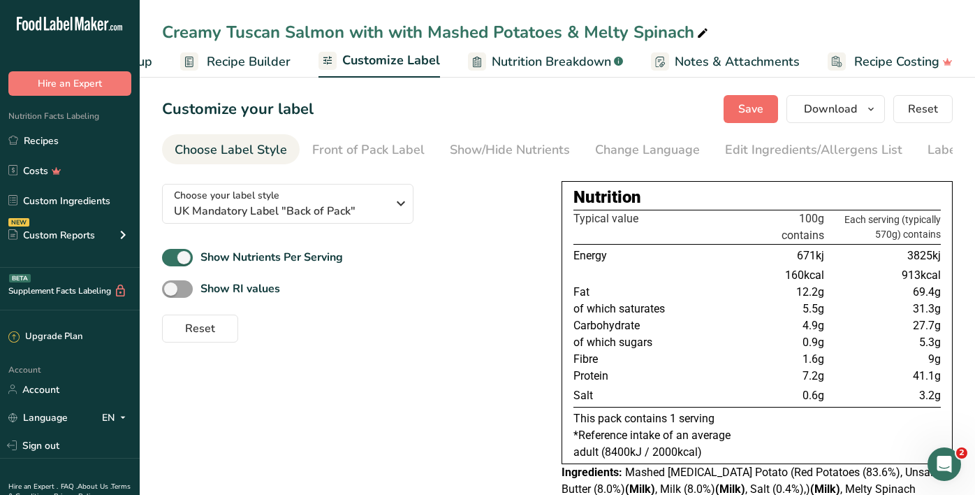
click at [750, 117] on button "Save" at bounding box center [751, 109] width 54 height 28
